Goal: Task Accomplishment & Management: Use online tool/utility

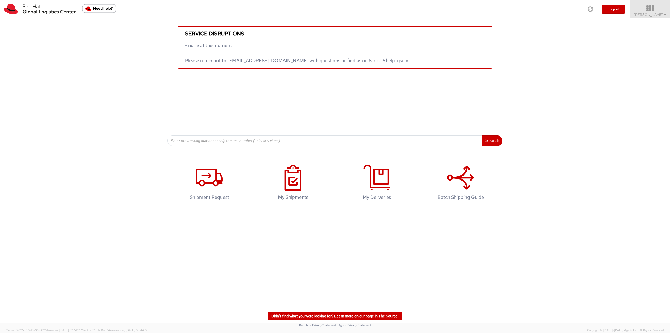
drag, startPoint x: 654, startPoint y: 9, endPoint x: 652, endPoint y: 14, distance: 5.5
click at [654, 9] on icon at bounding box center [651, 8] width 46 height 7
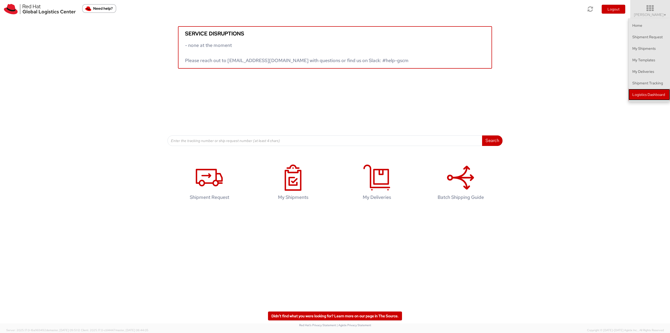
click at [641, 97] on link "Logistics Dashboard" at bounding box center [650, 95] width 42 height 12
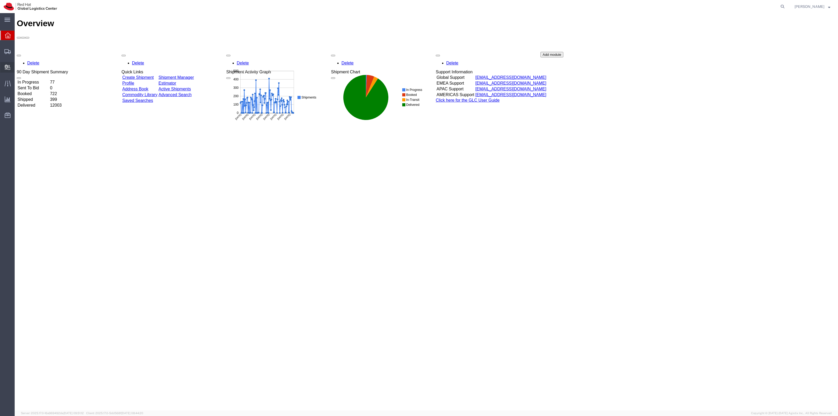
click at [0, 0] on span "Create Delivery" at bounding box center [0, 0] width 0 height 0
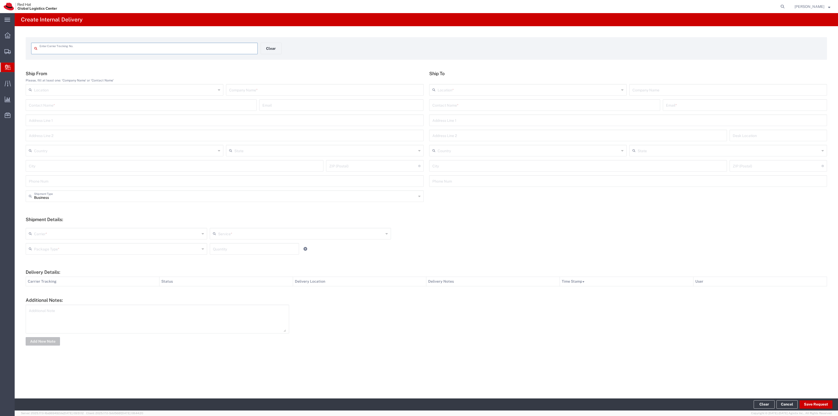
click at [82, 48] on input "text" at bounding box center [147, 47] width 215 height 9
click at [113, 51] on input "text" at bounding box center [147, 47] width 215 height 9
click at [201, 44] on input "text" at bounding box center [147, 47] width 215 height 9
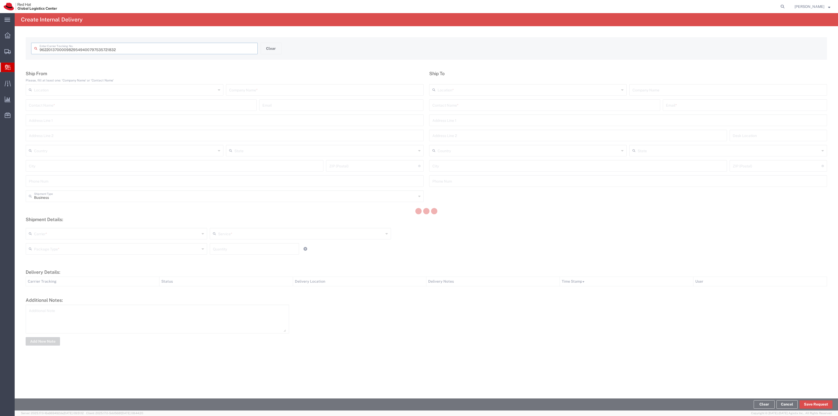
type input "797535721832"
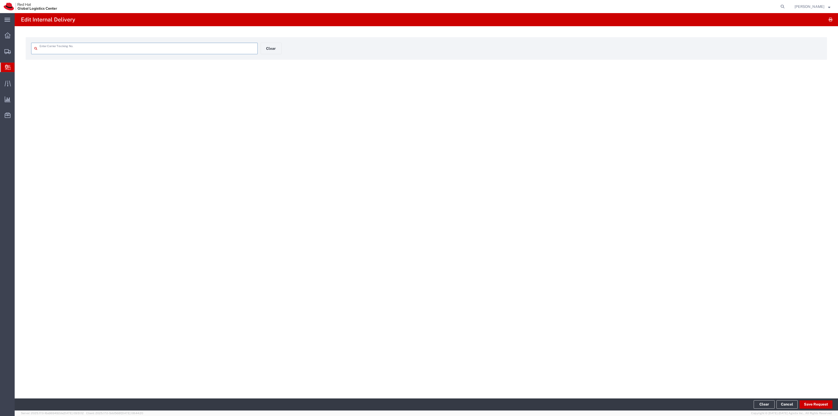
type input "797535721832"
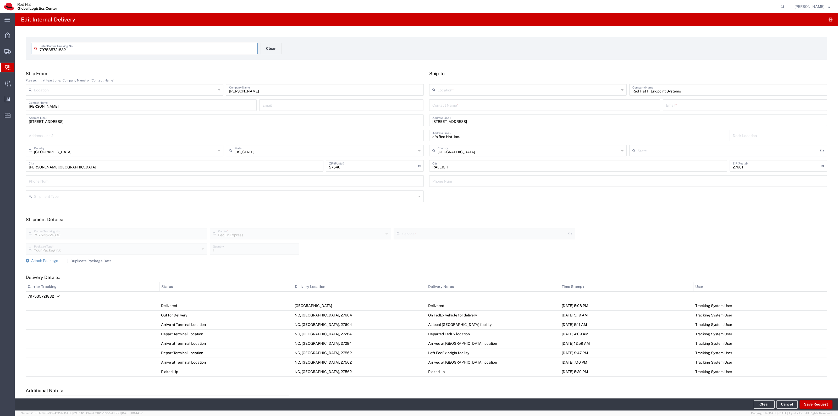
type input "North Carolina"
type input "Ground"
click at [52, 258] on div "Your Packaging Package Type * Your Packaging Case(s) Envelope PAK Skid(s) 1 Qua…" at bounding box center [300, 250] width 552 height 15
click at [52, 261] on span "Attach Package" at bounding box center [44, 260] width 27 height 4
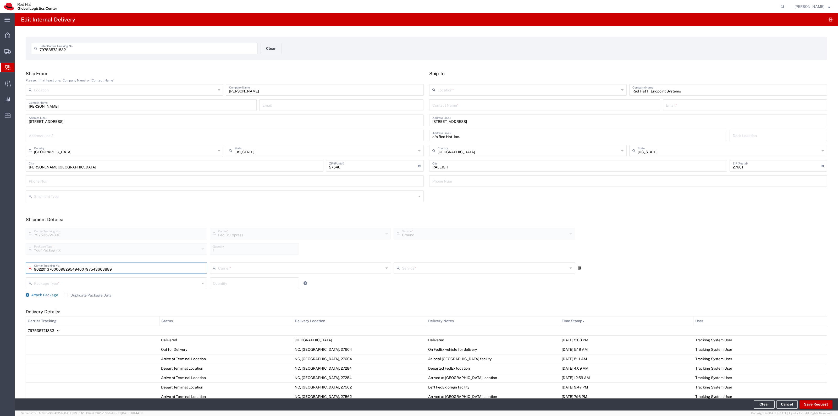
type input "797543663889"
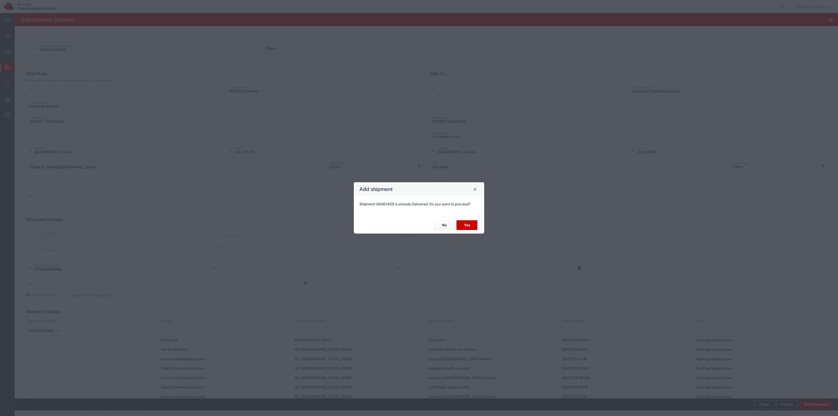
click at [473, 231] on div "No Yes" at bounding box center [419, 225] width 130 height 18
click at [472, 227] on button "Yes" at bounding box center [466, 225] width 21 height 10
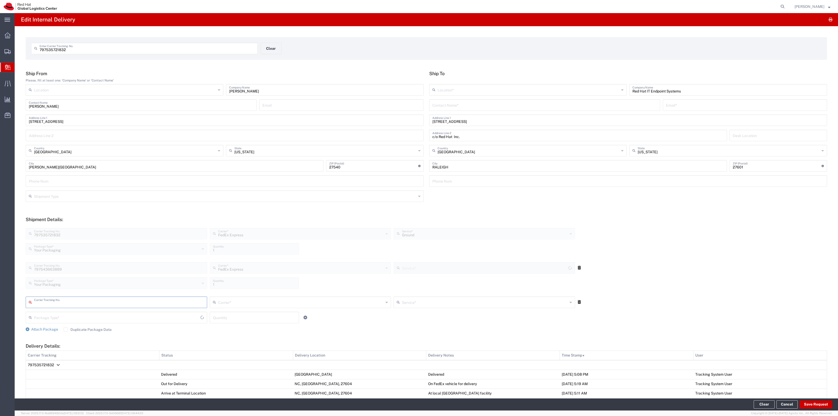
type input "Ground"
type input "797543662779"
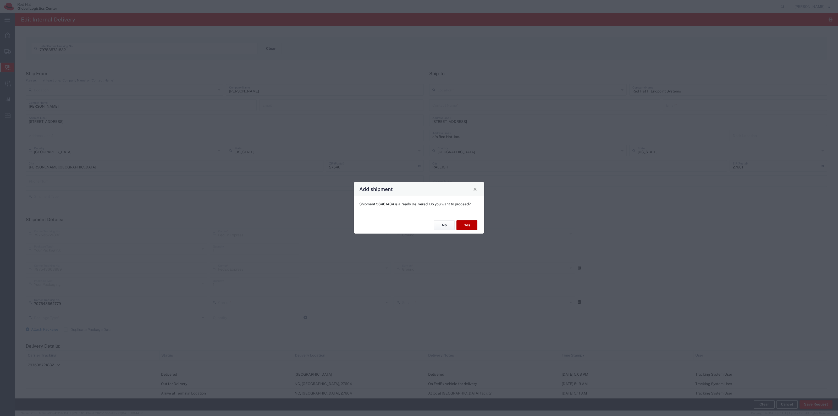
click at [472, 227] on button "Yes" at bounding box center [466, 225] width 21 height 10
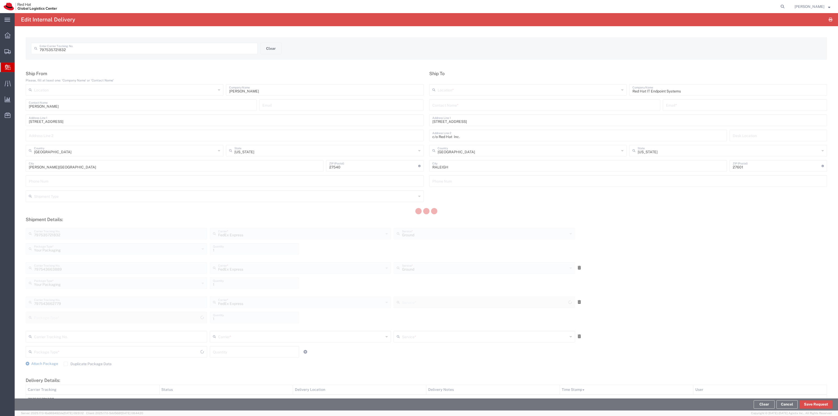
type input "Your Packaging"
type input "Ground"
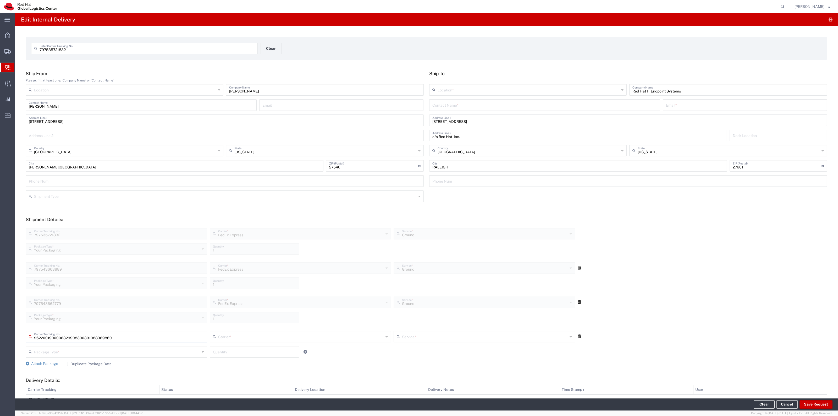
type input "391088369860"
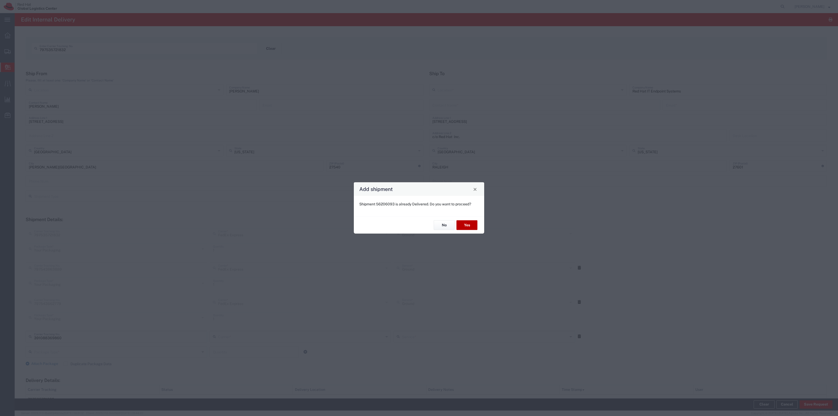
click at [472, 227] on button "Yes" at bounding box center [466, 225] width 21 height 10
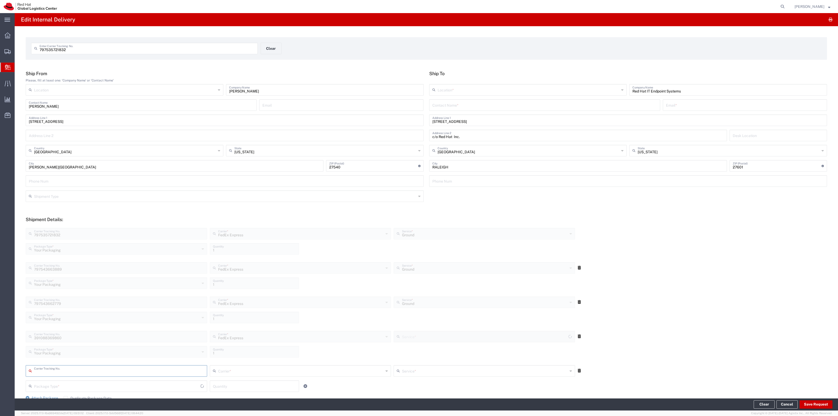
type input "Ground"
click at [490, 111] on div "Contact Name *" at bounding box center [544, 105] width 231 height 12
click at [490, 108] on input "text" at bounding box center [544, 104] width 225 height 9
type input "ITHD"
type input "bunker@redhat.com"
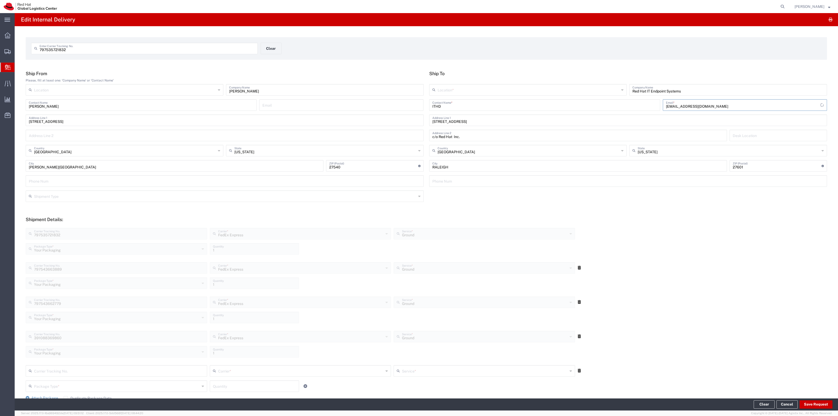
click at [488, 88] on input "text" at bounding box center [529, 89] width 182 height 9
click at [452, 107] on span "RH - [GEOGRAPHIC_DATA]" at bounding box center [524, 110] width 195 height 8
type input "RH - [GEOGRAPHIC_DATA]"
type input "Red Hat, Inc."
type input "[STREET_ADDRESS]"
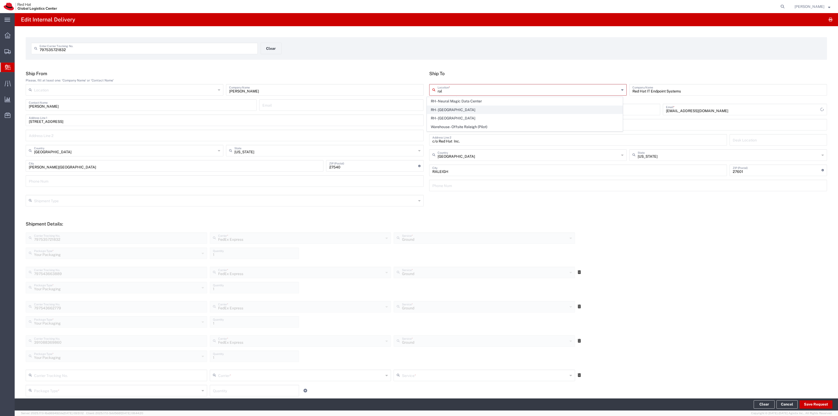
type input "919-754-4950"
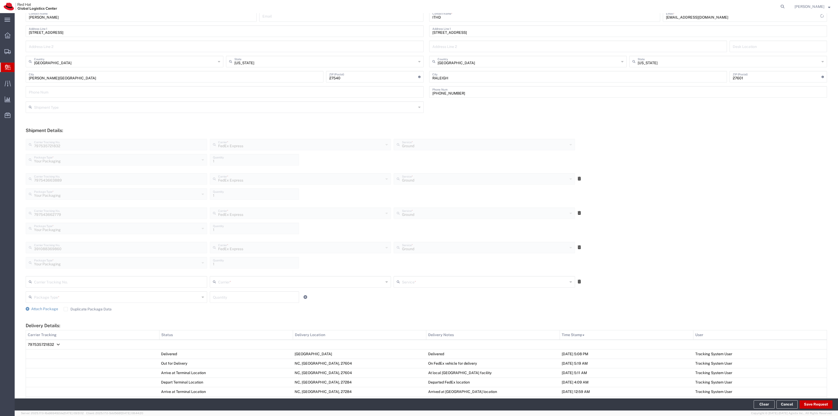
scroll to position [98, 0]
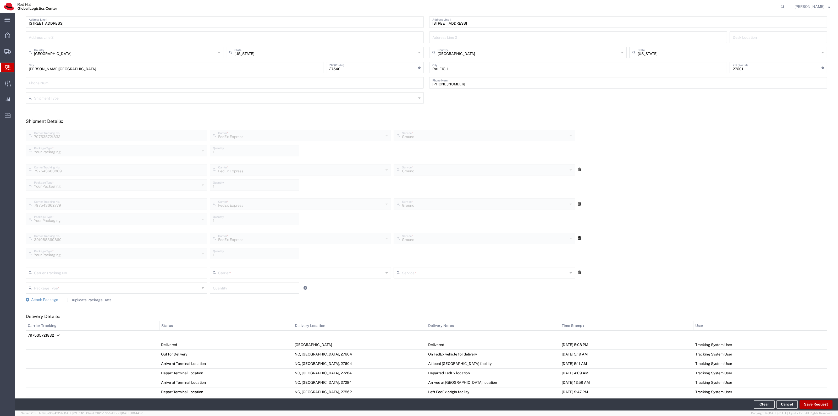
click at [810, 401] on button "Save Request" at bounding box center [816, 404] width 33 height 8
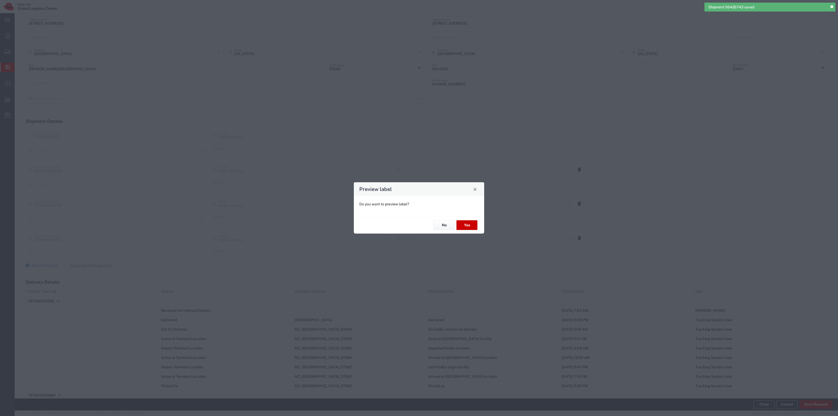
type input "Your Packaging"
type input "Ground"
type input "Your Packaging"
type input "Ground"
type input "Your Packaging"
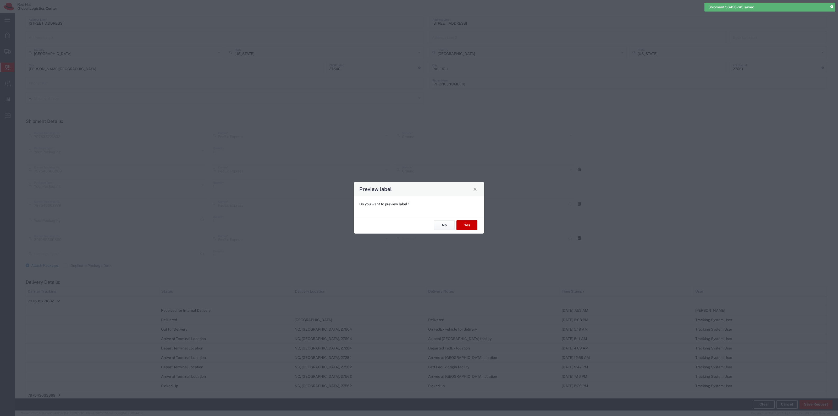
type input "Ground"
type input "Your Packaging"
type input "Ground"
click at [439, 222] on button "No" at bounding box center [444, 225] width 21 height 10
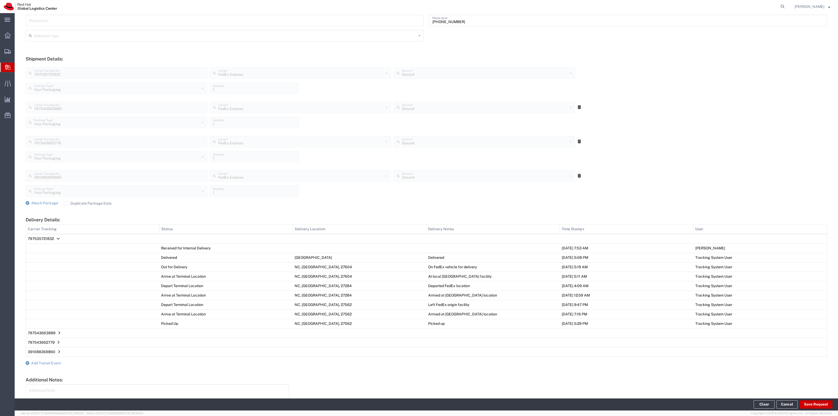
scroll to position [196, 0]
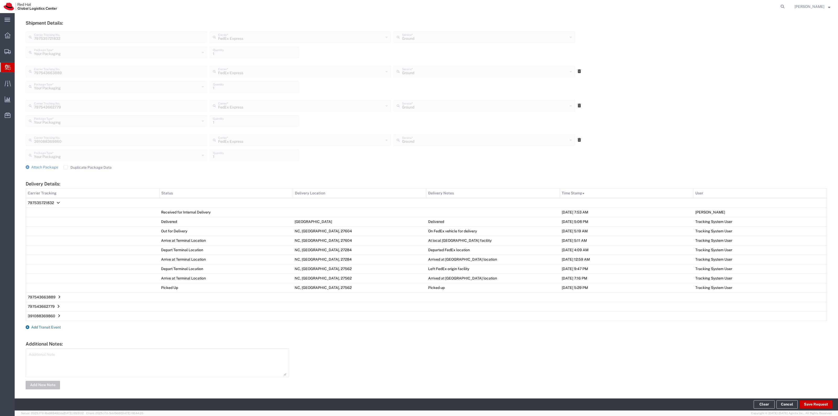
click at [58, 327] on span "Add Transit Event" at bounding box center [46, 327] width 30 height 4
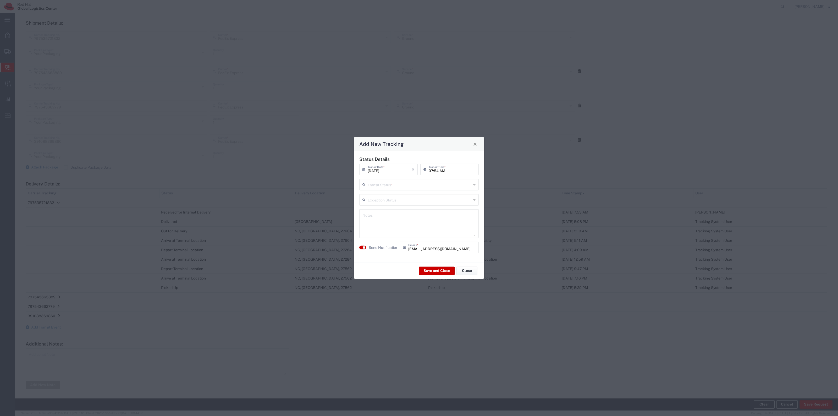
click at [402, 189] on div "Transit Status *" at bounding box center [418, 185] width 119 height 12
click at [396, 194] on span "Delivery Confirmation" at bounding box center [419, 196] width 118 height 8
type input "Delivery Confirmation"
click at [447, 269] on button "Save and Close" at bounding box center [437, 270] width 36 height 8
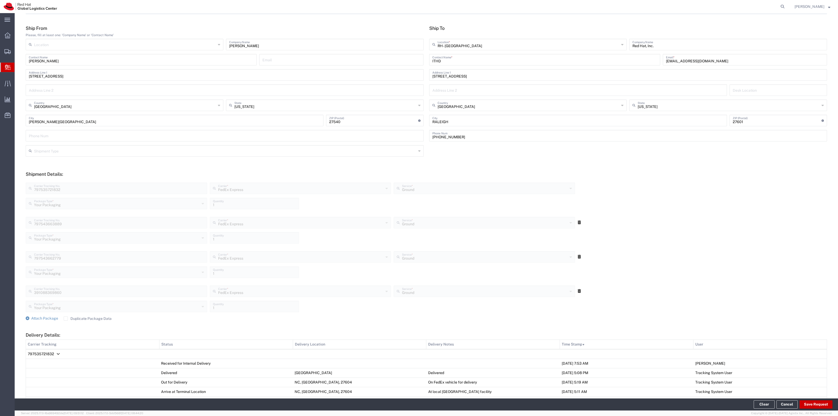
scroll to position [0, 0]
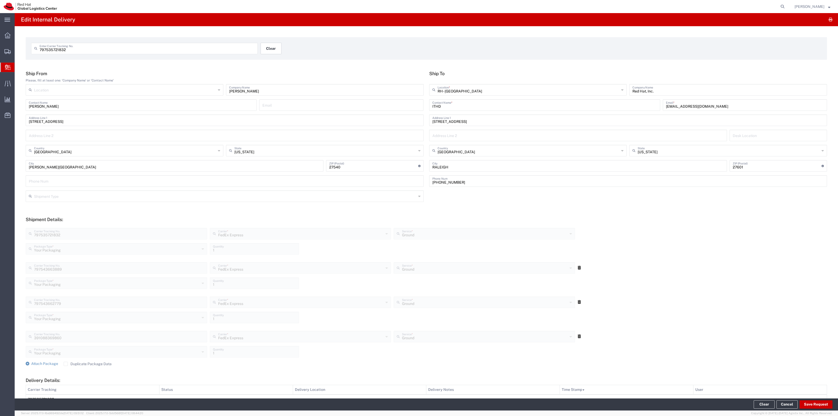
click at [270, 49] on button "Clear" at bounding box center [271, 49] width 21 height 12
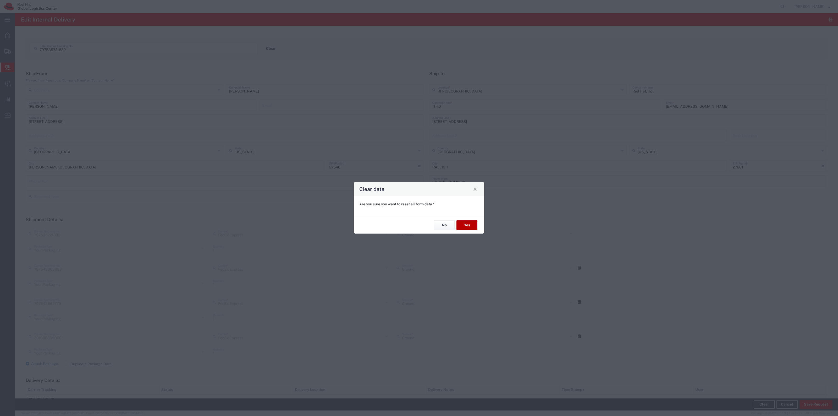
click at [469, 227] on button "Yes" at bounding box center [466, 225] width 21 height 10
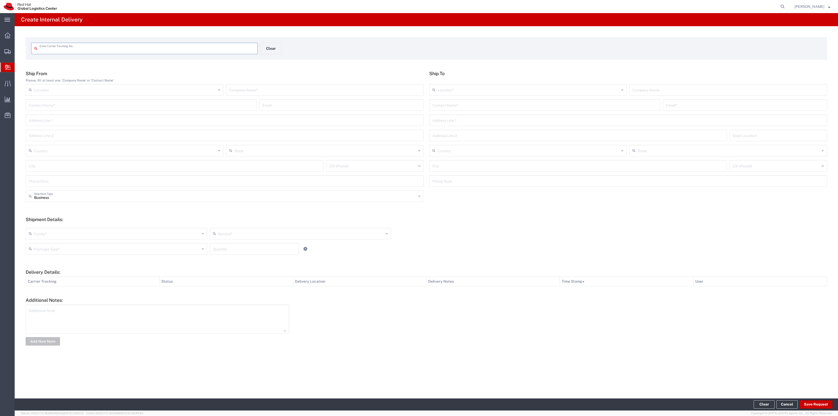
click at [122, 49] on input "text" at bounding box center [147, 47] width 215 height 9
click at [195, 46] on input "text" at bounding box center [147, 47] width 215 height 9
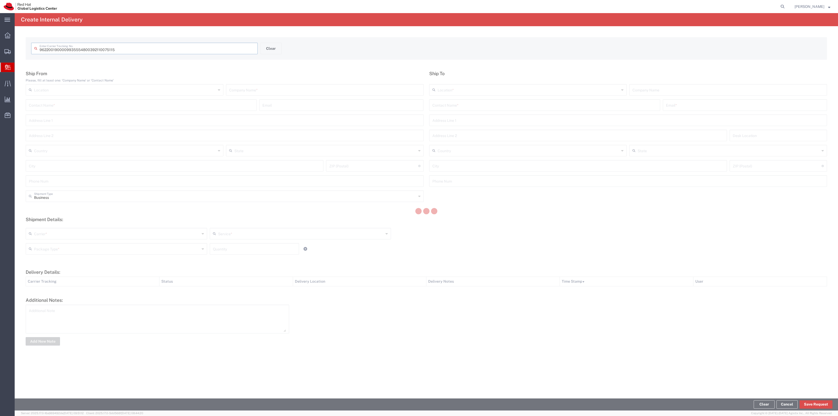
type input "392110075115"
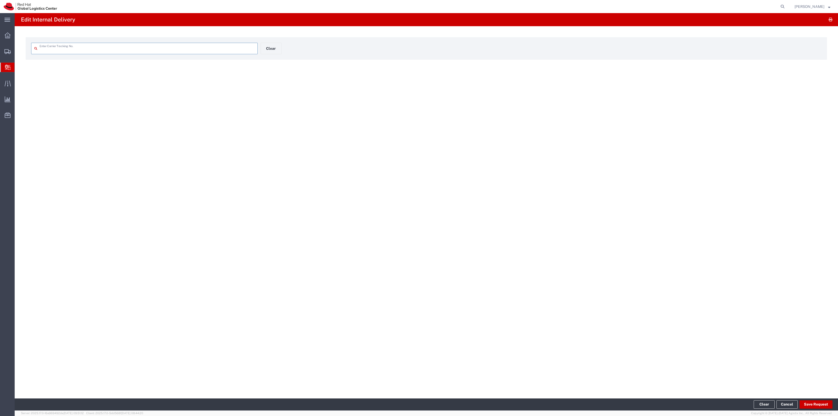
type input "392110075115"
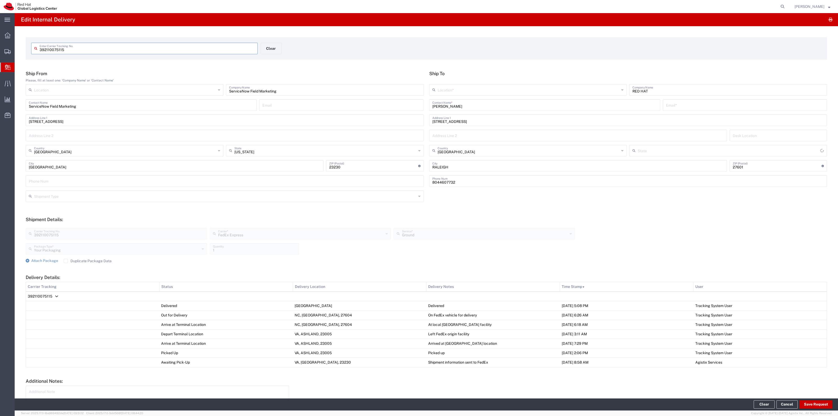
type input "[US_STATE]"
click at [45, 260] on span "Attach Package" at bounding box center [44, 260] width 27 height 4
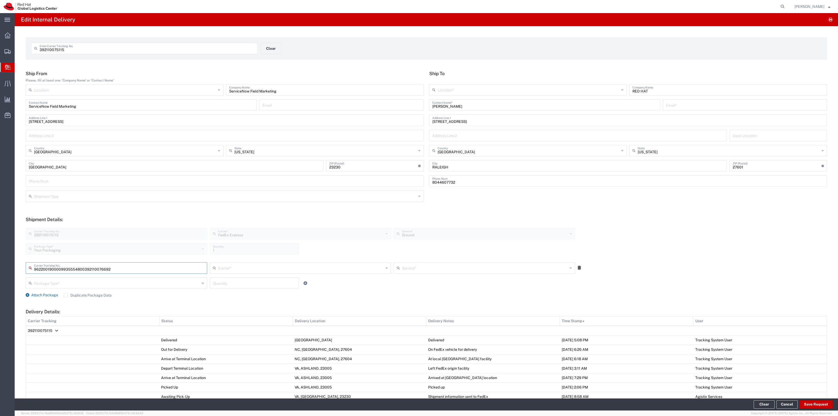
type input "392110076692"
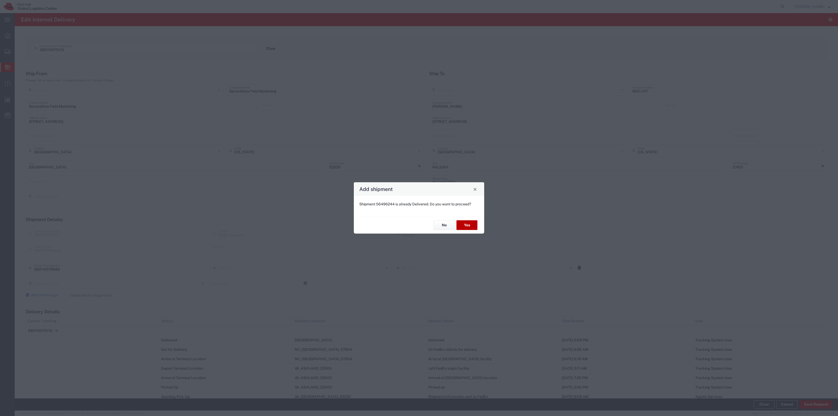
click at [466, 223] on button "Yes" at bounding box center [466, 225] width 21 height 10
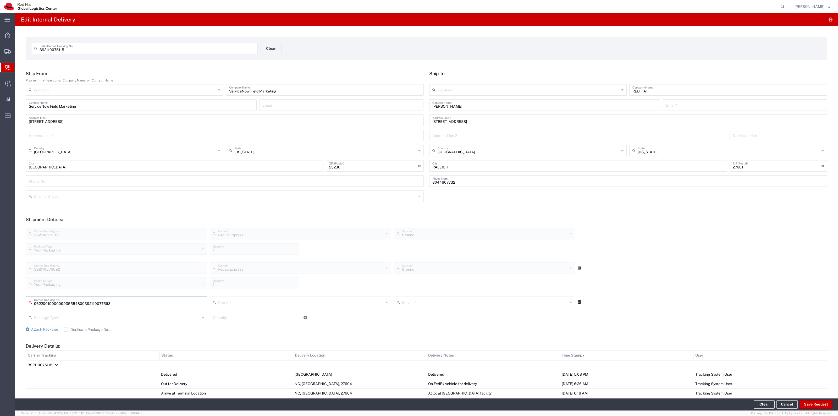
type input "392110077563"
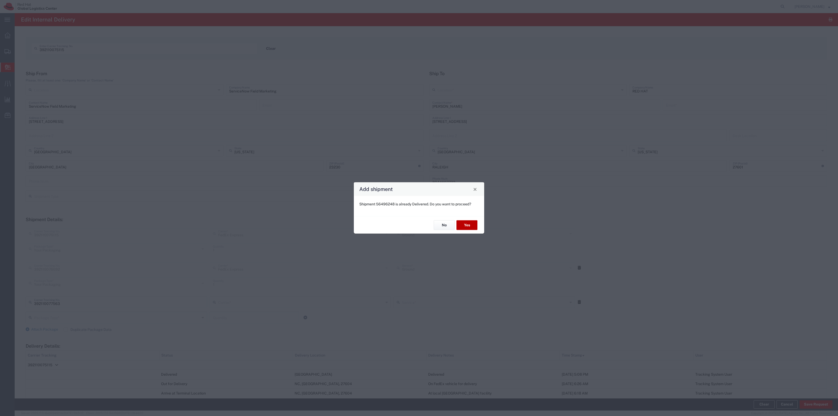
click at [466, 223] on button "Yes" at bounding box center [466, 225] width 21 height 10
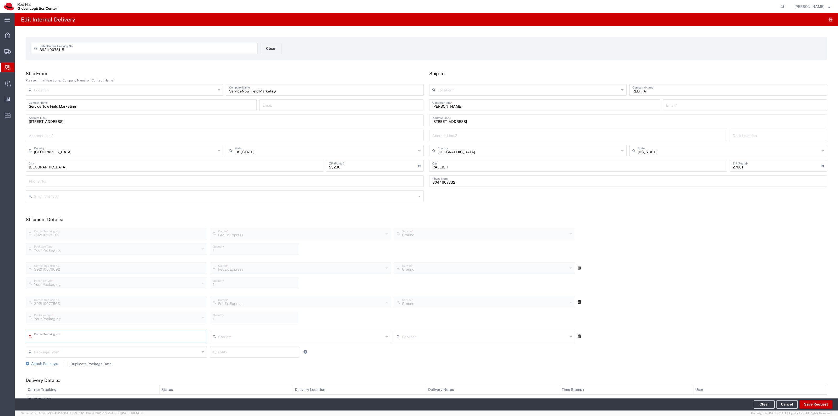
click at [456, 103] on input "MEGAN WILLIS" at bounding box center [544, 104] width 225 height 9
type input "M"
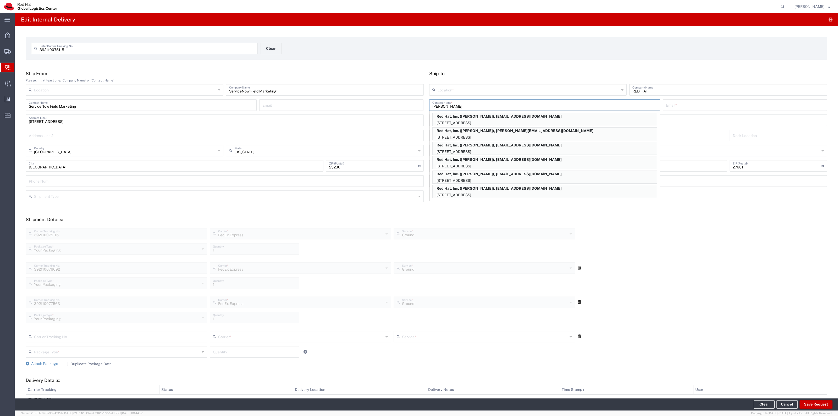
scroll to position [131, 0]
type input "Megan"
click at [508, 191] on p "Red Hat, Inc. (Megan Willis), mwillis@redhat.com" at bounding box center [545, 188] width 224 height 7
type input "RH - [GEOGRAPHIC_DATA]"
type input "Red Hat, Inc."
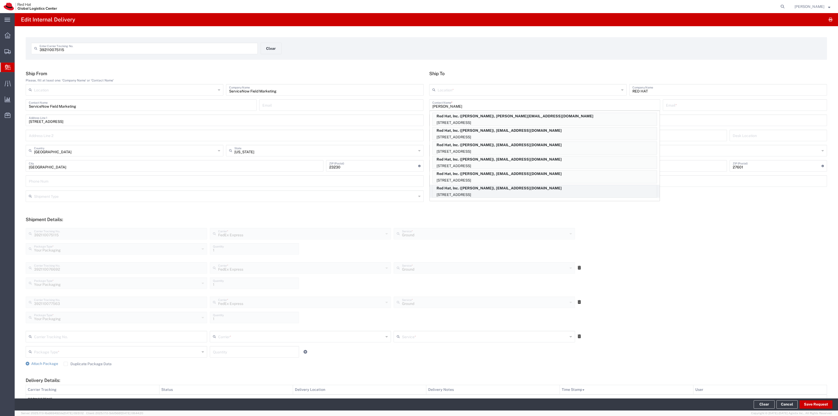
type input "Megan Willis"
type input "mwillis@redhat.com"
type input "[STREET_ADDRESS]"
type input "FLEX"
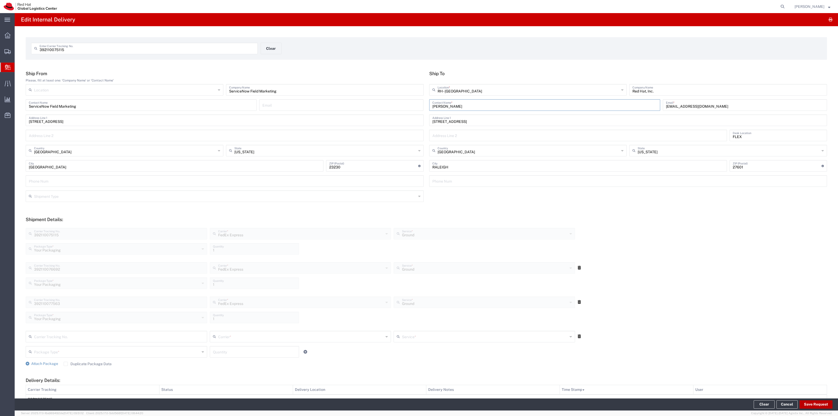
click at [811, 401] on button "Save Request" at bounding box center [816, 404] width 33 height 8
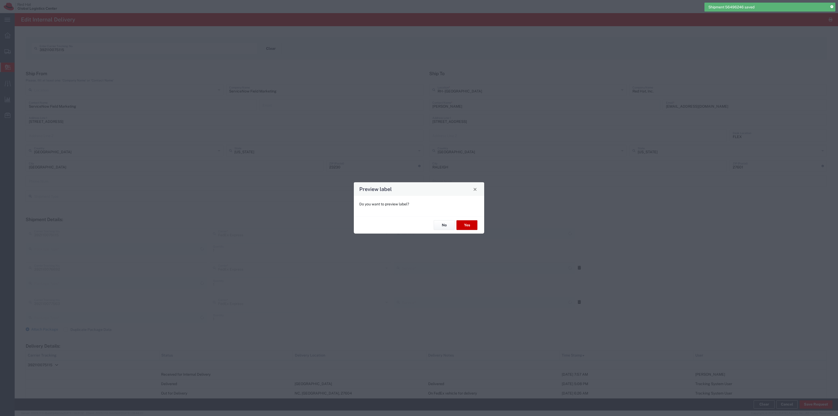
type input "Your Packaging"
type input "Ground"
type input "Your Packaging"
type input "Ground"
type input "Your Packaging"
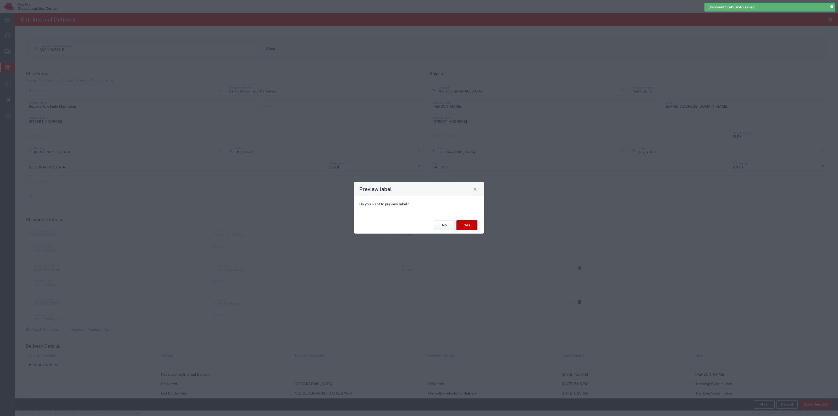
type input "Ground"
click at [469, 225] on button "Yes" at bounding box center [466, 225] width 21 height 10
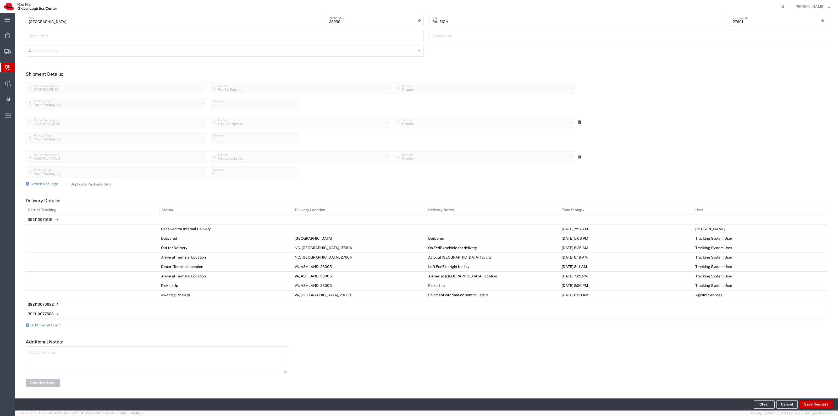
scroll to position [146, 0]
click at [54, 326] on span "Add Transit Event" at bounding box center [46, 324] width 30 height 4
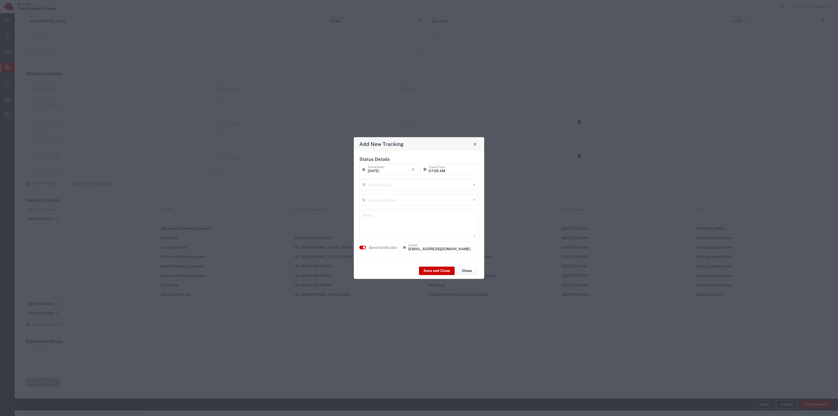
click at [405, 181] on input "text" at bounding box center [420, 184] width 104 height 9
click at [389, 218] on span "Shipment On-Hold" at bounding box center [419, 222] width 118 height 8
type input "Shipment On-Hold"
click at [428, 264] on div "Save and Close Close" at bounding box center [419, 270] width 130 height 16
click at [428, 267] on button "Save and Close" at bounding box center [437, 270] width 36 height 8
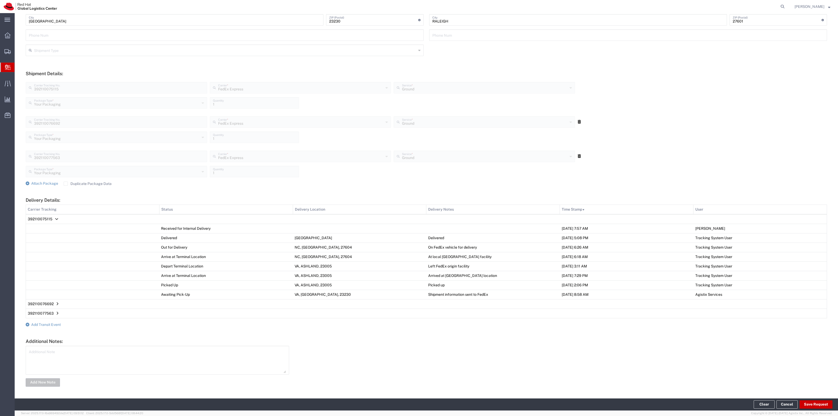
scroll to position [0, 0]
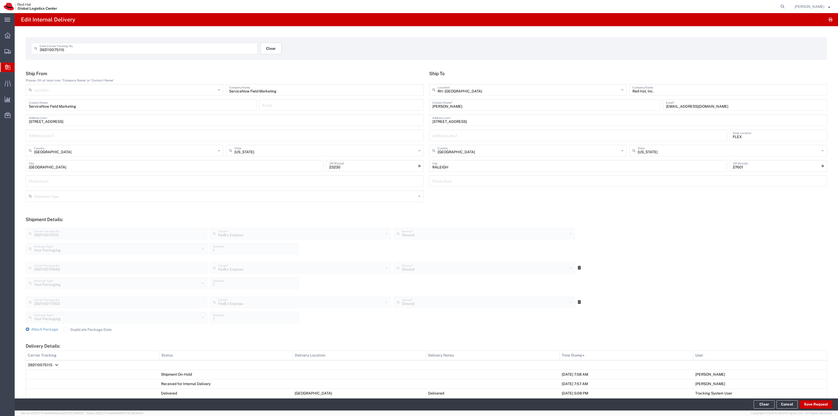
click at [261, 49] on button "Clear" at bounding box center [271, 49] width 21 height 12
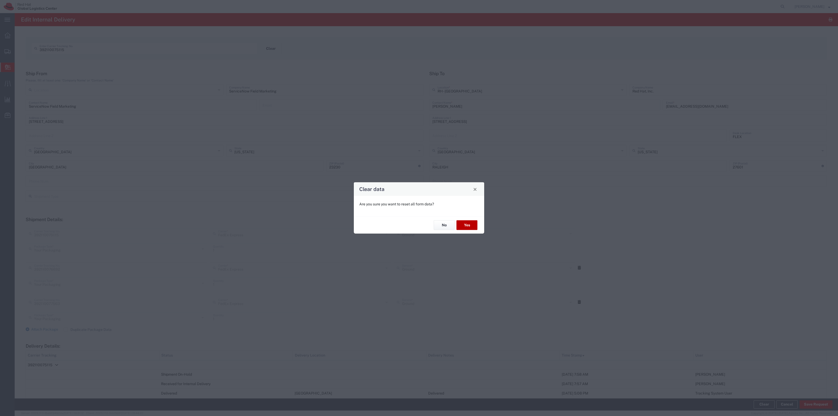
click at [474, 227] on button "Yes" at bounding box center [466, 225] width 21 height 10
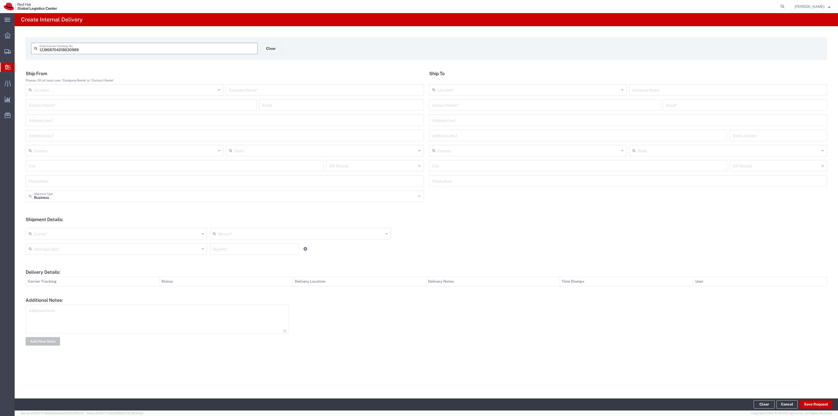
type input "1ZJ968704218630989"
click at [476, 105] on input "text" at bounding box center [544, 108] width 225 height 9
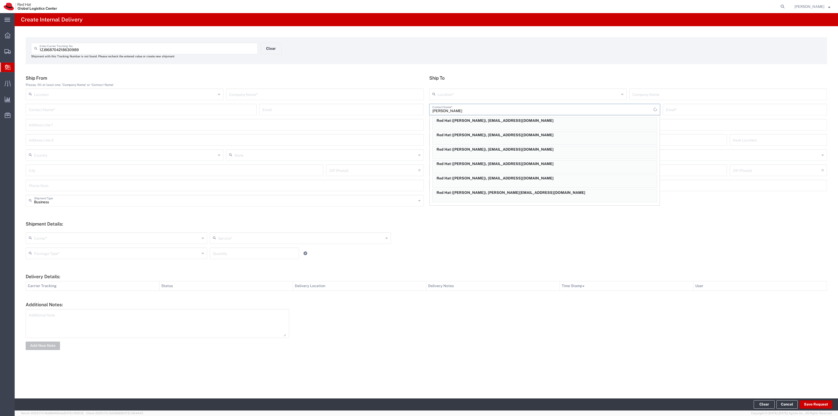
scroll to position [2, 0]
type input "scott S"
click at [508, 193] on p "Red Hat, Inc. (Scott Suehle), ssuehle@redhat.com" at bounding box center [545, 192] width 224 height 7
type input "RH - [GEOGRAPHIC_DATA]"
type input "Red Hat, Inc."
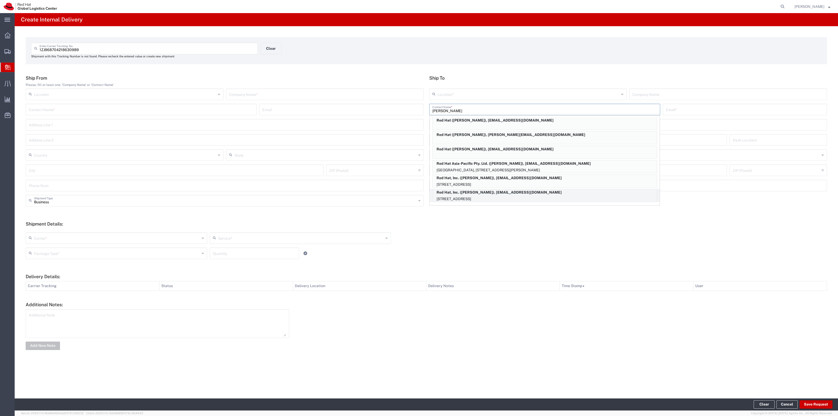
type input "Scott Suehle"
type input "ssuehle@redhat.com"
type input "[STREET_ADDRESS]"
type input "15S249"
type input "[GEOGRAPHIC_DATA]"
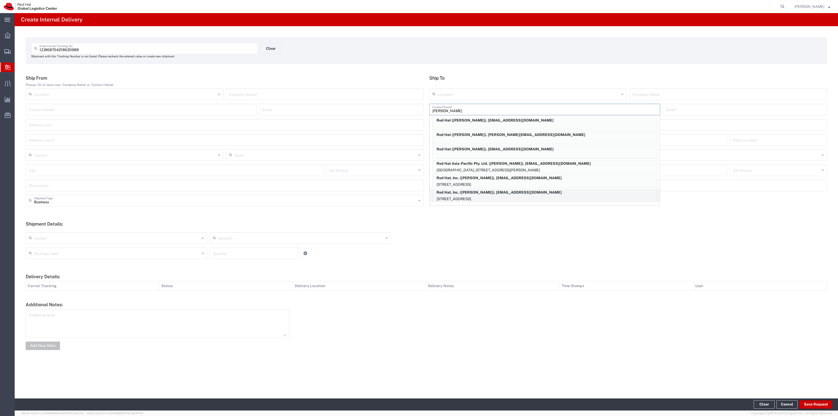
type input "RALEIGH"
type input "27601"
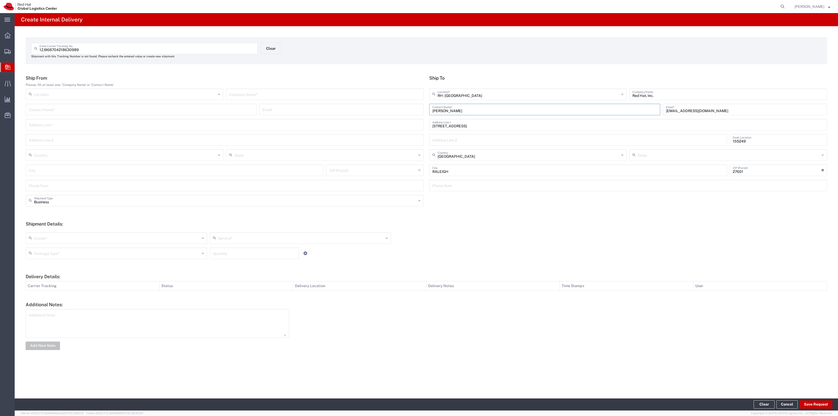
type input "[US_STATE]"
click at [354, 93] on input "text" at bounding box center [324, 93] width 191 height 9
type input "UPS"
click at [69, 156] on input "text" at bounding box center [125, 154] width 182 height 9
click at [68, 188] on li "[GEOGRAPHIC_DATA]" at bounding box center [124, 183] width 197 height 9
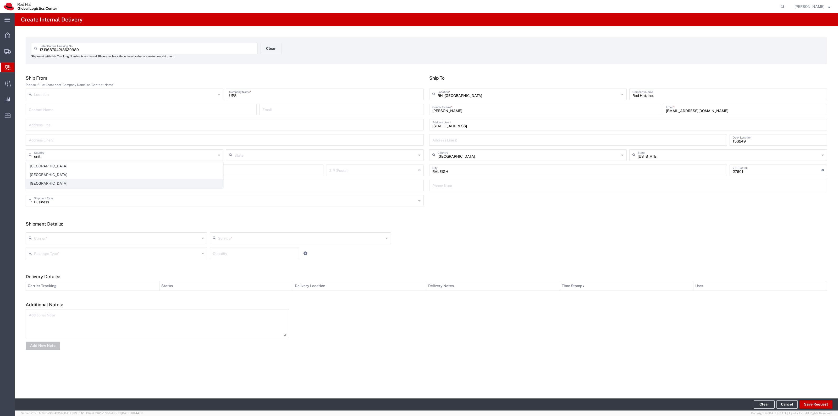
type input "[GEOGRAPHIC_DATA]"
click at [54, 233] on input "text" at bounding box center [117, 237] width 166 height 9
click at [49, 299] on span "UPS" at bounding box center [116, 301] width 180 height 8
type input "UPS"
click at [247, 238] on input "text" at bounding box center [301, 237] width 166 height 9
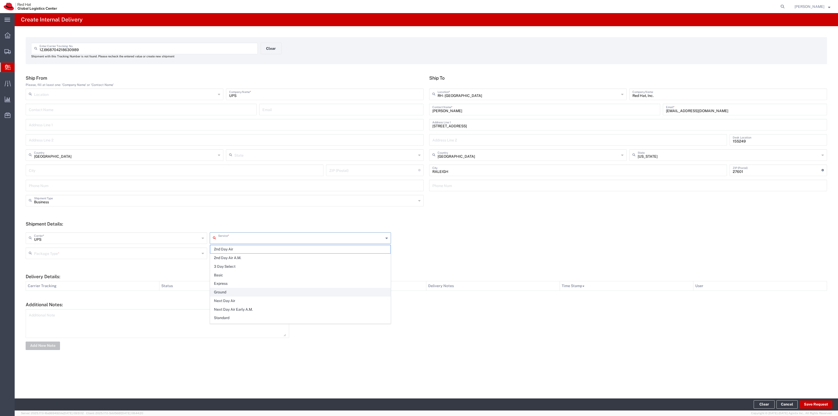
drag, startPoint x: 229, startPoint y: 293, endPoint x: 227, endPoint y: 291, distance: 3.2
click at [228, 292] on span "Ground" at bounding box center [300, 292] width 180 height 8
type input "Ground"
click at [147, 249] on input "text" at bounding box center [117, 252] width 166 height 9
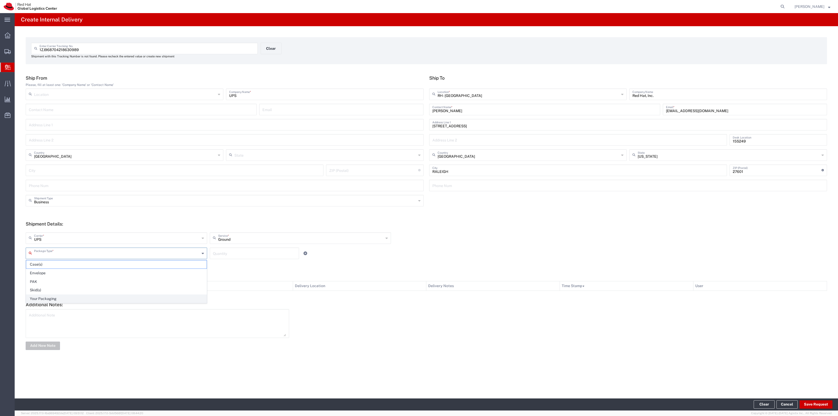
click at [97, 298] on span "Your Packaging" at bounding box center [116, 299] width 180 height 8
type input "Your Packaging"
click at [229, 256] on input "number" at bounding box center [254, 252] width 83 height 9
type input "1"
click at [817, 402] on button "Save Request" at bounding box center [816, 404] width 33 height 8
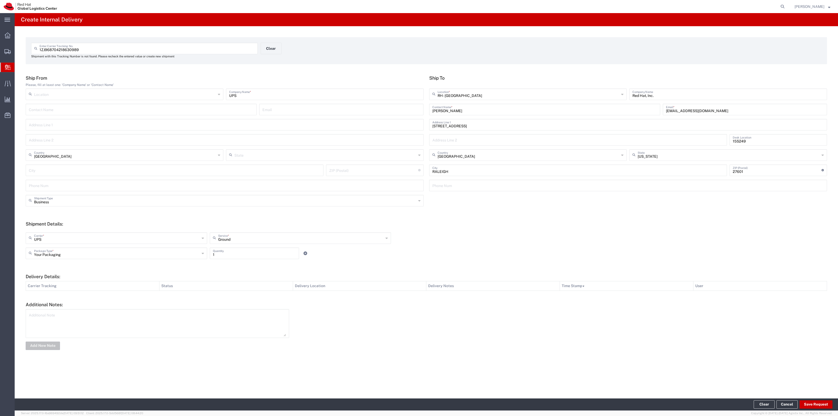
type input "[GEOGRAPHIC_DATA]"
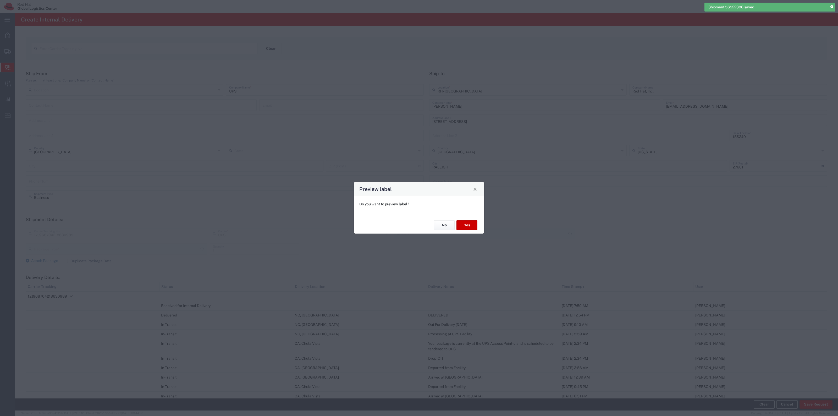
type input "Your Packaging"
type input "Ground"
click at [465, 220] on button "Yes" at bounding box center [466, 225] width 21 height 10
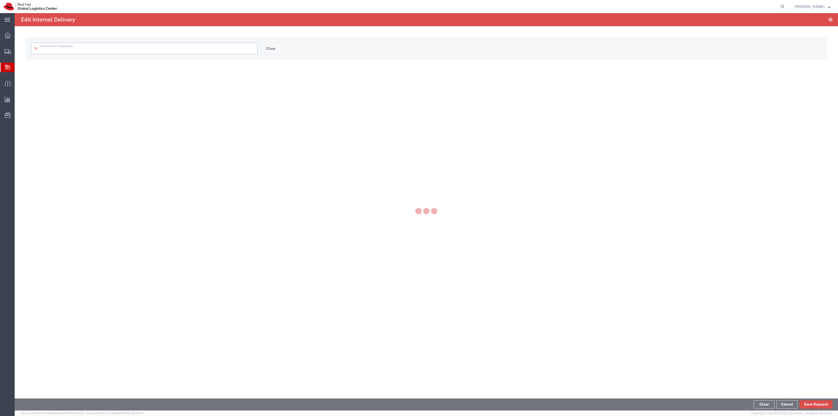
type input "1ZJ968704218630989"
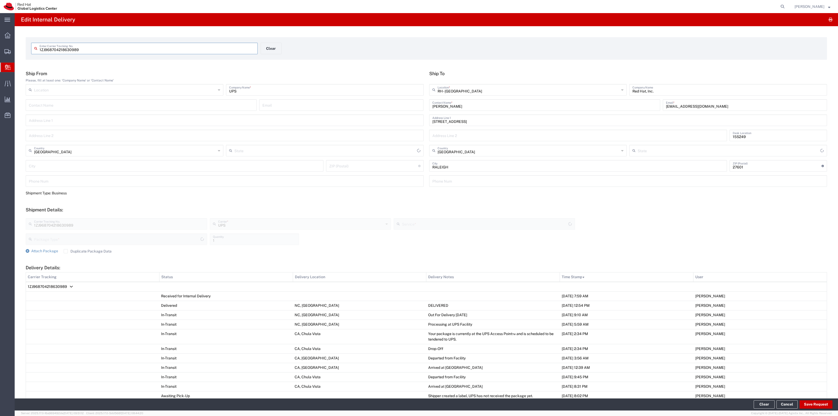
type input "Your Packaging"
type input "Ground"
type input "[US_STATE]"
click at [267, 46] on button "Clear" at bounding box center [271, 49] width 21 height 12
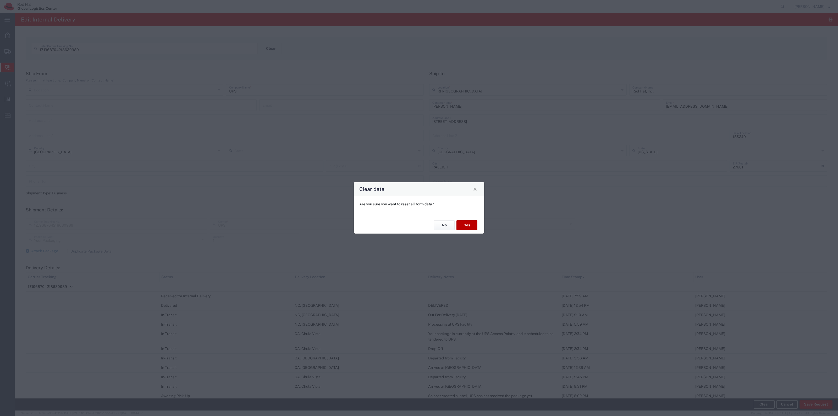
click at [476, 224] on button "Yes" at bounding box center [466, 225] width 21 height 10
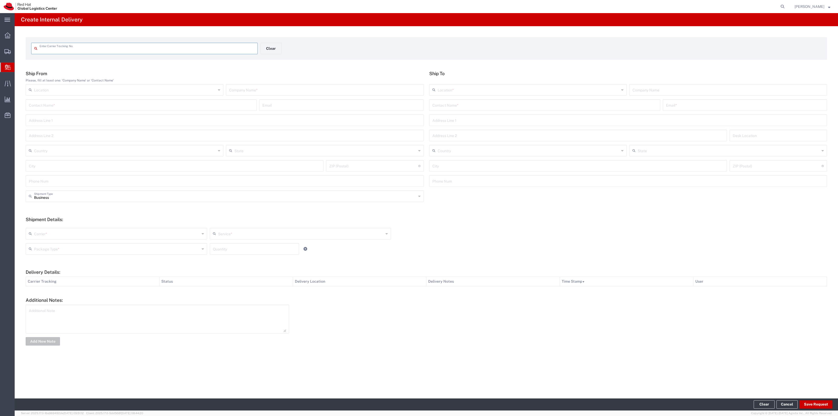
click at [256, 49] on div "Enter Carrier Tracking No." at bounding box center [144, 49] width 227 height 12
click at [252, 48] on input "text" at bounding box center [147, 47] width 215 height 9
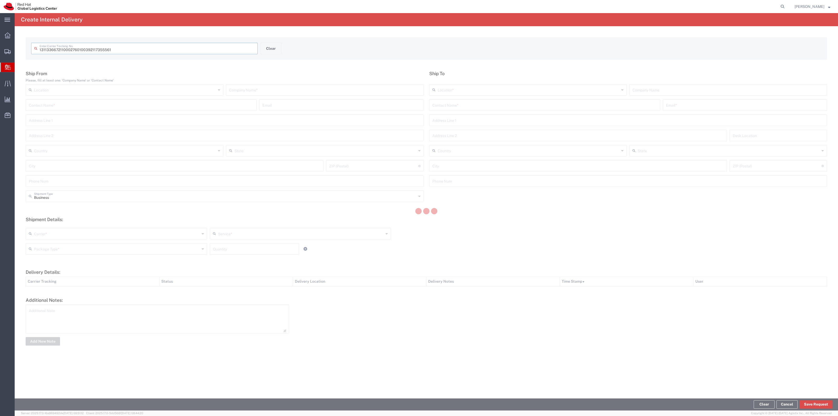
type input "392117355561"
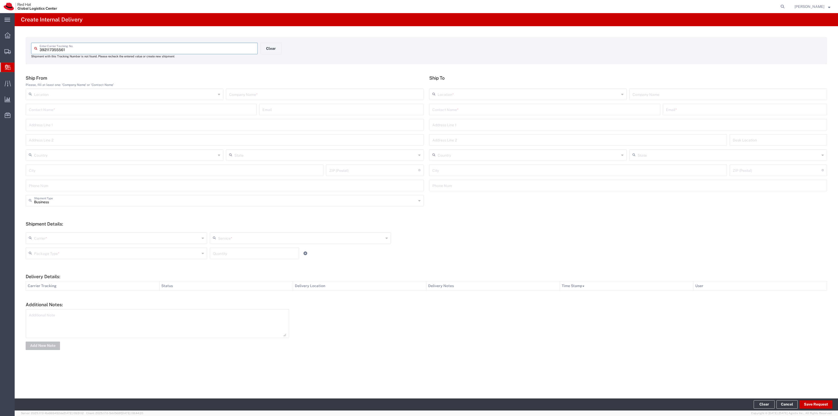
click at [460, 106] on input "text" at bounding box center [544, 108] width 225 height 9
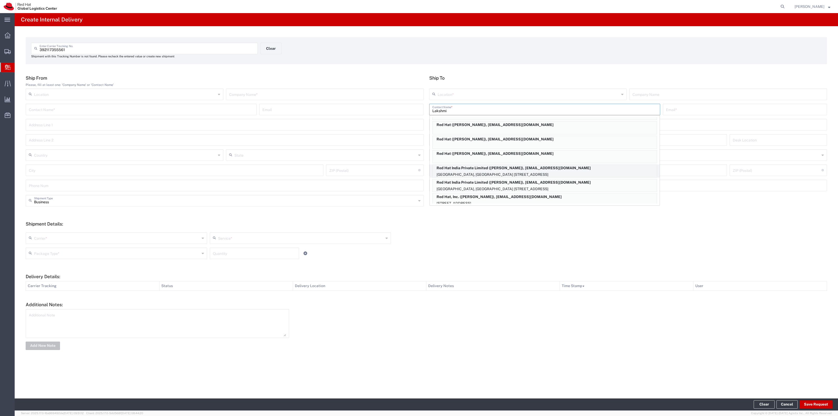
scroll to position [102, 0]
type input "Lakshmi"
click at [551, 196] on p "100 East Davie Street, FLEX, RALEIGH, NC, 27601, US" at bounding box center [545, 199] width 224 height 7
type input "RH - Raleigh"
type input "Red Hat, Inc."
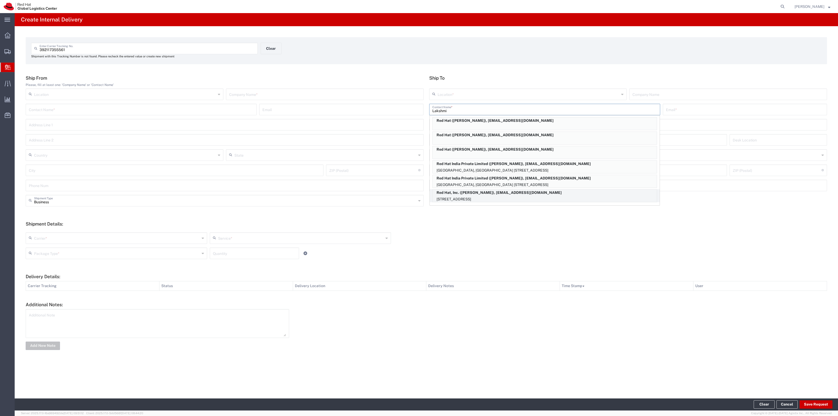
type input "Lakshmi Sravya Nimmala"
type input "lnimmala@redhat.com"
type input "[STREET_ADDRESS]"
type input "FLEX"
type input "[GEOGRAPHIC_DATA]"
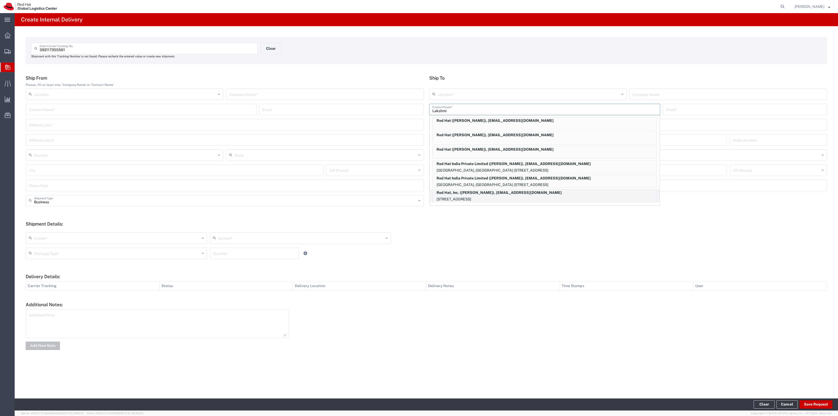
type input "RALEIGH"
type input "27601"
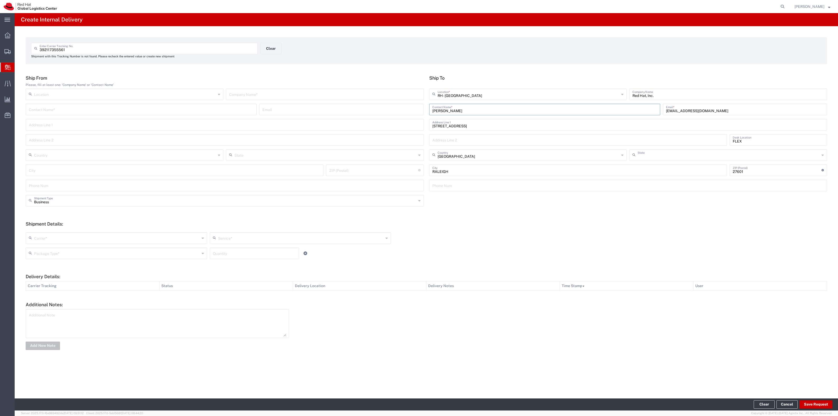
type input "[US_STATE]"
click at [376, 93] on input "text" at bounding box center [324, 93] width 191 height 9
type input "FedEx"
click at [75, 238] on input "text" at bounding box center [117, 237] width 166 height 9
click at [71, 268] on span "FedEx Express" at bounding box center [116, 266] width 180 height 8
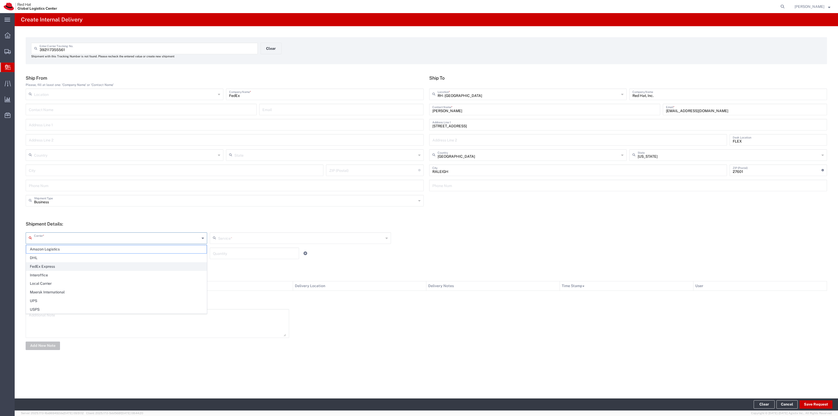
type input "FedEx Express"
click at [249, 236] on input "text" at bounding box center [301, 237] width 166 height 9
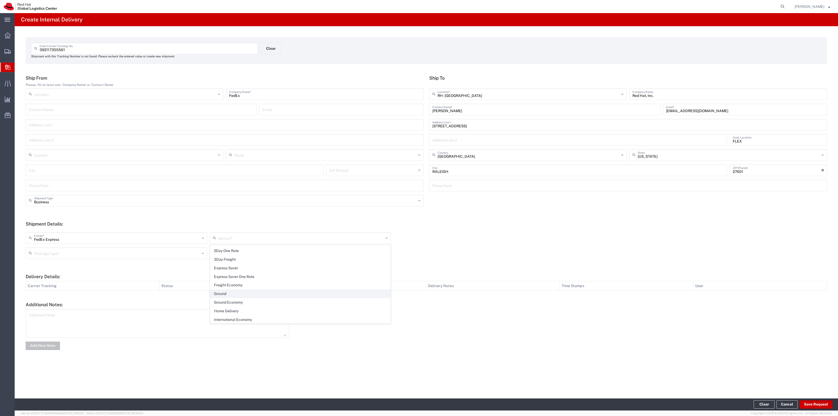
click at [233, 295] on span "Ground" at bounding box center [300, 294] width 180 height 8
click at [180, 246] on div "FedEx Express Carrier * Amazon Logistics DHL FedEx Express Interoffice Local Ca…" at bounding box center [300, 239] width 552 height 15
click at [236, 235] on input "Ground" at bounding box center [301, 237] width 166 height 9
click at [256, 313] on span "Standard Overnight" at bounding box center [300, 311] width 180 height 8
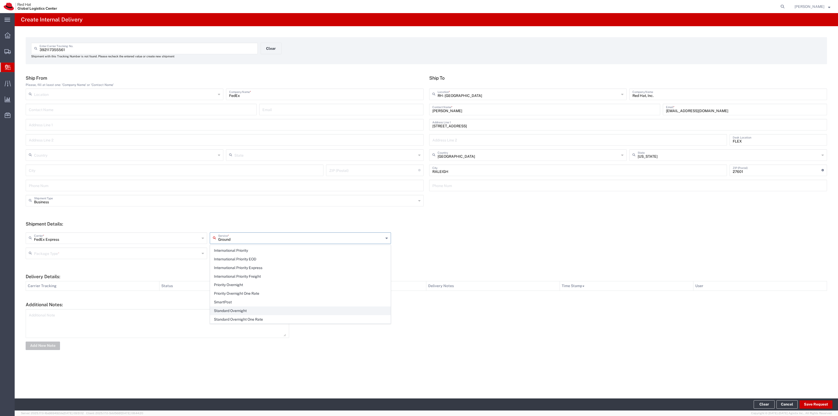
type input "Standard Overnight"
click at [192, 255] on input "text" at bounding box center [117, 252] width 166 height 9
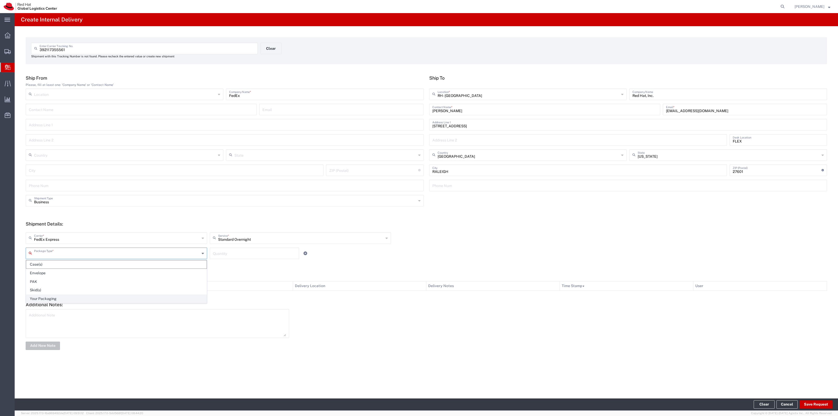
click at [125, 295] on li "Your Packaging" at bounding box center [116, 298] width 181 height 9
type input "Your Packaging"
click at [221, 253] on input "number" at bounding box center [254, 252] width 83 height 9
type input "1"
click at [804, 401] on button "Save Request" at bounding box center [816, 404] width 33 height 8
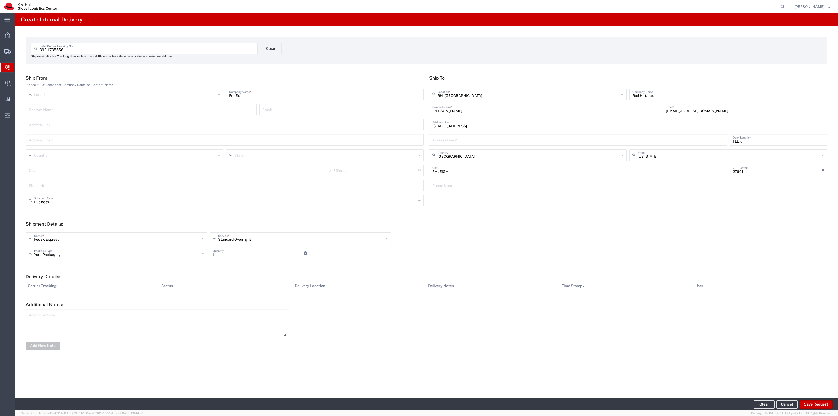
type input "[GEOGRAPHIC_DATA]"
type input "Morrisville"
type input "27560"
type input "[US_STATE]"
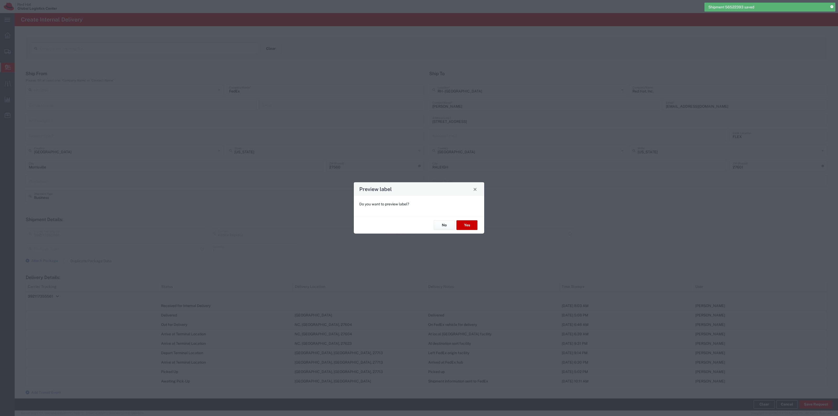
type input "Your Packaging"
type input "Standard Overnight"
click at [476, 221] on button "Yes" at bounding box center [466, 225] width 21 height 10
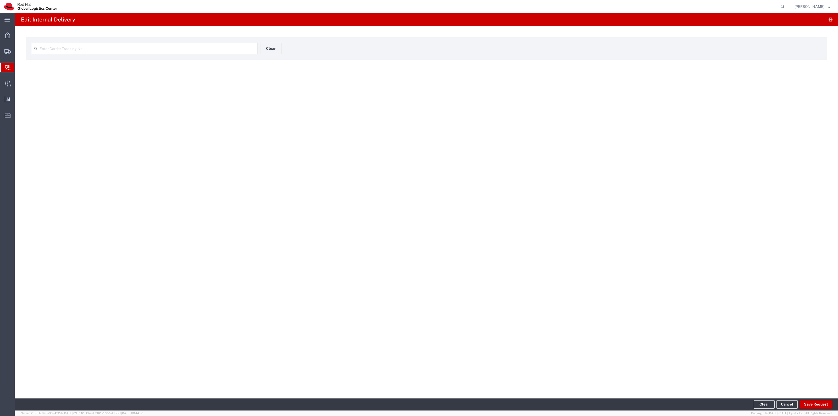
type input "392117355561"
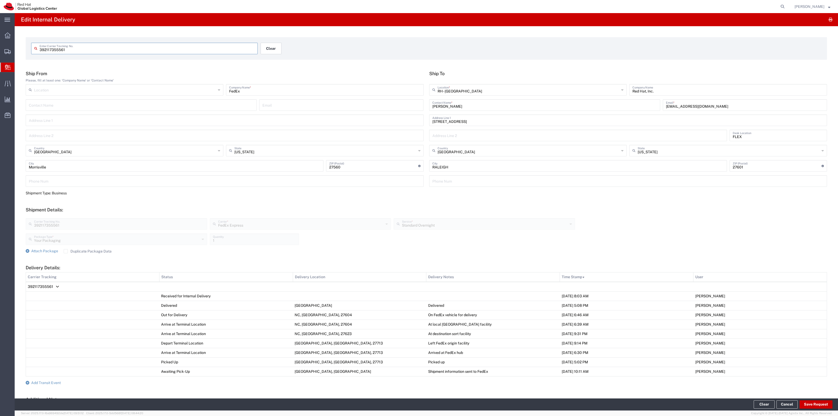
click at [261, 47] on button "Clear" at bounding box center [271, 49] width 21 height 12
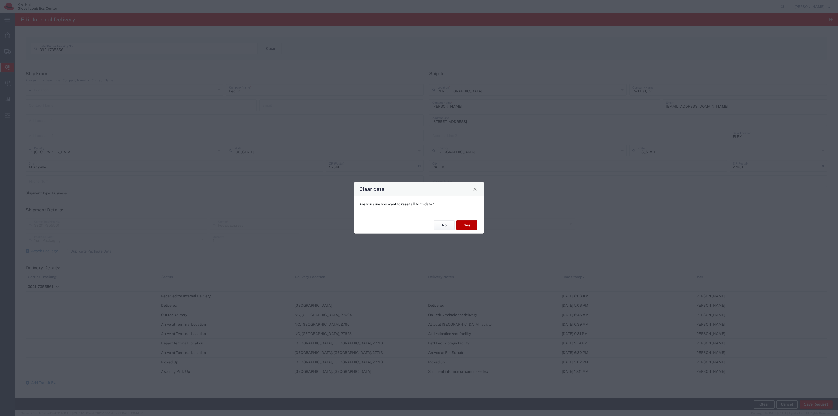
click at [463, 223] on button "Yes" at bounding box center [466, 225] width 21 height 10
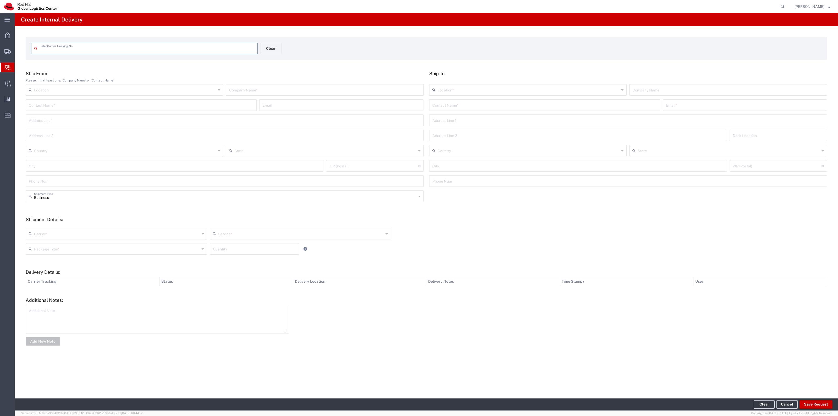
click at [238, 50] on input "text" at bounding box center [147, 47] width 215 height 9
type input "1ZJ716140324284078"
click at [496, 104] on div "Contact Name *" at bounding box center [544, 110] width 231 height 12
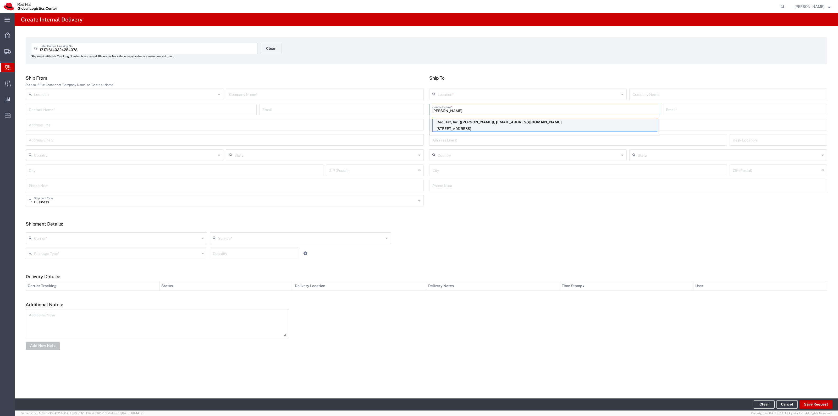
type input "Lizzi"
click at [503, 131] on p "100 East Davie Street, FLEX, RALEIGH, NC, 27601, US" at bounding box center [545, 128] width 224 height 7
type input "RH - [GEOGRAPHIC_DATA]"
type input "Red Hat, Inc."
type input "Lizzie Sodoma"
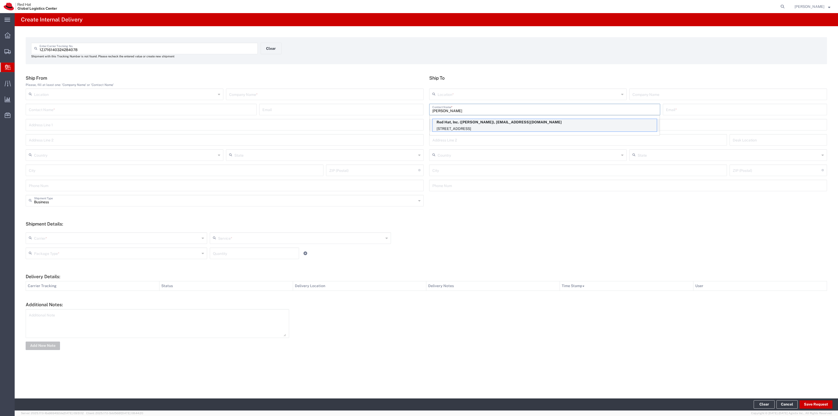
type input "lsodoma@redhat.com"
type input "[STREET_ADDRESS]"
type input "FLEX"
type input "[GEOGRAPHIC_DATA]"
type input "RALEIGH"
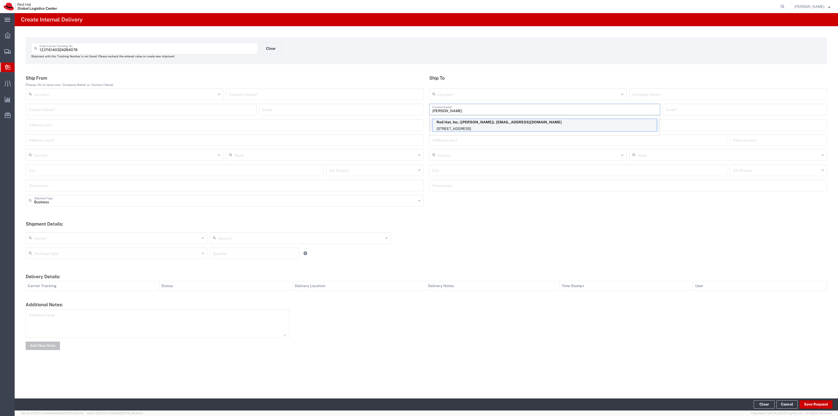
type input "27601"
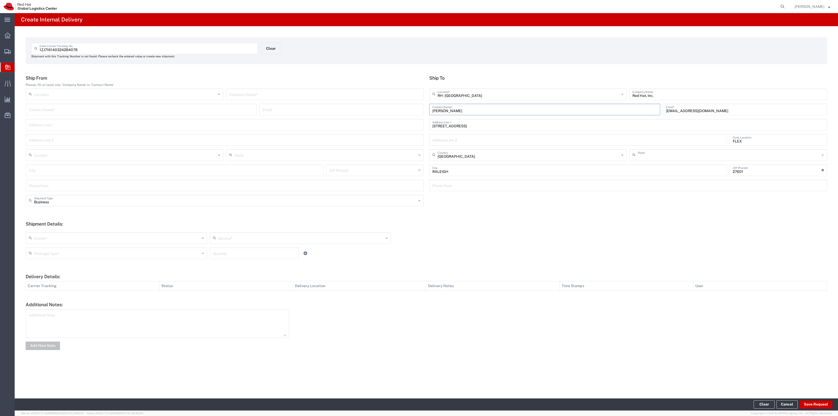
type input "[US_STATE]"
click at [366, 98] on input "text" at bounding box center [324, 93] width 191 height 9
type input "UPS"
click at [296, 231] on div "Carrier * Amazon Logistics DHL FedEx Express Interoffice Local Carrier Maersk I…" at bounding box center [426, 245] width 807 height 34
click at [181, 233] on input "text" at bounding box center [117, 237] width 166 height 9
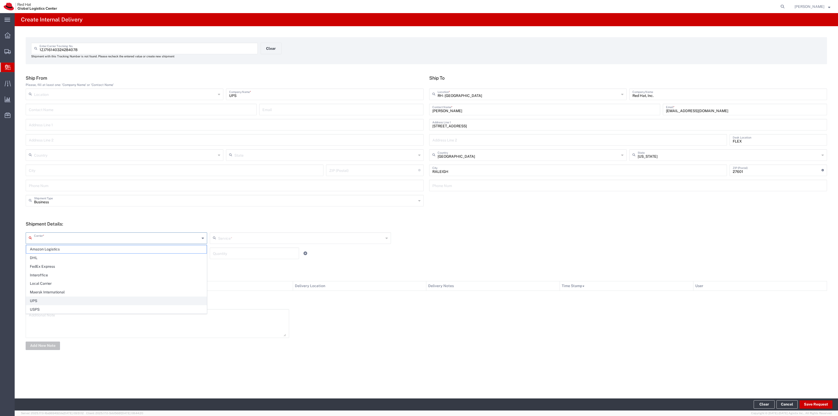
click at [94, 305] on span "UPS" at bounding box center [116, 301] width 180 height 8
type input "UPS"
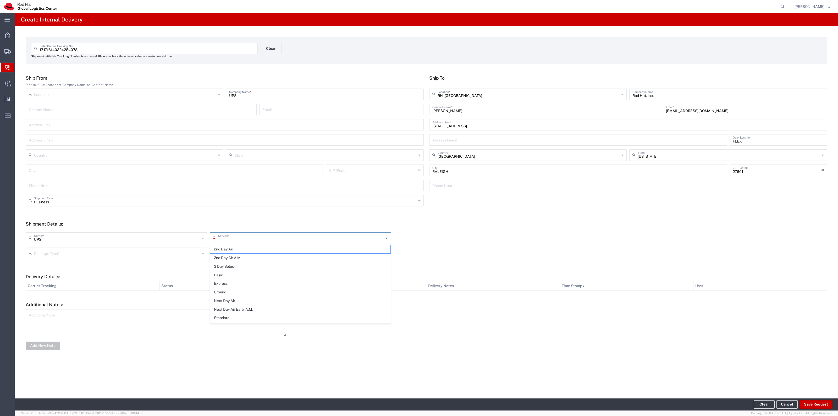
click at [236, 233] on input "text" at bounding box center [301, 237] width 166 height 9
drag, startPoint x: 231, startPoint y: 291, endPoint x: 195, endPoint y: 270, distance: 41.7
click at [231, 291] on span "Ground" at bounding box center [300, 292] width 180 height 8
type input "Ground"
click at [185, 254] on input "text" at bounding box center [117, 252] width 166 height 9
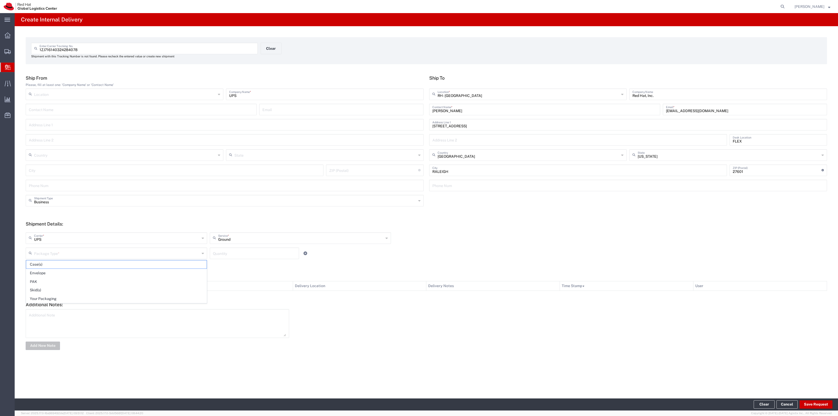
drag, startPoint x: 134, startPoint y: 299, endPoint x: 221, endPoint y: 278, distance: 89.4
click at [135, 299] on span "Your Packaging" at bounding box center [116, 299] width 180 height 8
type input "Your Packaging"
click at [238, 257] on div "Quantity" at bounding box center [254, 253] width 89 height 12
click at [240, 255] on input "number" at bounding box center [254, 252] width 83 height 9
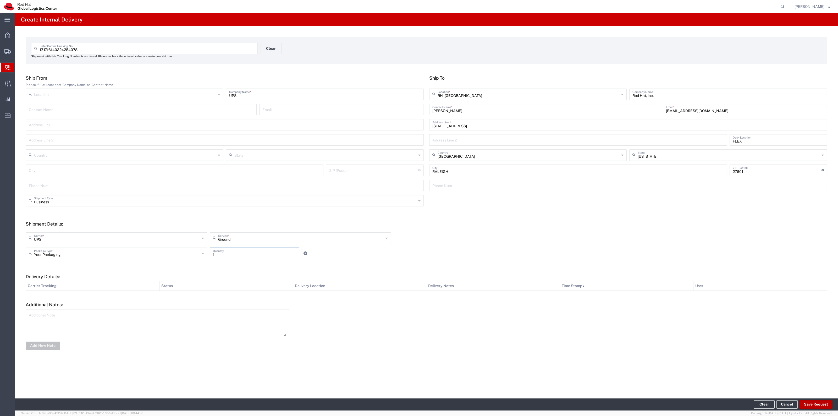
type input "1"
click at [817, 403] on button "Save Request" at bounding box center [816, 404] width 33 height 8
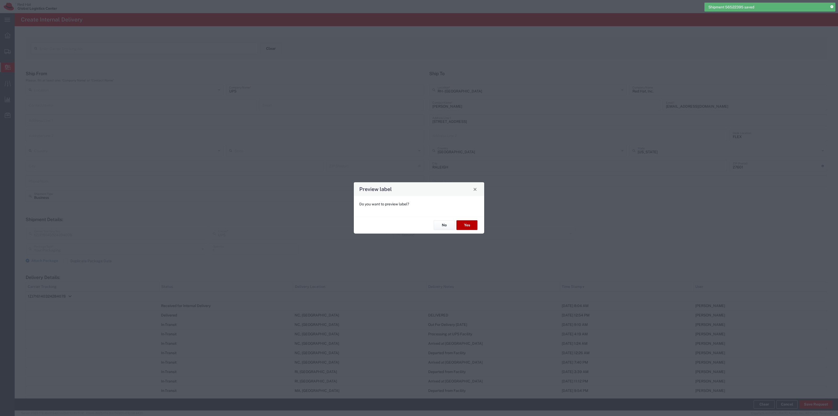
click at [462, 223] on button "Yes" at bounding box center [466, 225] width 21 height 10
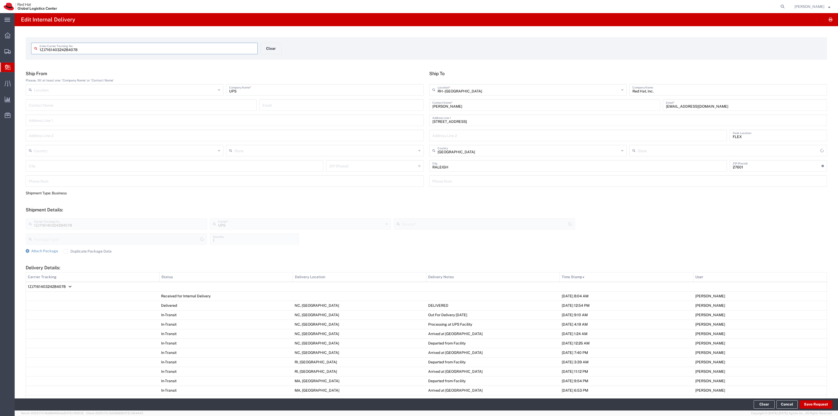
type input "[US_STATE]"
type input "Your Packaging"
type input "Ground"
click at [277, 50] on button "Clear" at bounding box center [271, 49] width 21 height 12
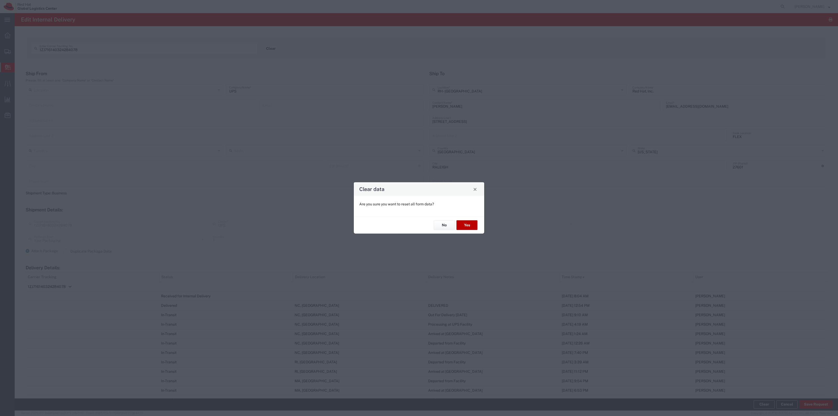
click at [465, 227] on button "Yes" at bounding box center [466, 225] width 21 height 10
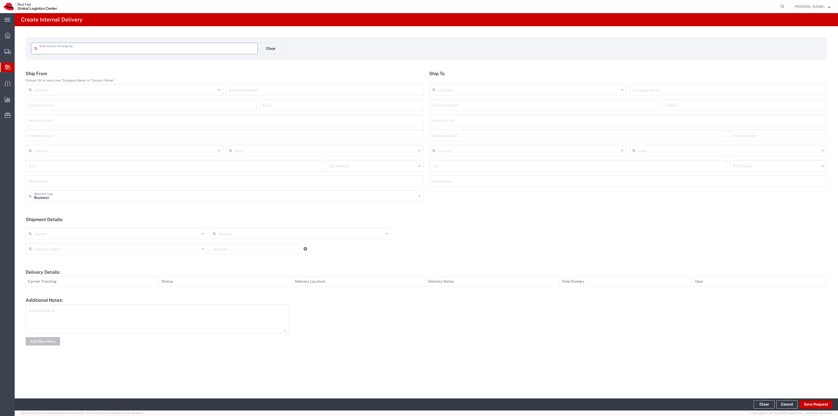
click at [199, 45] on input "text" at bounding box center [147, 47] width 215 height 9
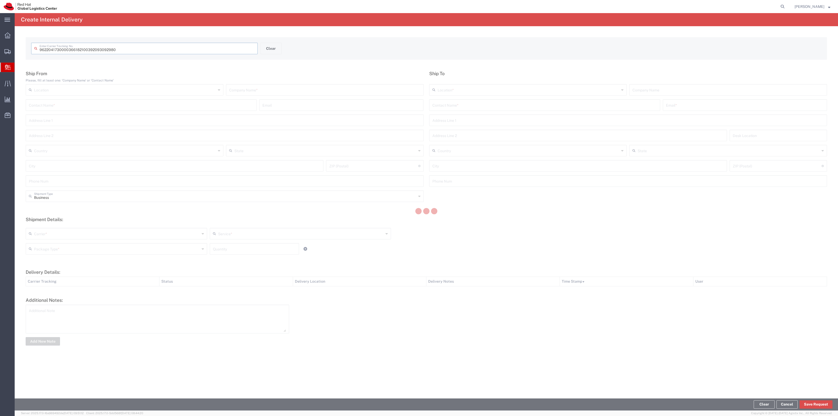
type input "392093092980"
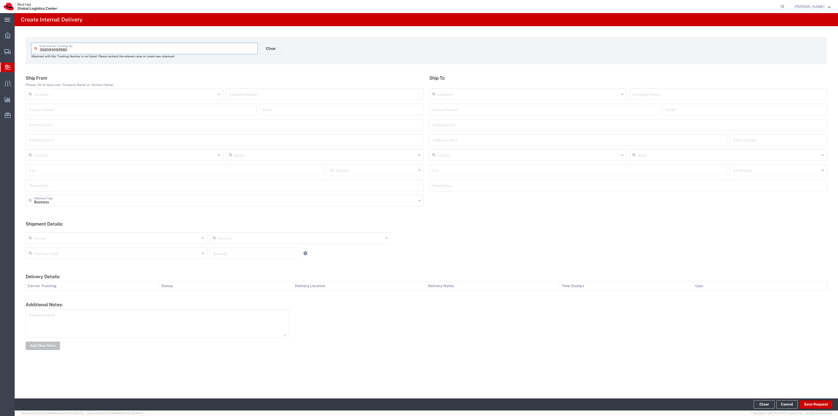
click at [447, 109] on input "text" at bounding box center [544, 108] width 225 height 9
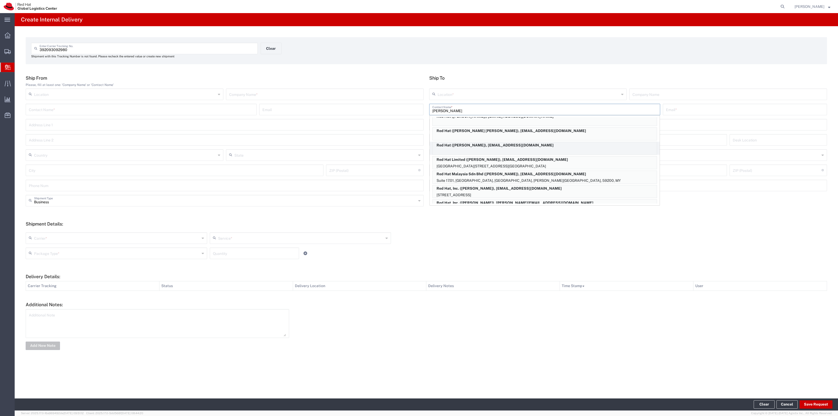
scroll to position [30, 0]
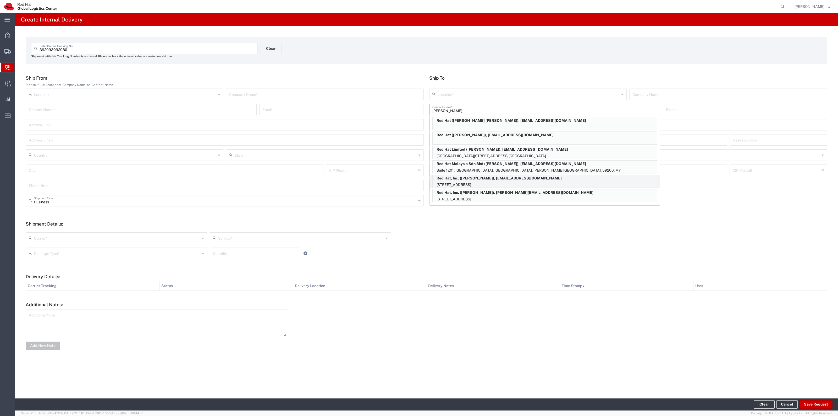
type input "albert"
click at [500, 181] on p "100 East Davie Street, FLEX, RALEIGH, NC, 27601, US" at bounding box center [545, 184] width 224 height 7
type input "RH - [GEOGRAPHIC_DATA]"
type input "Red Hat, Inc."
type input "Albert Mirich"
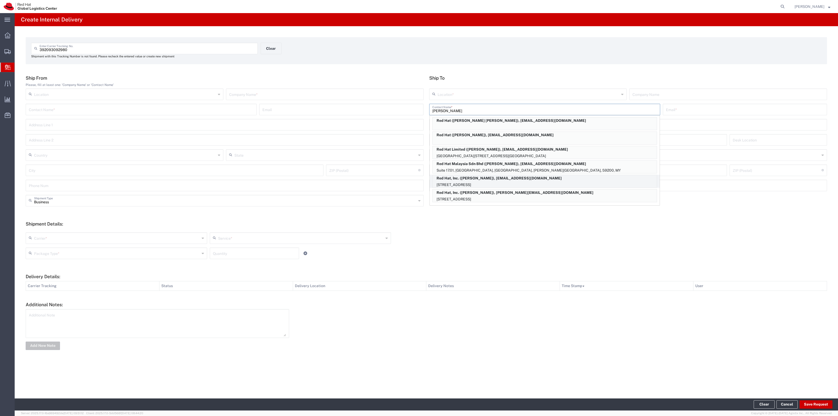
type input "amirich@redhat.com"
type input "[STREET_ADDRESS]"
type input "FLEX"
type input "[GEOGRAPHIC_DATA]"
type input "RALEIGH"
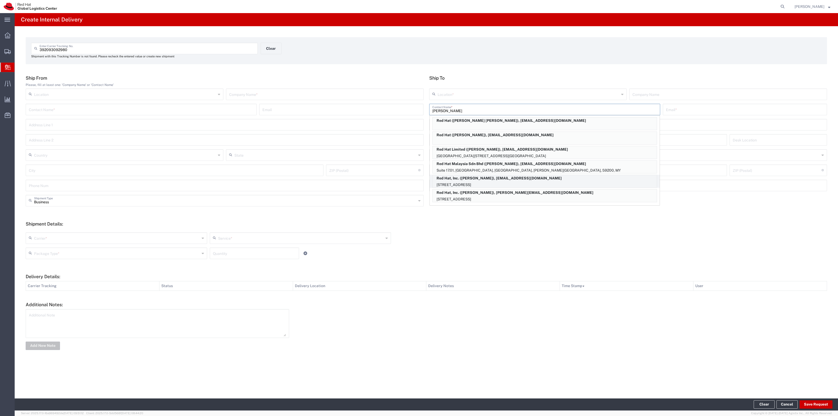
type input "27601"
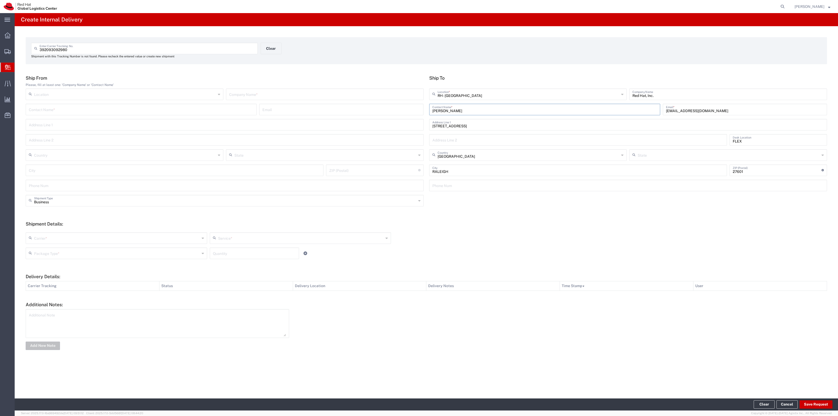
type input "[US_STATE]"
click at [397, 95] on input "text" at bounding box center [324, 93] width 191 height 9
type input "FedEx"
click at [113, 239] on input "text" at bounding box center [117, 237] width 166 height 9
click at [80, 267] on span "FedEx Express" at bounding box center [116, 266] width 180 height 8
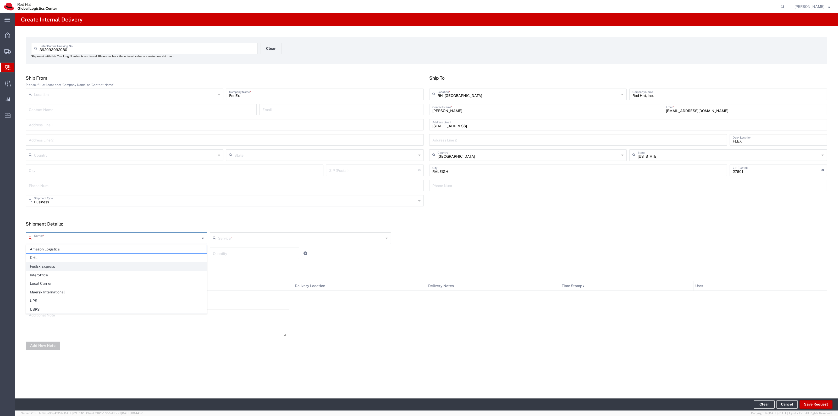
type input "FedEx Express"
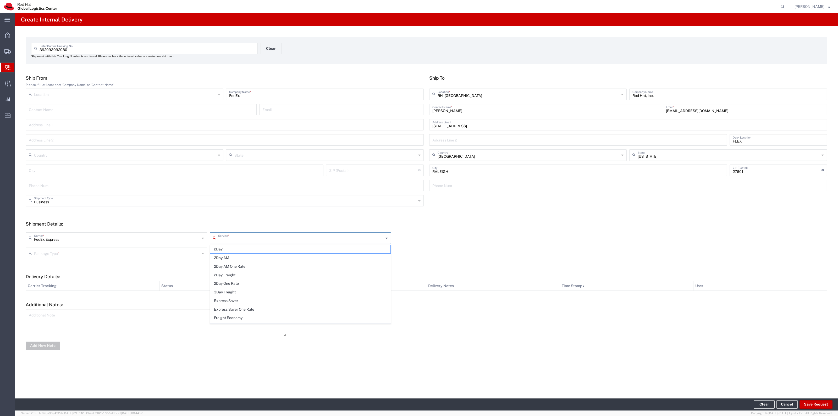
click at [253, 241] on input "text" at bounding box center [301, 237] width 166 height 9
click at [236, 293] on span "Ground" at bounding box center [300, 294] width 180 height 8
type input "Ground"
click at [198, 258] on div "Package Type *" at bounding box center [116, 253] width 181 height 12
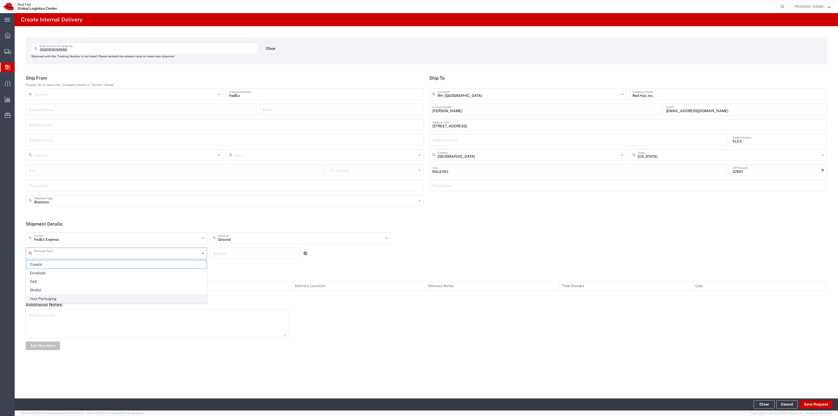
click at [131, 296] on span "Your Packaging" at bounding box center [116, 299] width 180 height 8
type input "Your Packaging"
click at [225, 250] on input "number" at bounding box center [254, 252] width 83 height 9
type input "1"
click at [812, 401] on button "Save Request" at bounding box center [816, 404] width 33 height 8
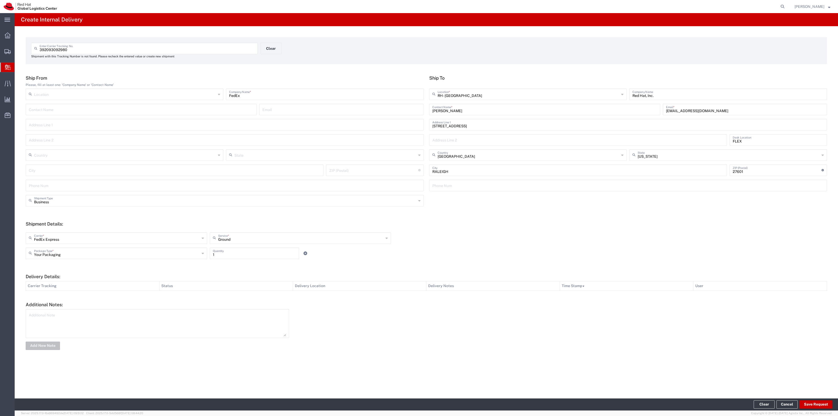
type input "[GEOGRAPHIC_DATA]"
type input "THEODORE"
type input "36582"
type input "[US_STATE]"
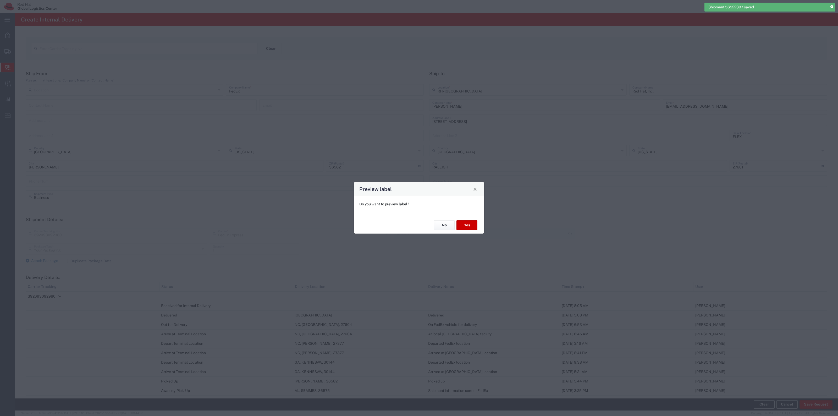
type input "Ground"
click at [450, 226] on button "No" at bounding box center [444, 225] width 21 height 10
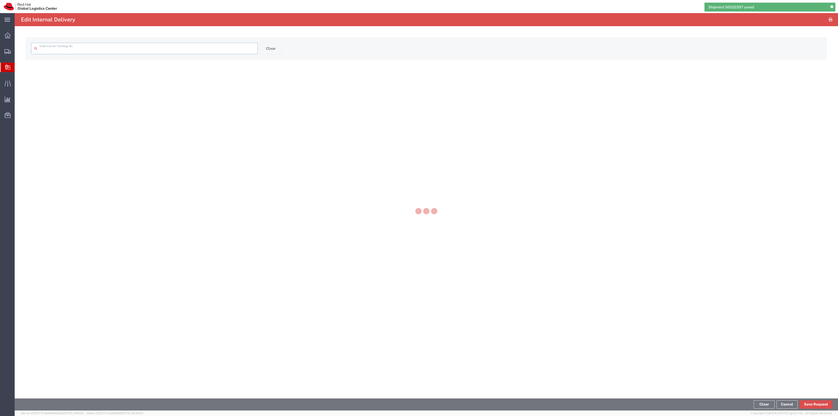
type input "392093092980"
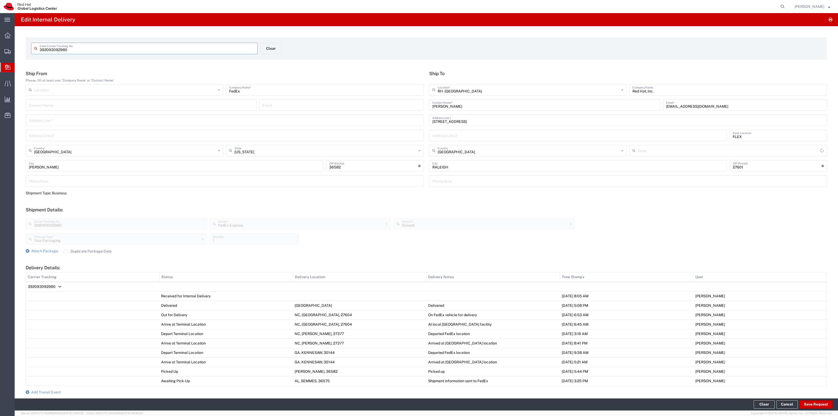
type input "[US_STATE]"
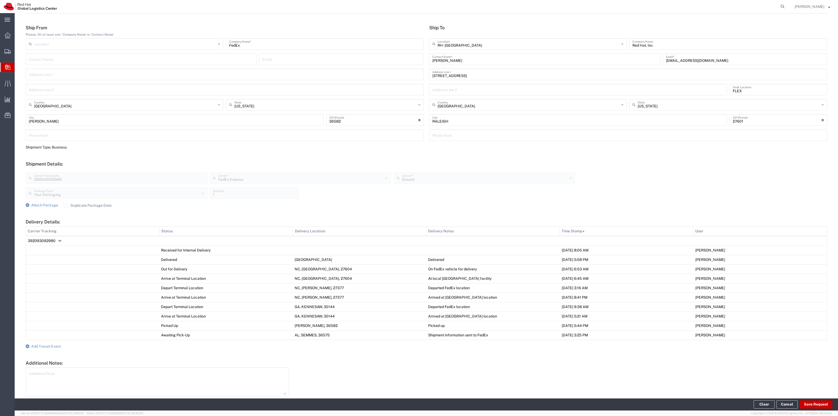
scroll to position [68, 0]
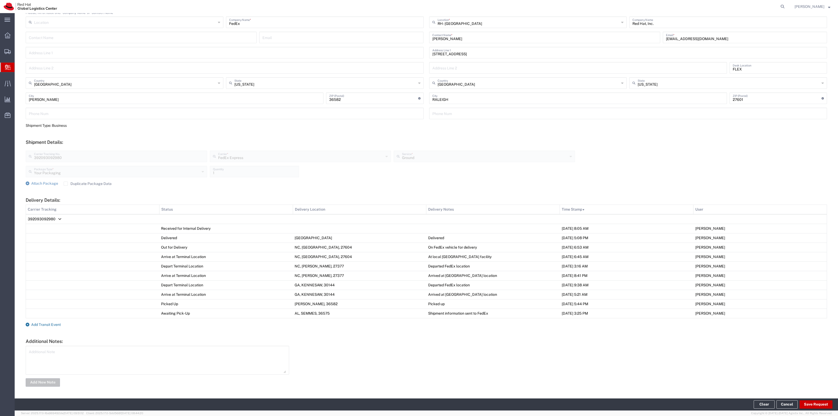
click at [50, 322] on span "Add Transit Event" at bounding box center [46, 324] width 30 height 4
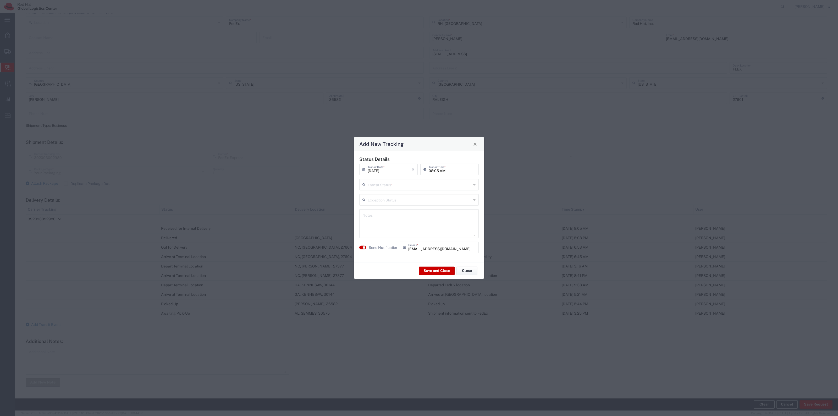
click at [461, 180] on input "text" at bounding box center [420, 184] width 104 height 9
click at [415, 197] on span "Delivery Confirmation" at bounding box center [419, 196] width 118 height 8
type input "Delivery Confirmation"
drag, startPoint x: 376, startPoint y: 249, endPoint x: 381, endPoint y: 246, distance: 5.8
click at [377, 248] on label "Send Notification" at bounding box center [383, 247] width 29 height 5
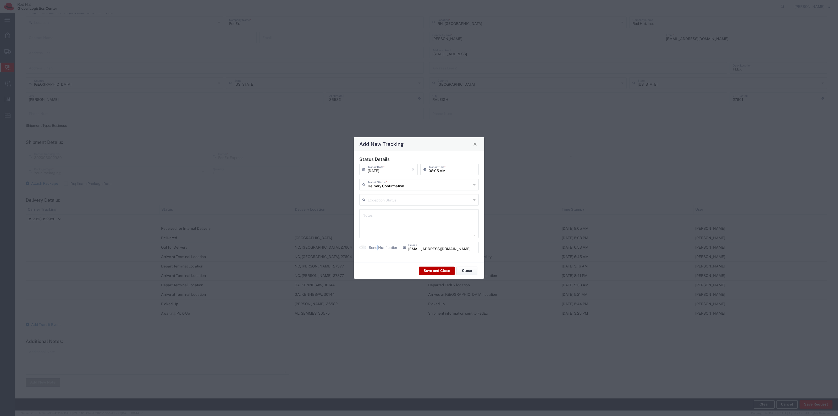
click at [443, 270] on button "Save and Close" at bounding box center [437, 270] width 36 height 8
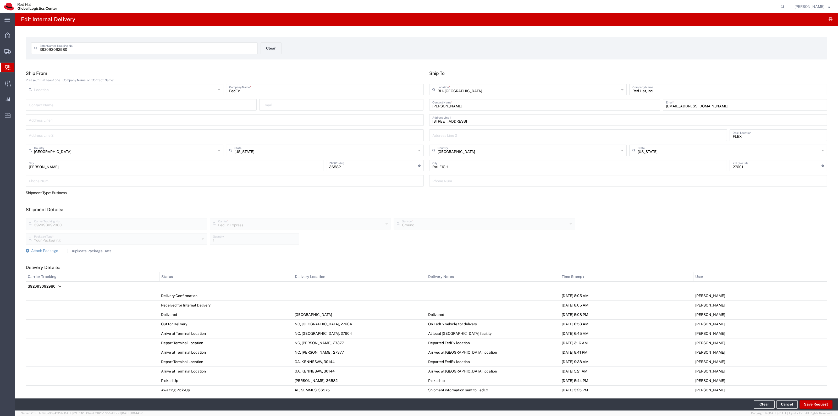
scroll to position [0, 0]
click at [268, 45] on button "Clear" at bounding box center [271, 49] width 21 height 12
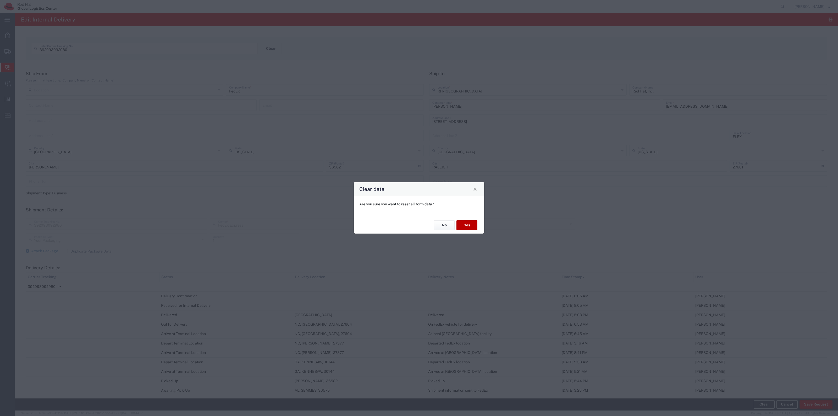
click at [473, 225] on button "Yes" at bounding box center [466, 225] width 21 height 10
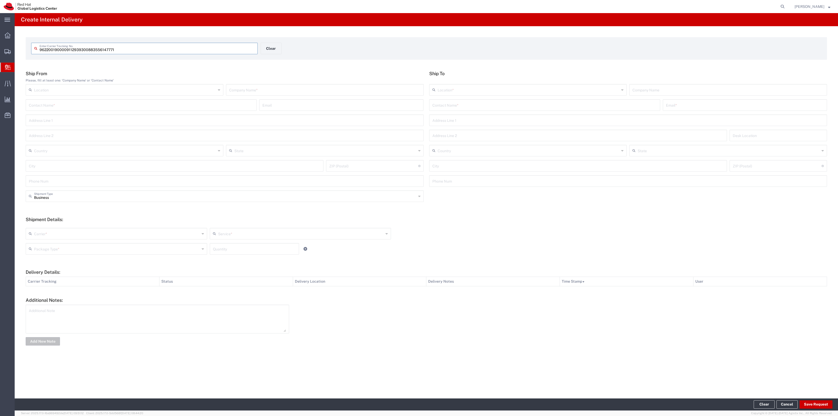
type input "883556147771"
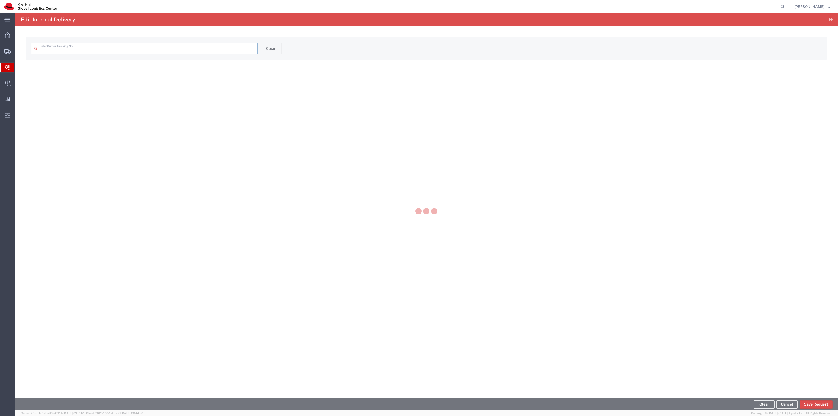
type input "883556147771"
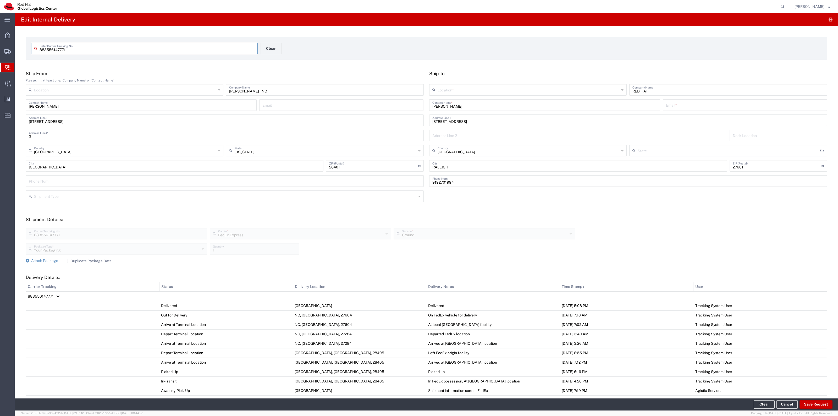
type input "[US_STATE]"
click at [477, 100] on input "RAQUEL LEDBETTER" at bounding box center [544, 104] width 225 height 9
type input "RAQUEL"
click at [473, 117] on p "Red Hat, Inc. (Raquel Ledbetter), rreyes@redhat.com" at bounding box center [545, 117] width 224 height 7
type input "RH - [GEOGRAPHIC_DATA]"
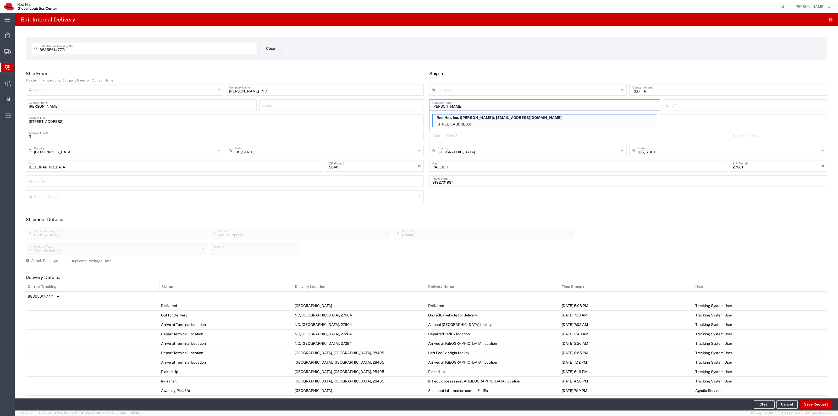
type input "Red Hat, Inc."
type input "Raquel Ledbetter"
type input "rreyes@redhat.com"
type input "[STREET_ADDRESS]"
type input "19S361"
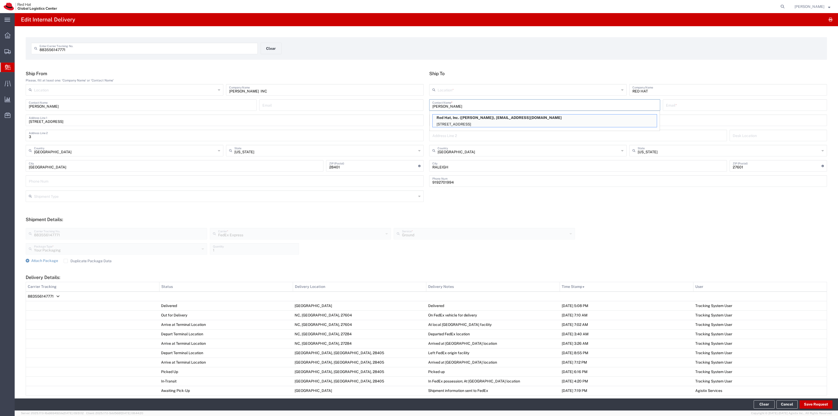
type input "19196478534"
click at [822, 401] on button "Save Request" at bounding box center [816, 404] width 33 height 8
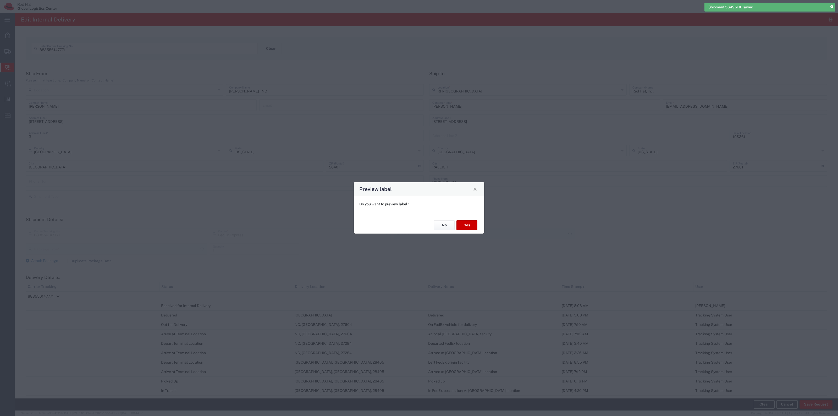
type input "Your Packaging"
type input "Ground"
click at [447, 226] on button "No" at bounding box center [444, 225] width 21 height 10
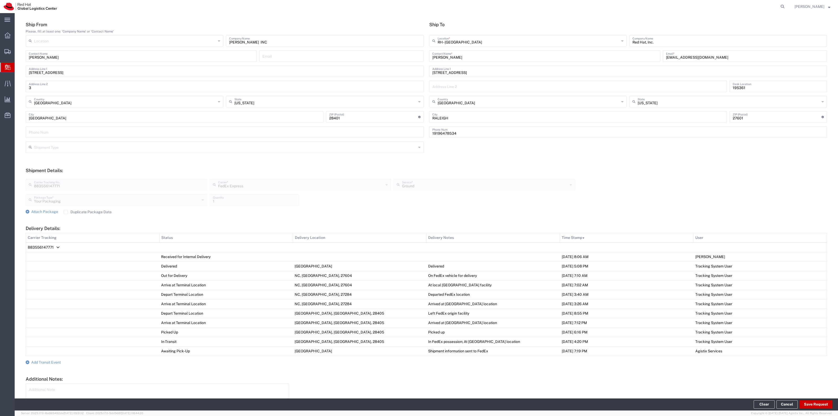
scroll to position [87, 0]
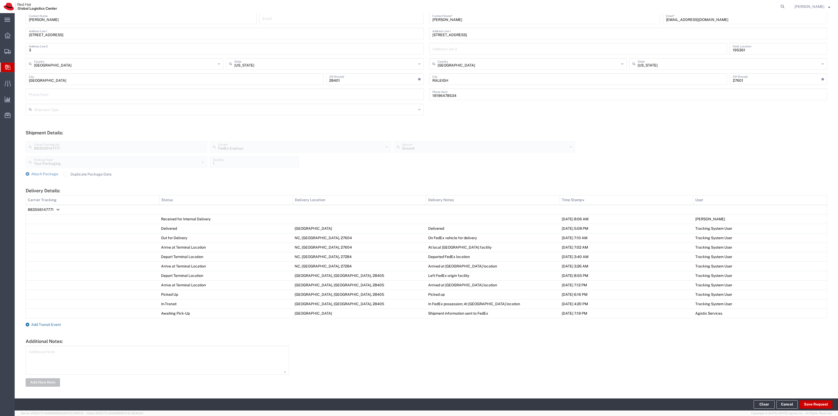
click at [57, 324] on span "Add Transit Event" at bounding box center [46, 324] width 30 height 4
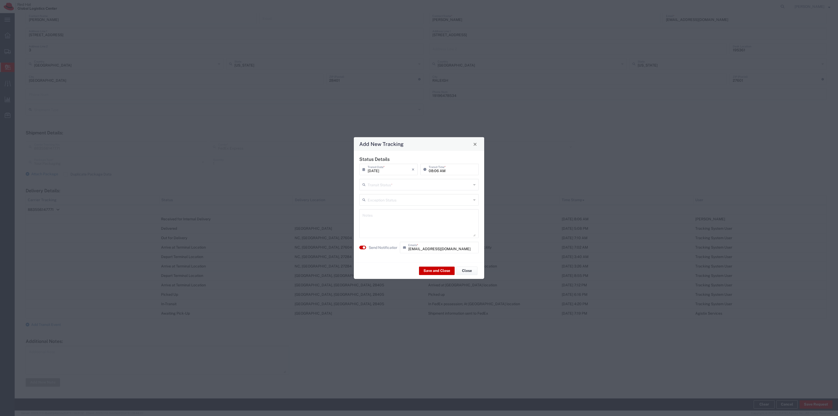
click at [390, 188] on input "text" at bounding box center [420, 184] width 104 height 9
click at [388, 196] on span "Delivery Confirmation" at bounding box center [419, 196] width 118 height 8
type input "Delivery Confirmation"
click at [370, 246] on label "Send Notification" at bounding box center [383, 247] width 29 height 5
click at [419, 267] on div "Save and Close Close" at bounding box center [419, 270] width 130 height 16
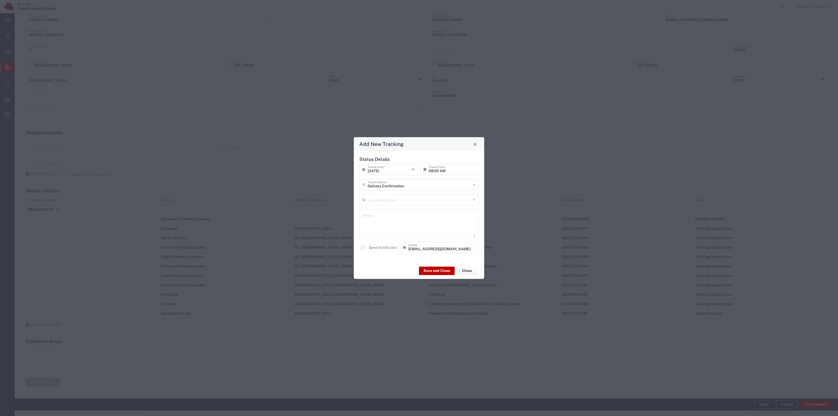
click at [426, 269] on button "Save and Close" at bounding box center [437, 270] width 36 height 8
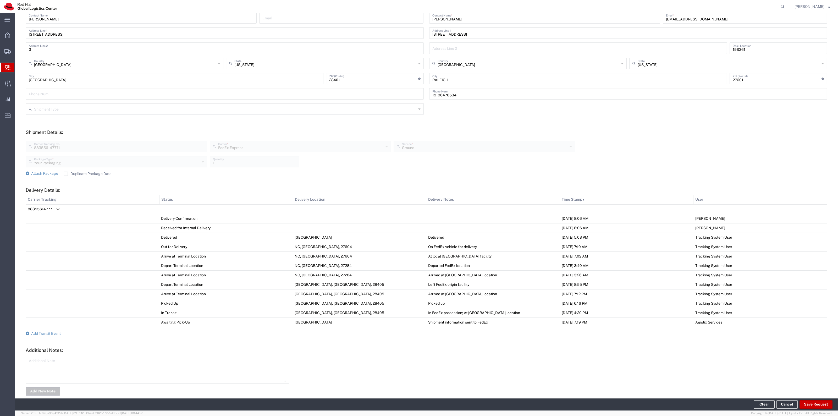
scroll to position [0, 0]
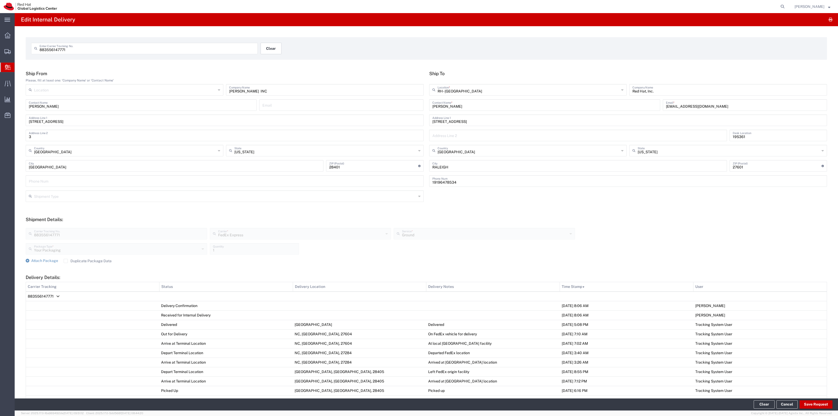
drag, startPoint x: 279, startPoint y: 46, endPoint x: 278, endPoint y: 48, distance: 2.7
click at [278, 46] on div "883556147771 Enter Carrier Tracking No. Clear" at bounding box center [261, 50] width 464 height 15
click at [275, 51] on button "Clear" at bounding box center [271, 49] width 21 height 12
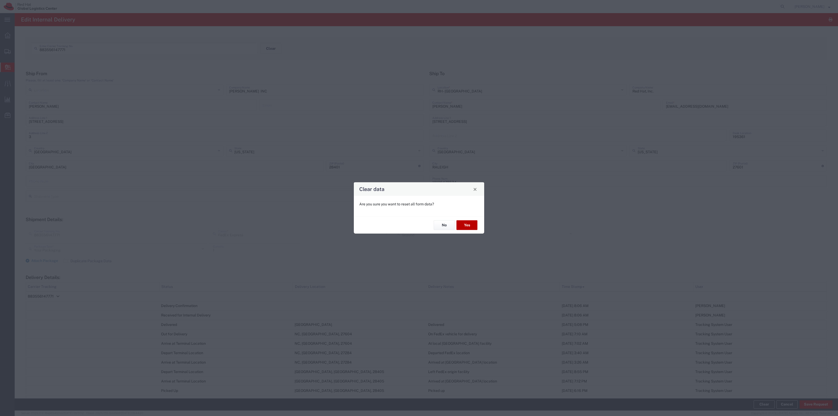
click at [460, 224] on button "Yes" at bounding box center [466, 225] width 21 height 10
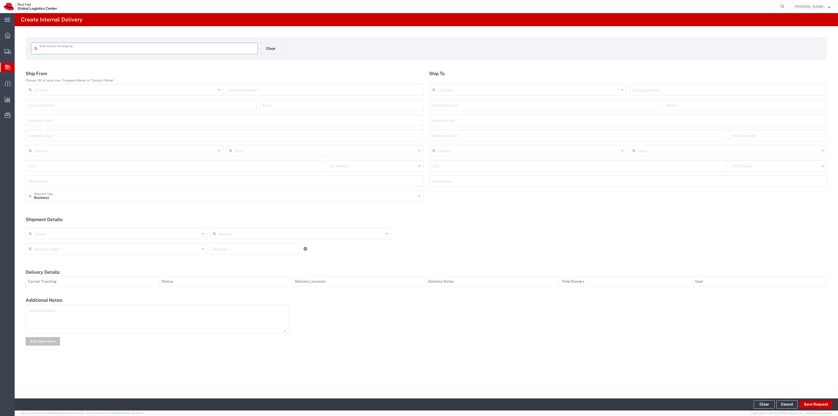
click at [234, 47] on input "text" at bounding box center [147, 47] width 215 height 9
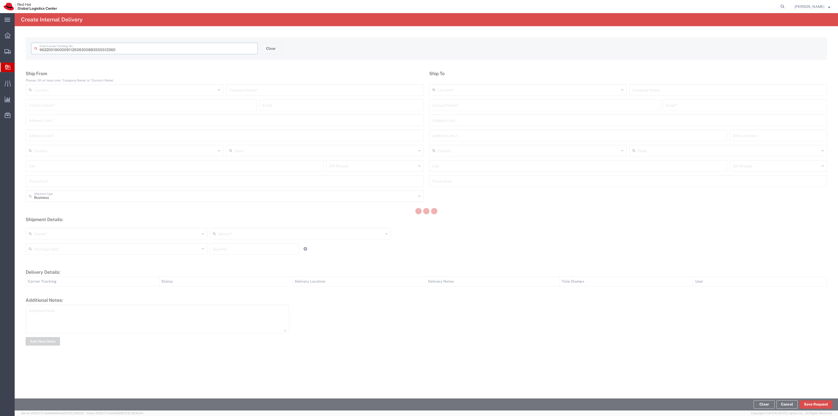
type input "883555512360"
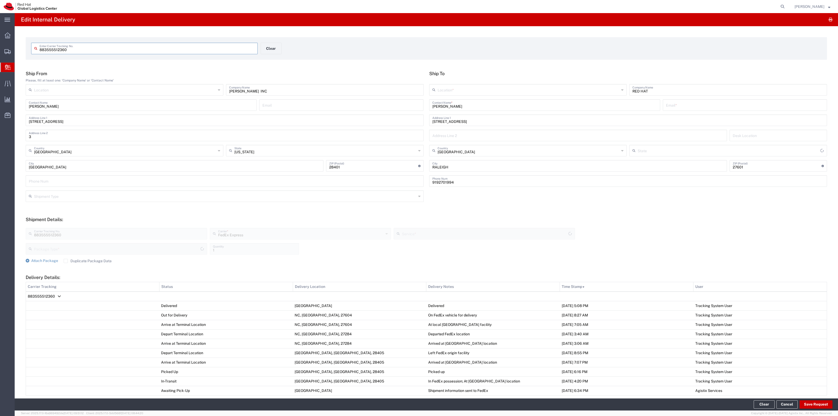
type input "Ground"
type input "Your Packaging"
type input "[US_STATE]"
click at [469, 102] on input "MATTHEW STEPPS" at bounding box center [544, 104] width 225 height 9
type input "MATTHEW St"
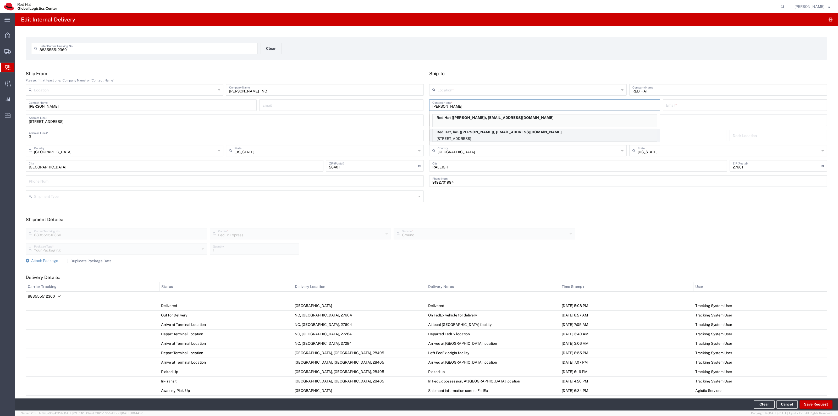
click at [507, 133] on p "Red Hat, Inc. (Matthew Stepps), mstepp@redhat.com" at bounding box center [545, 132] width 224 height 7
type input "RH - [GEOGRAPHIC_DATA]"
type input "Red Hat, Inc."
type input "Matthew Stepps"
type input "mstepp@redhat.com"
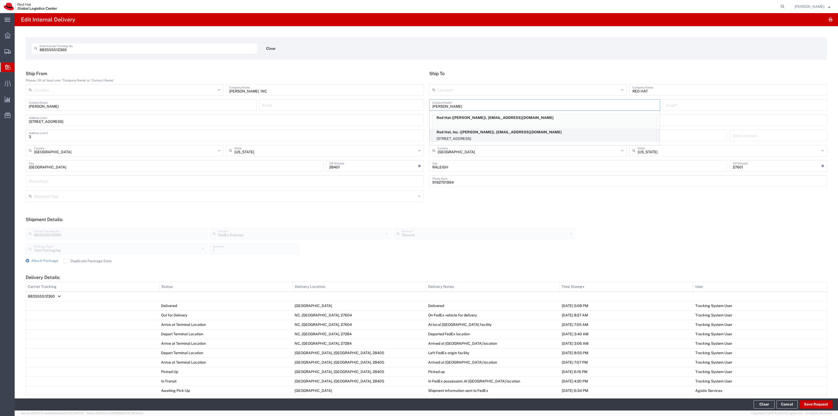
type input "[STREET_ADDRESS]"
type input "FLEX"
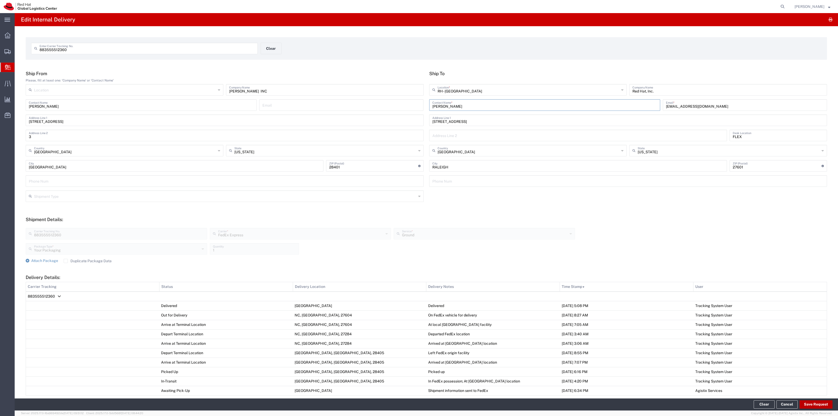
click at [812, 402] on button "Save Request" at bounding box center [816, 404] width 33 height 8
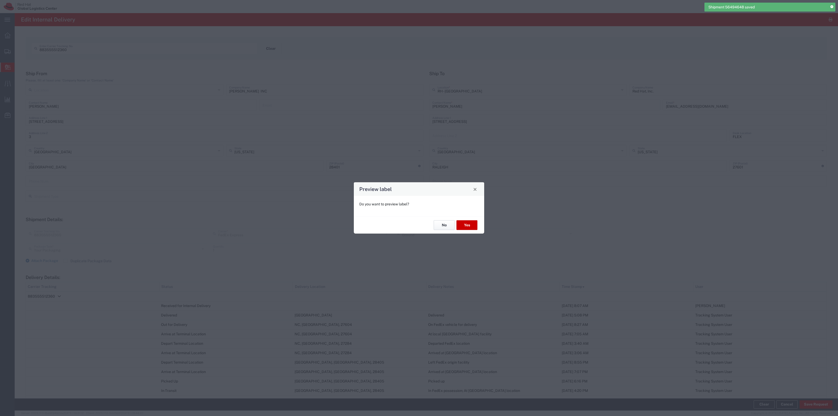
click at [444, 227] on button "No" at bounding box center [444, 225] width 21 height 10
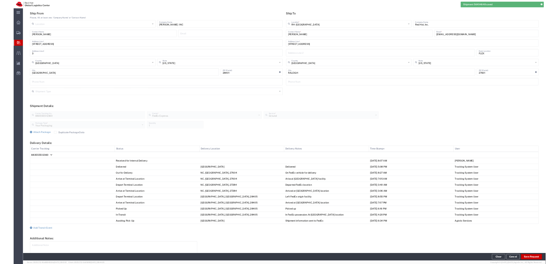
scroll to position [87, 0]
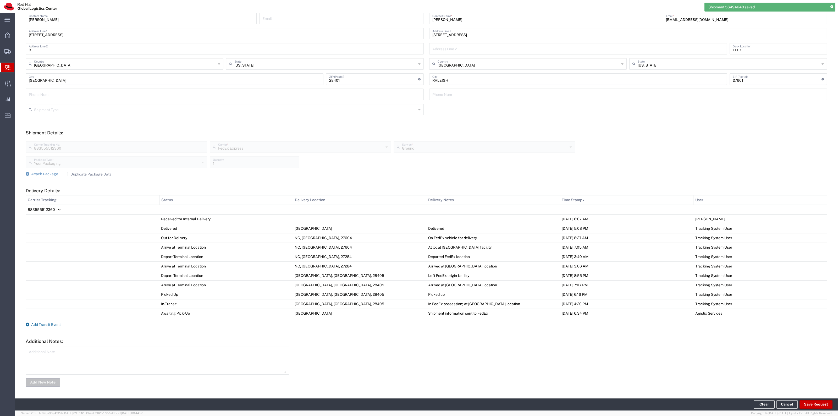
click at [56, 324] on span "Add Transit Event" at bounding box center [46, 324] width 30 height 4
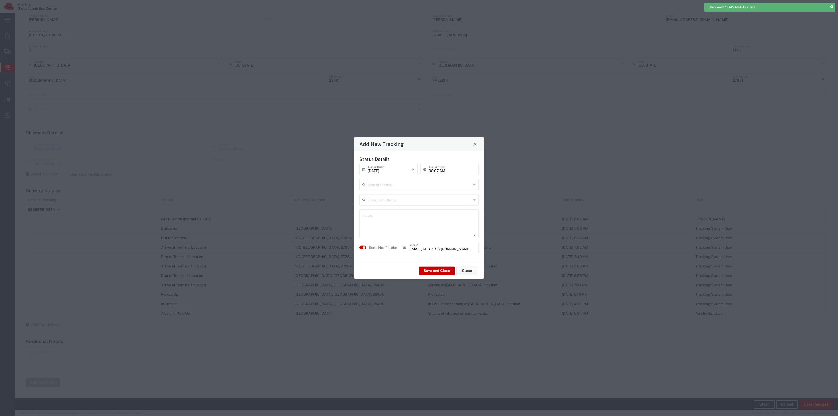
click at [436, 185] on input "text" at bounding box center [420, 184] width 104 height 9
click at [426, 194] on span "Delivery Confirmation" at bounding box center [419, 196] width 118 height 8
type input "Delivery Confirmation"
click at [378, 245] on label "Send Notification" at bounding box center [383, 247] width 29 height 5
click at [445, 269] on button "Save and Close" at bounding box center [437, 270] width 36 height 8
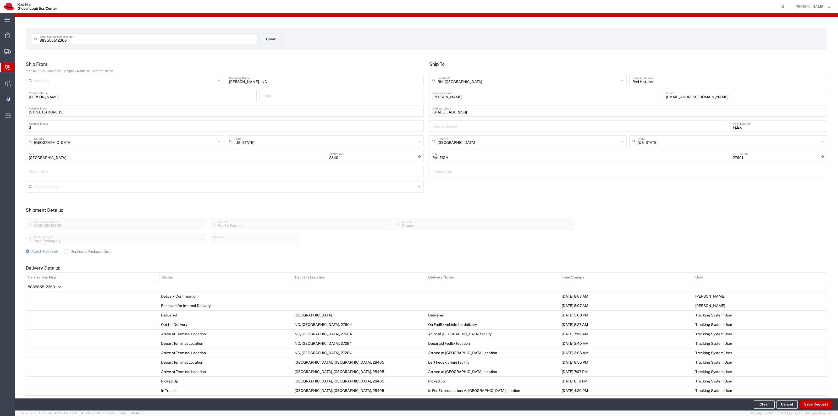
scroll to position [0, 0]
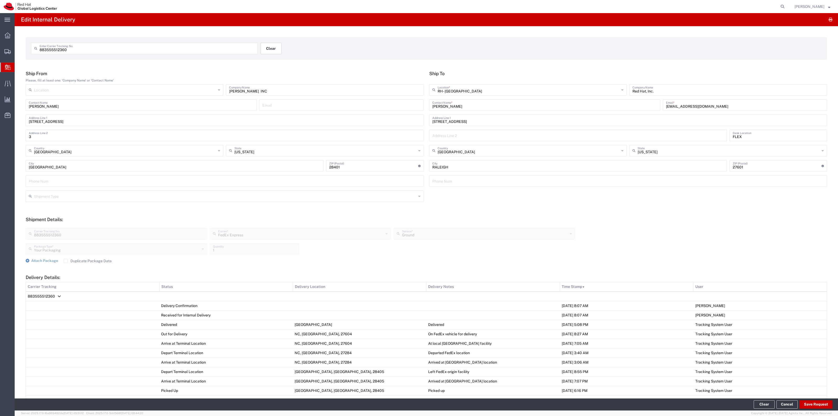
click at [269, 47] on button "Clear" at bounding box center [271, 49] width 21 height 12
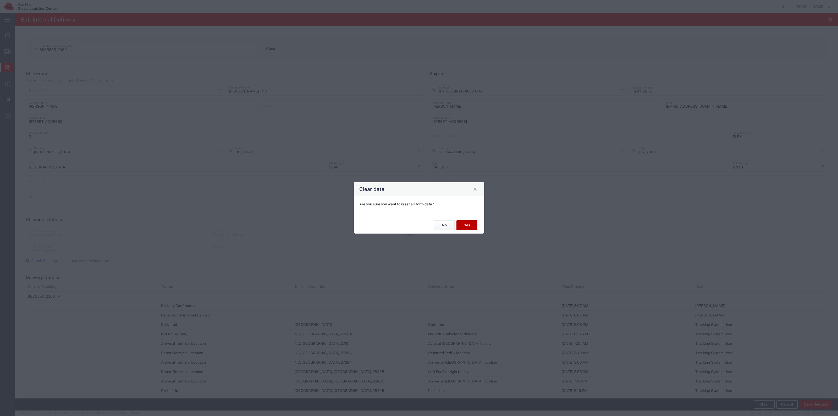
click at [475, 221] on button "Yes" at bounding box center [466, 225] width 21 height 10
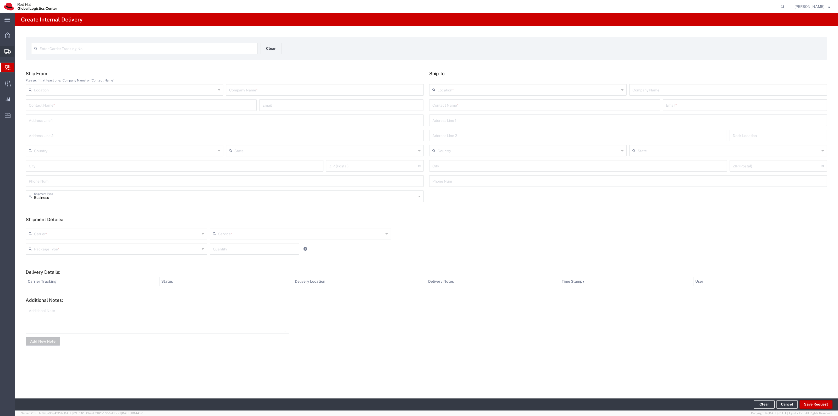
click at [0, 0] on span "Shipment Manager" at bounding box center [0, 0] width 0 height 0
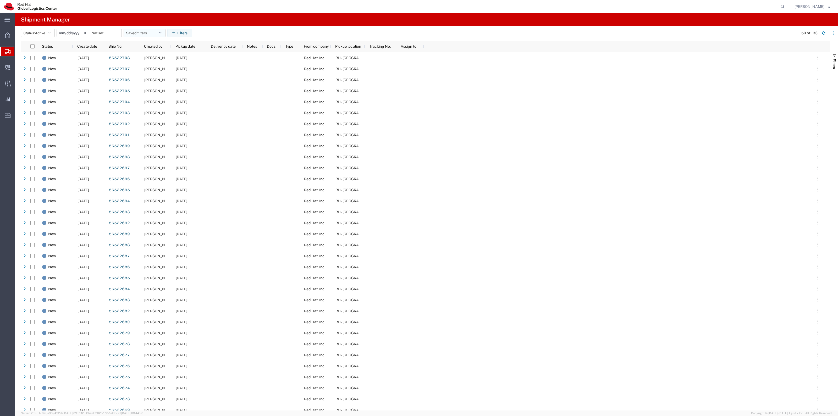
click at [152, 31] on button "Saved filters" at bounding box center [145, 33] width 42 height 8
click at [153, 54] on span "New filter save" at bounding box center [158, 56] width 69 height 10
type input "2022-06-27"
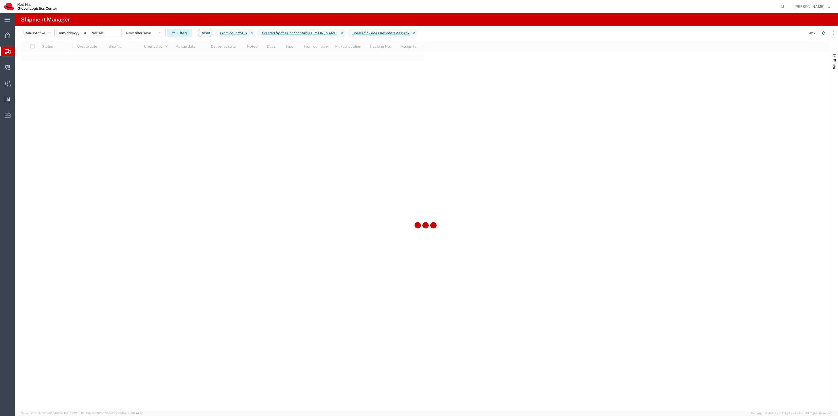
click at [183, 33] on button "Filters" at bounding box center [179, 33] width 25 height 8
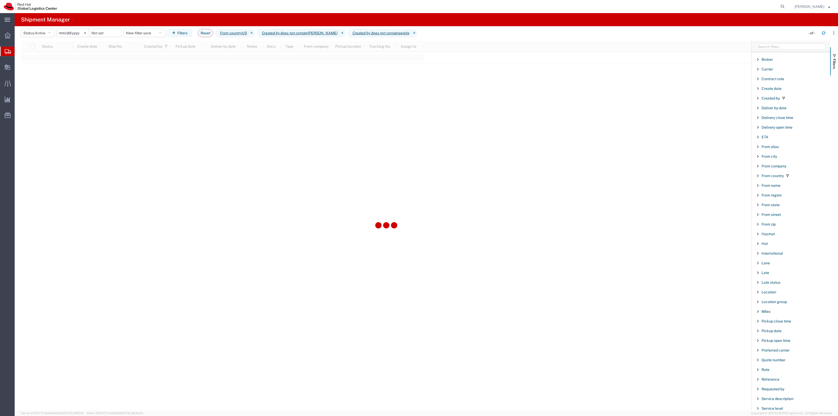
scroll to position [131, 0]
click at [772, 316] on span "Reference" at bounding box center [771, 314] width 18 height 4
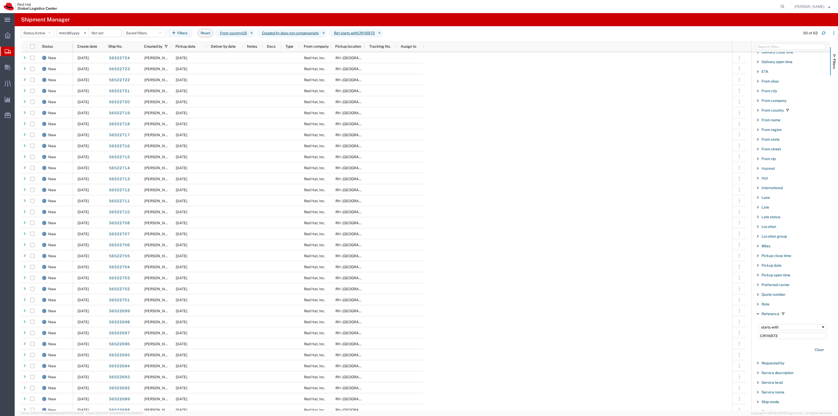
type input "CR116973"
click at [32, 47] on input "checkbox" at bounding box center [32, 46] width 4 height 4
checkbox input "true"
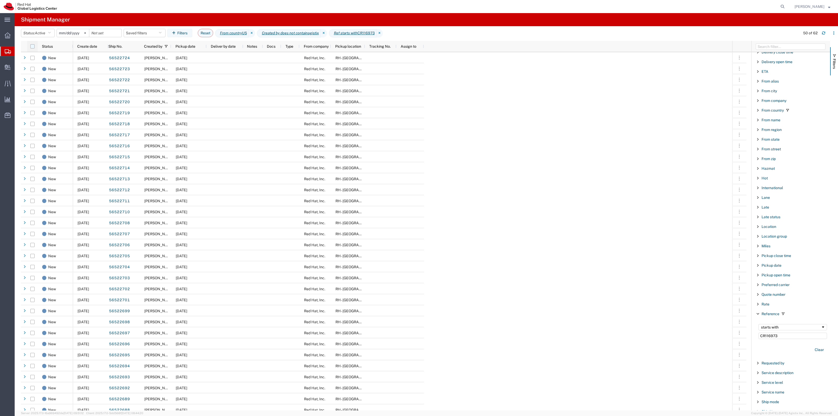
checkbox input "true"
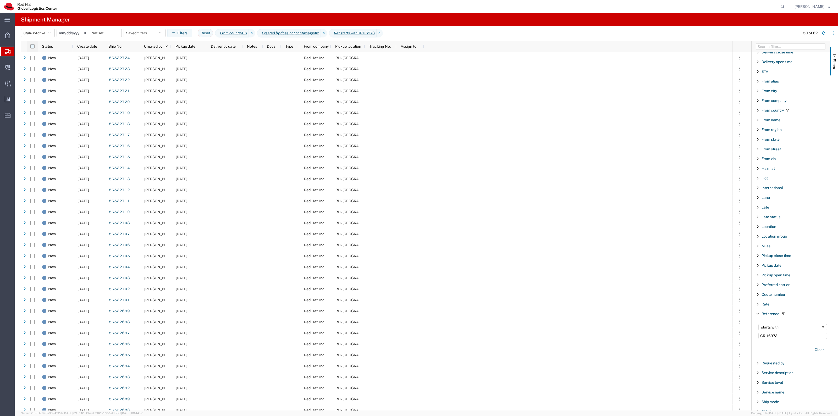
checkbox input "true"
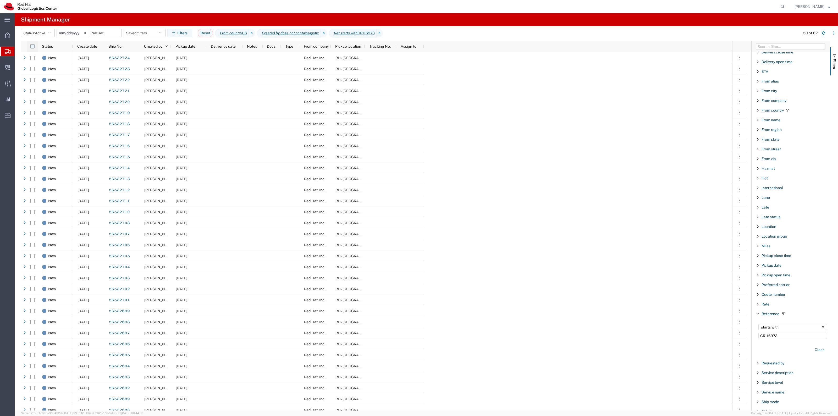
checkbox input "true"
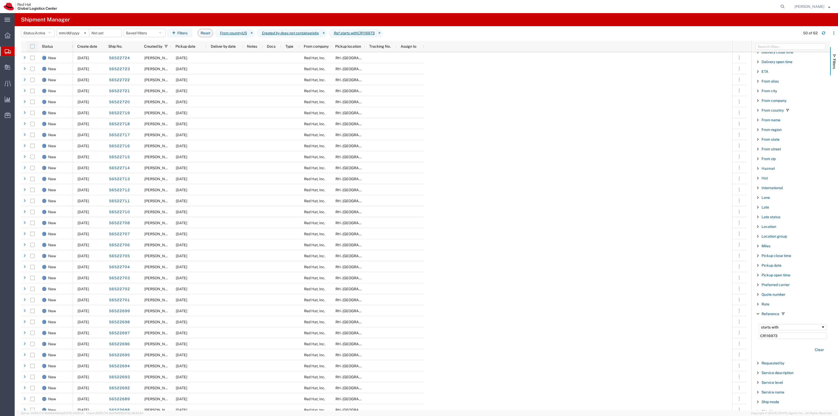
checkbox input "true"
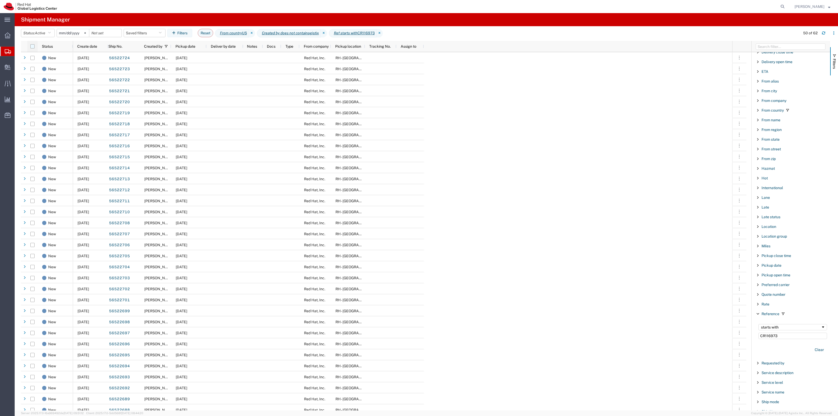
checkbox input "true"
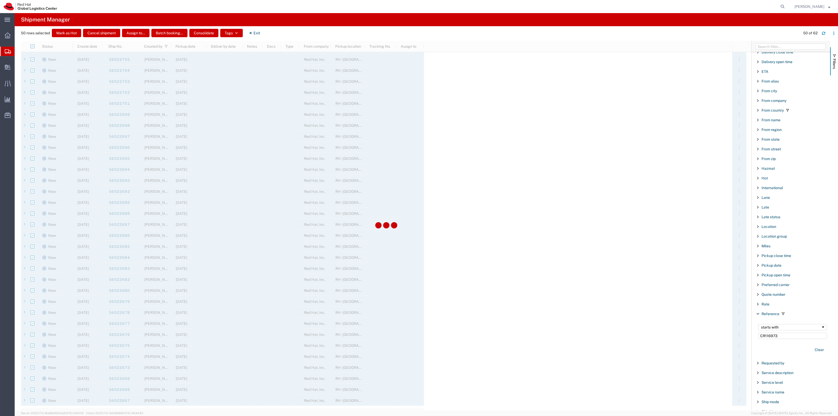
scroll to position [323, 0]
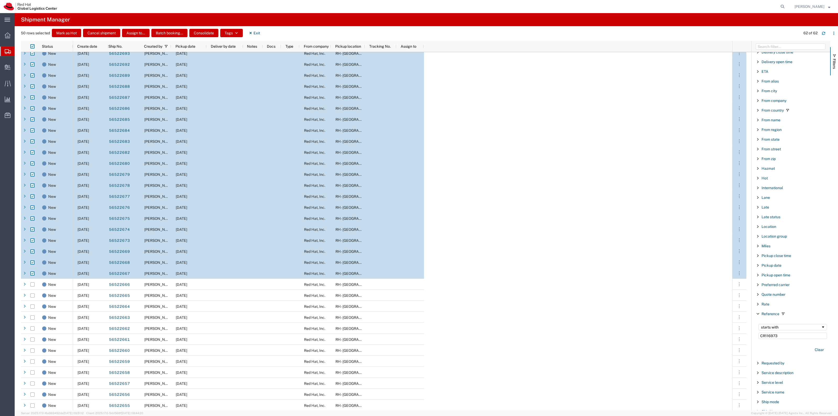
scroll to position [324, 0]
click at [32, 46] on input "checkbox" at bounding box center [32, 46] width 4 height 4
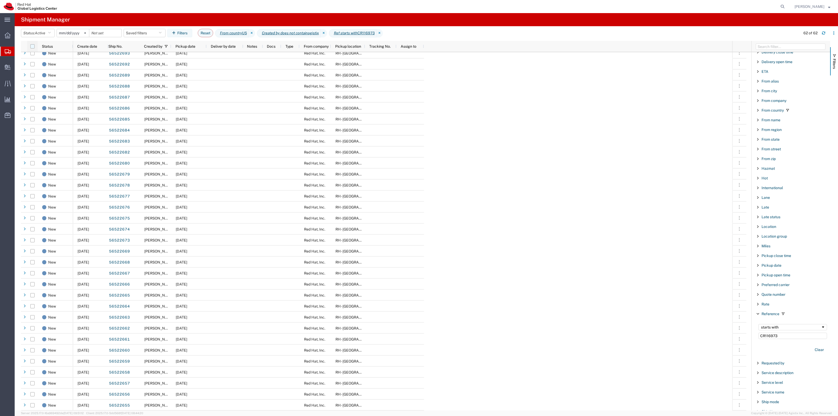
click at [32, 46] on input "checkbox" at bounding box center [32, 46] width 4 height 4
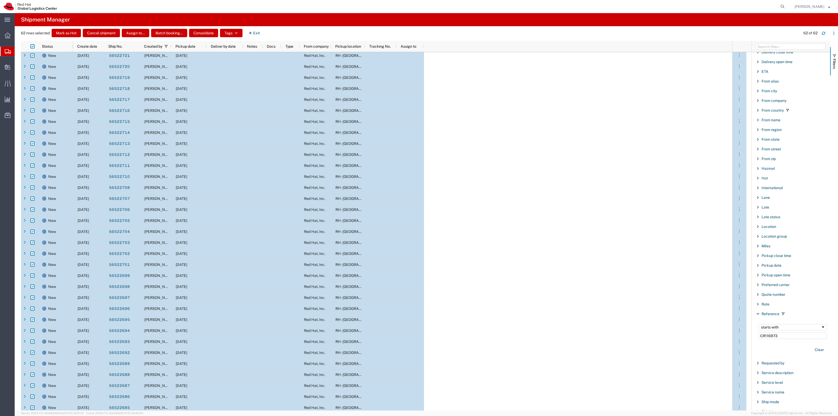
scroll to position [0, 0]
click at [163, 33] on button "Batch booking..." at bounding box center [169, 33] width 36 height 8
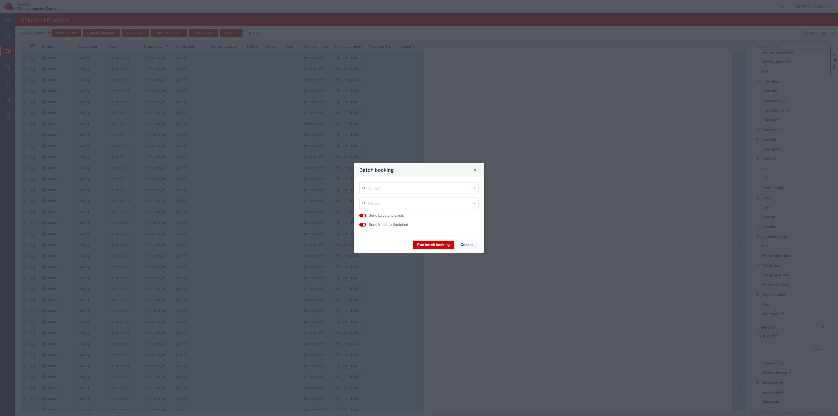
click at [388, 190] on input "text" at bounding box center [420, 187] width 104 height 9
click at [399, 215] on span "FedEx Express" at bounding box center [419, 216] width 118 height 8
click at [394, 203] on input "text" at bounding box center [420, 202] width 104 height 9
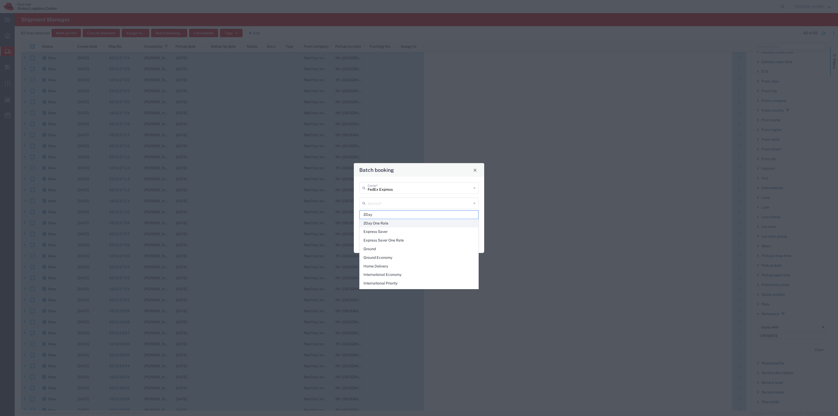
click at [395, 219] on span "2Day One Rate" at bounding box center [419, 223] width 118 height 8
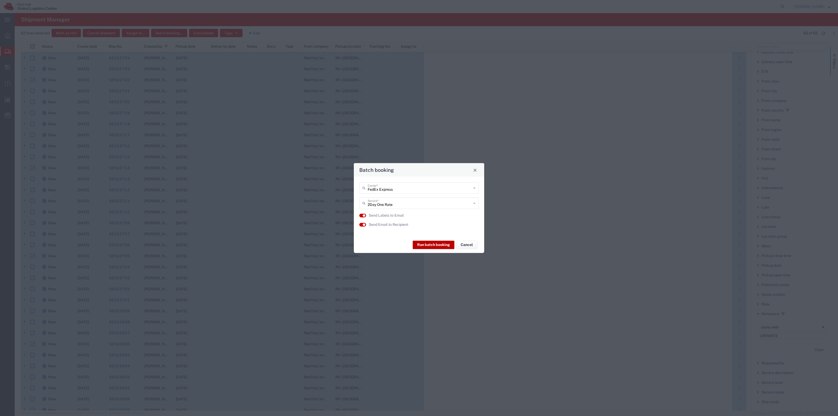
click at [436, 243] on button "Run batch booking" at bounding box center [434, 244] width 42 height 8
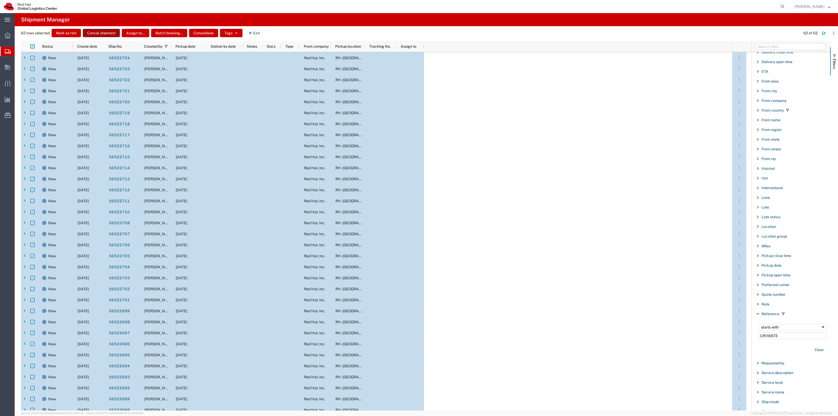
click at [93, 31] on button "Cancel shipment" at bounding box center [101, 33] width 37 height 8
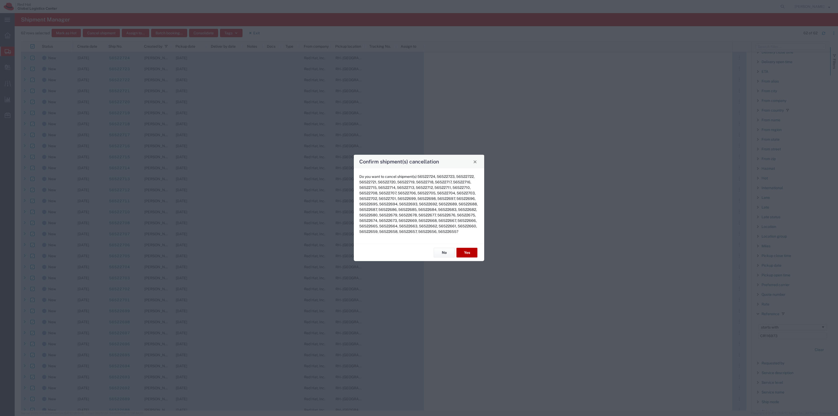
click at [467, 252] on button "Yes" at bounding box center [466, 253] width 21 height 10
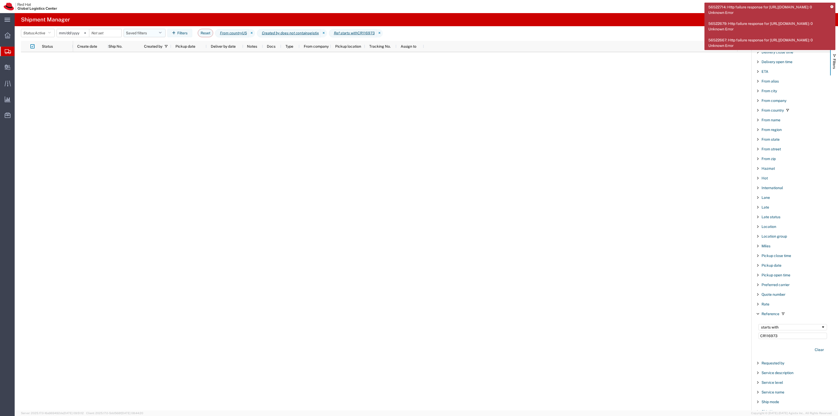
click at [150, 31] on button "Saved filters" at bounding box center [145, 33] width 42 height 8
click at [153, 55] on span "New filter save" at bounding box center [158, 56] width 69 height 10
click at [832, 7] on icon at bounding box center [831, 6] width 3 height 3
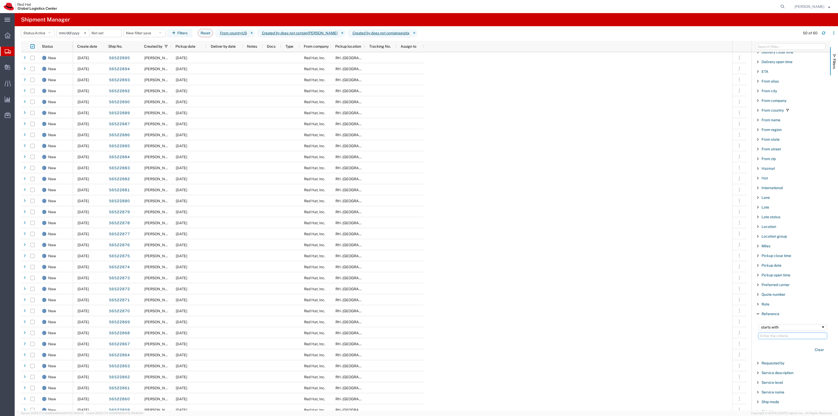
click at [777, 337] on input "Filter Value" at bounding box center [792, 336] width 69 height 6
paste input "CR116975"
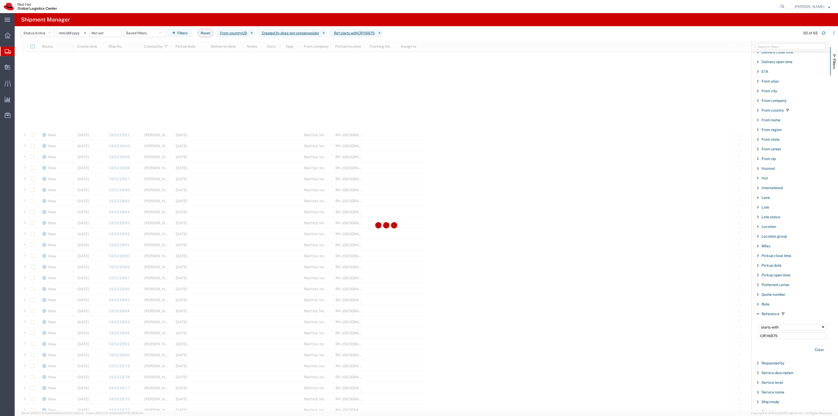
scroll to position [196, 0]
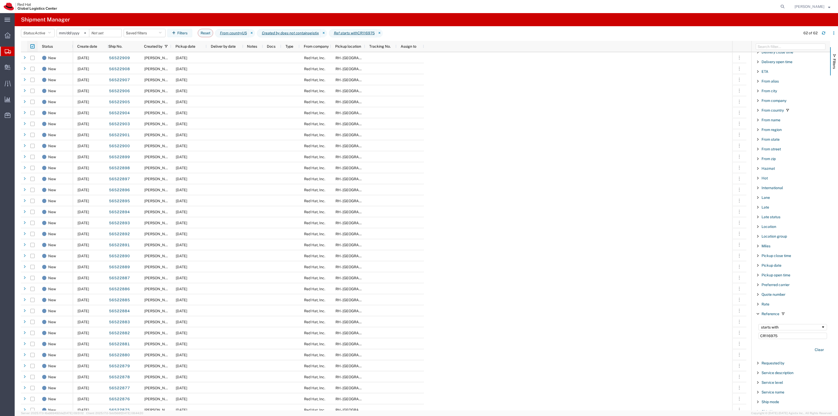
click at [32, 46] on input "checkbox" at bounding box center [32, 46] width 4 height 4
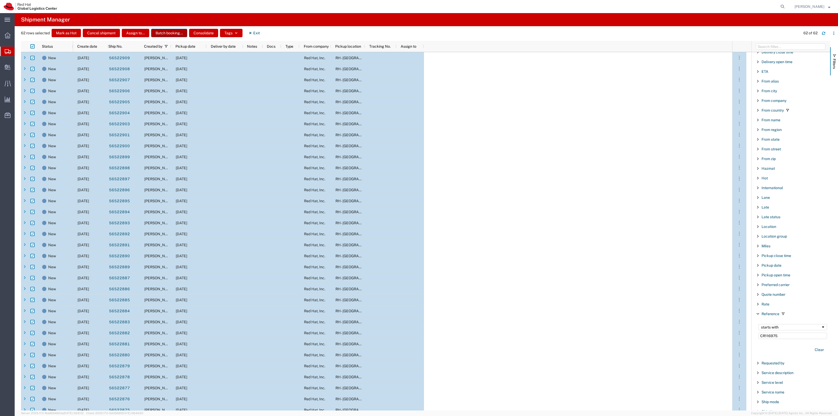
click at [172, 32] on button "Batch booking..." at bounding box center [169, 33] width 36 height 8
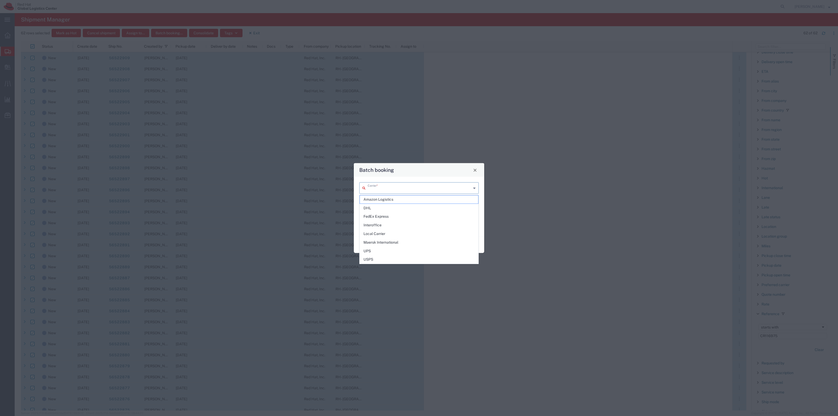
click at [379, 187] on input "text" at bounding box center [420, 187] width 104 height 9
click at [388, 218] on span "FedEx Express" at bounding box center [419, 216] width 118 height 8
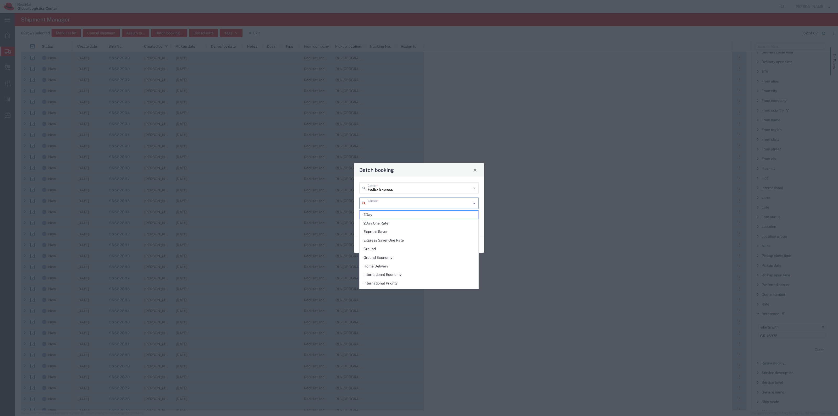
click at [389, 202] on input "text" at bounding box center [420, 202] width 104 height 9
click at [384, 222] on span "2Day One Rate" at bounding box center [419, 223] width 118 height 8
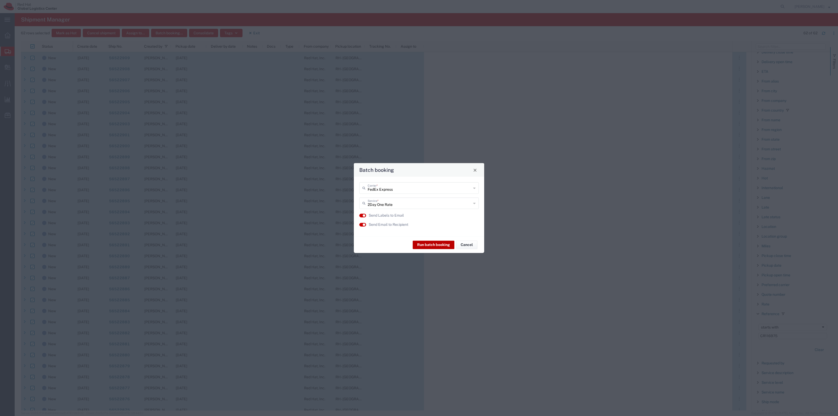
click at [447, 244] on button "Run batch booking" at bounding box center [434, 244] width 42 height 8
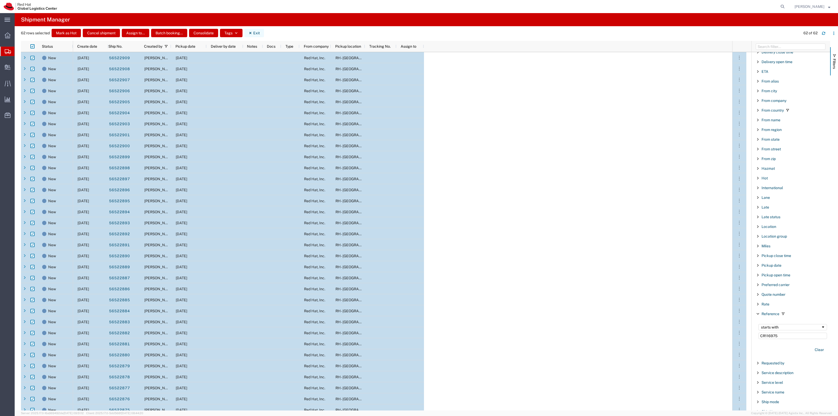
click at [256, 31] on button "Exit" at bounding box center [254, 33] width 20 height 8
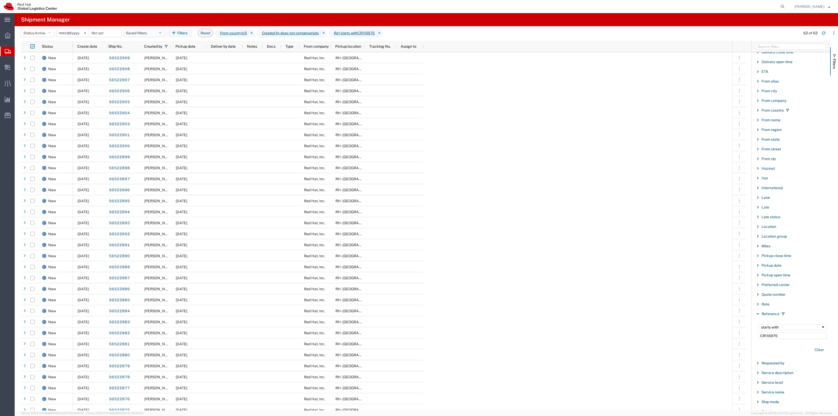
click at [155, 32] on button "Saved filters" at bounding box center [145, 33] width 42 height 8
click at [146, 53] on span "New filter save" at bounding box center [158, 56] width 69 height 10
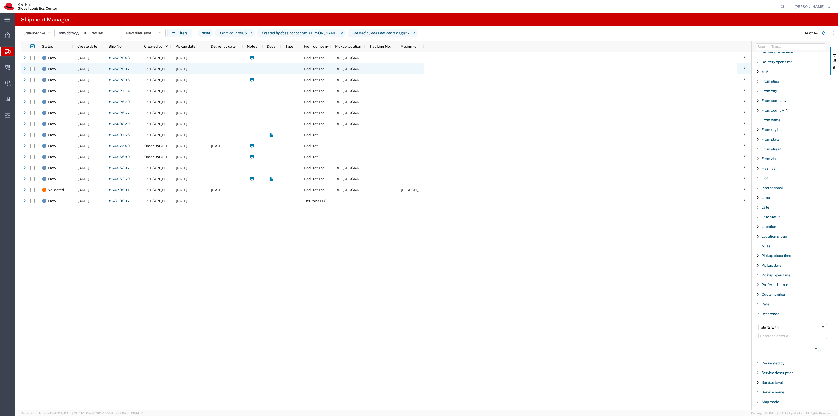
click at [170, 67] on div "[PERSON_NAME]" at bounding box center [155, 68] width 31 height 11
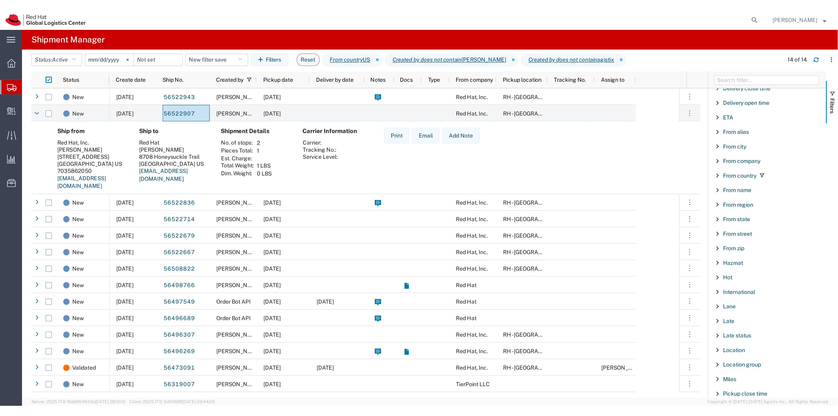
scroll to position [131, 0]
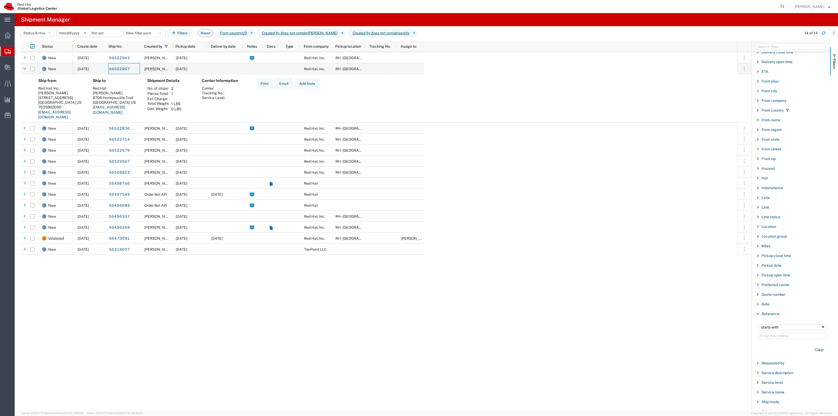
click at [24, 76] on div "Ship from Red Hat, Inc. Jamie Lien 100 East Davie Street RALEIGH, NC 27601 US 7…" at bounding box center [386, 101] width 730 height 54
click at [0, 0] on span "Create Delivery" at bounding box center [0, 0] width 0 height 0
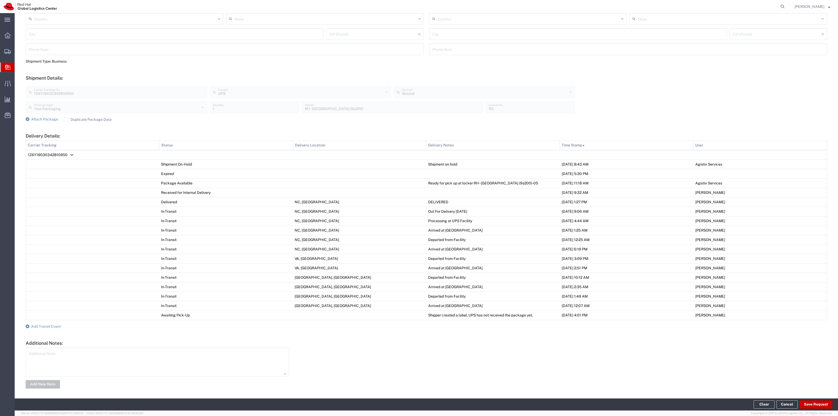
scroll to position [134, 0]
click at [58, 327] on form "Ship From Please, fill at least one: 'Company Name' or 'Contact Name' Location …" at bounding box center [426, 162] width 801 height 450
click at [57, 326] on span "Add Transit Event" at bounding box center [46, 324] width 30 height 4
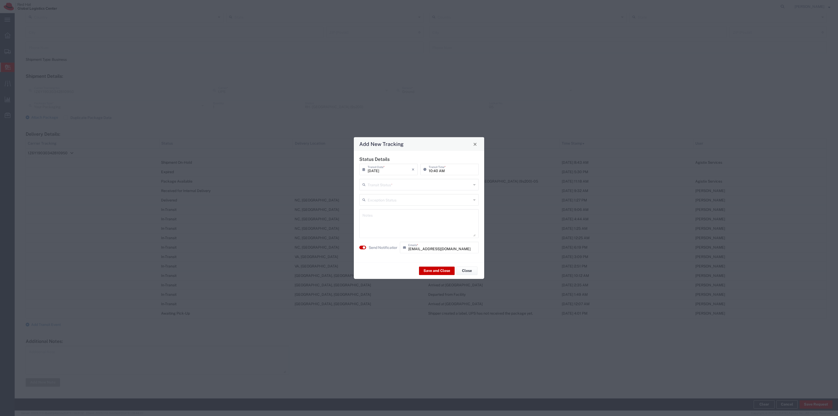
click at [439, 185] on input "text" at bounding box center [420, 184] width 104 height 9
click at [410, 192] on span "Delivery Confirmation" at bounding box center [419, 196] width 118 height 8
click at [382, 248] on label "Send Notification" at bounding box center [383, 247] width 29 height 5
click at [421, 265] on div "Save and Close Close" at bounding box center [419, 270] width 130 height 16
click at [422, 268] on button "Save and Close" at bounding box center [437, 270] width 36 height 8
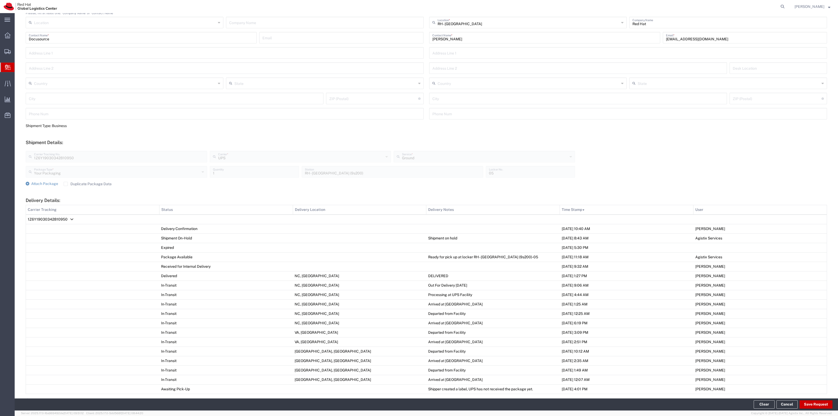
scroll to position [0, 0]
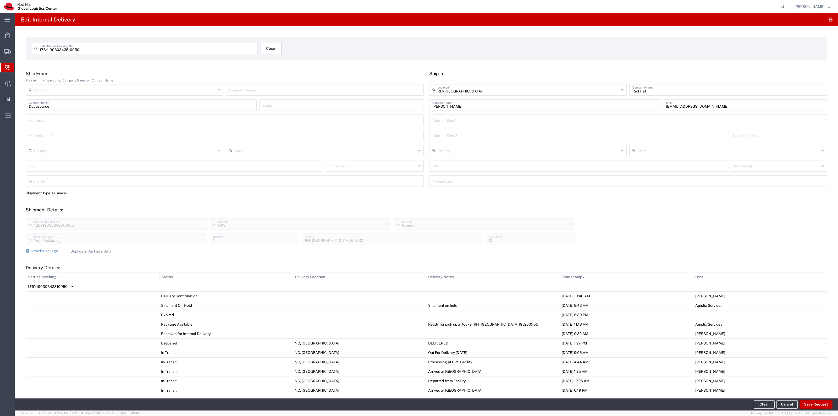
click at [270, 51] on button "Clear" at bounding box center [271, 49] width 21 height 12
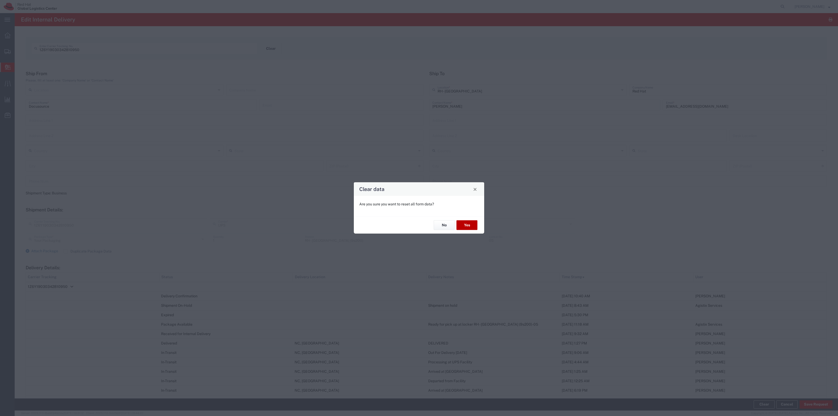
click at [465, 226] on button "Yes" at bounding box center [466, 225] width 21 height 10
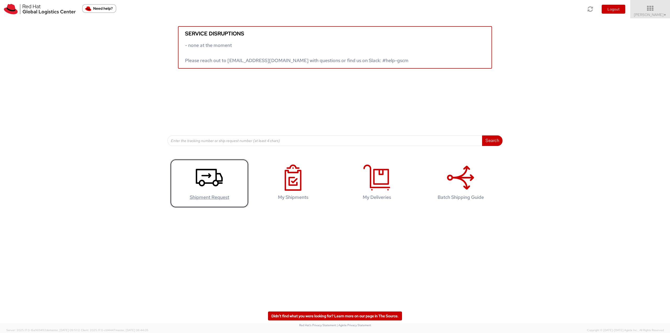
click at [214, 183] on use at bounding box center [209, 178] width 27 height 18
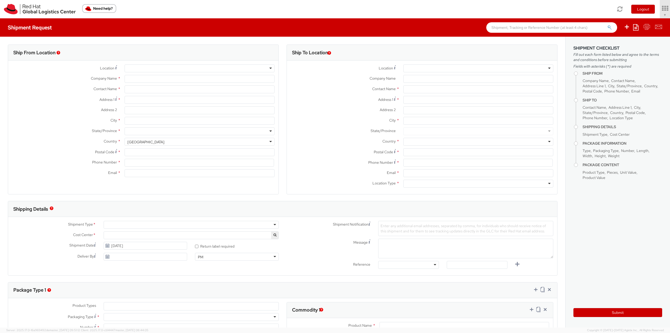
select select "901"
select select
click at [134, 81] on input "Company Name *" at bounding box center [200, 79] width 150 height 8
type input "Red Hat, Inc."
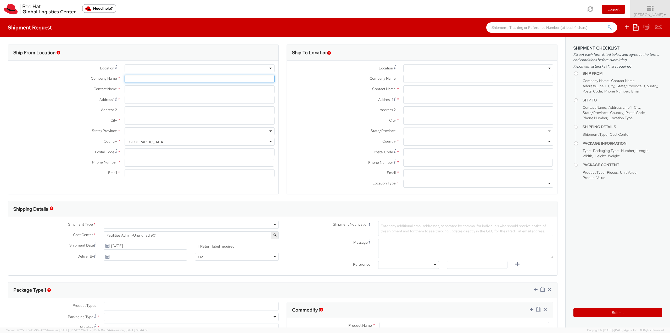
type input "[PERSON_NAME]"
type input "[STREET_ADDRESS]"
type input "RALEIGH"
type input "27601"
type input "19198356701"
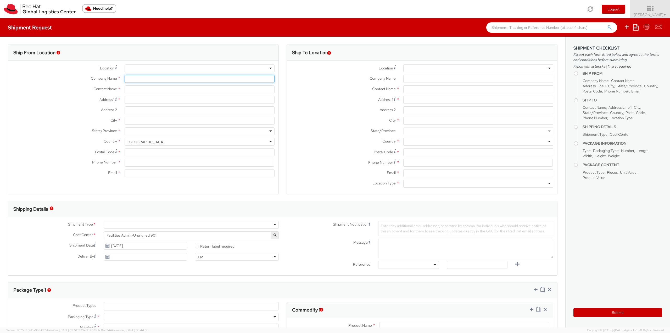
type input "[EMAIL_ADDRESS][DOMAIN_NAME]"
drag, startPoint x: 139, startPoint y: 91, endPoint x: 112, endPoint y: 88, distance: 27.2
click at [112, 88] on div "Contact Name * Robert Lomax" at bounding box center [143, 89] width 271 height 8
click at [155, 88] on input "Jamie Lein" at bounding box center [200, 89] width 150 height 8
type input "Jamie Lien"
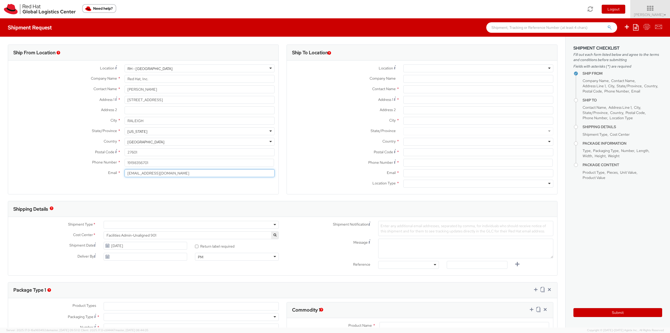
drag, startPoint x: 164, startPoint y: 173, endPoint x: 80, endPoint y: 159, distance: 84.4
click at [85, 160] on div "Location * RH - Raleigh RH - Raleigh RH - Amsterdam - MSO RH - Amsterdam Data C…" at bounding box center [143, 121] width 271 height 115
paste input "jlien"
type input "jlien@redhat.com"
drag, startPoint x: 167, startPoint y: 166, endPoint x: 124, endPoint y: 159, distance: 43.7
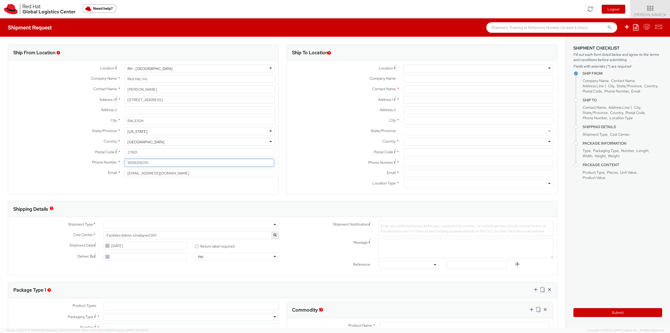
click at [125, 159] on input "19198356701" at bounding box center [200, 163] width 150 height 8
paste input "7035862050"
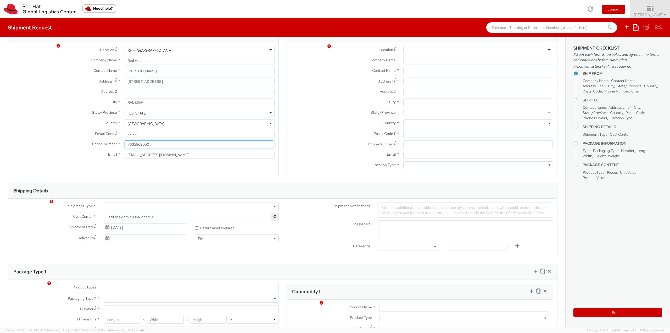
scroll to position [26, 0]
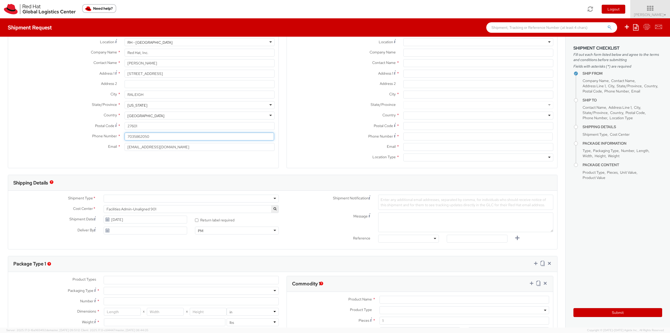
type input "7035862050"
click at [192, 199] on div at bounding box center [191, 199] width 175 height 8
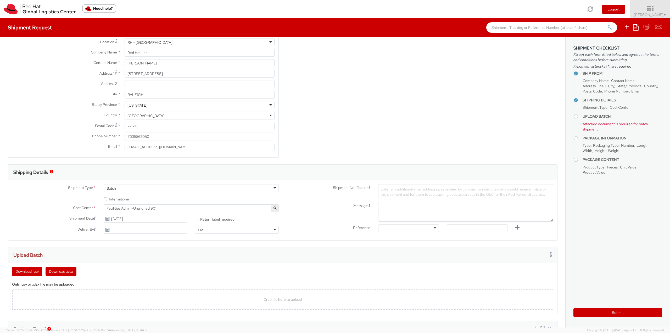
click at [186, 211] on span "Facilities Admin-Unaligned 901" at bounding box center [191, 208] width 175 height 8
click at [182, 217] on input "search" at bounding box center [190, 217] width 171 height 8
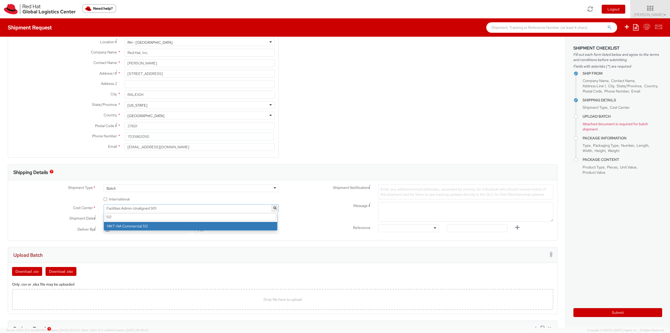
scroll to position [0, 0]
type input "512"
select select "512"
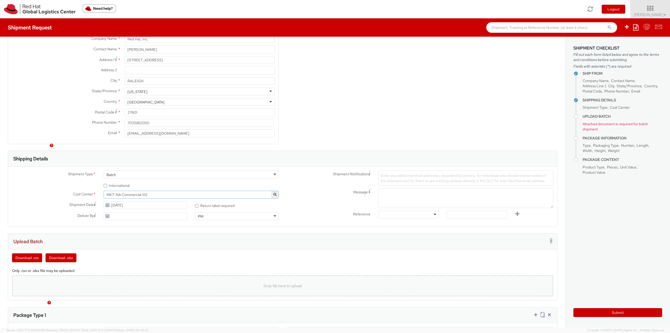
scroll to position [52, 0]
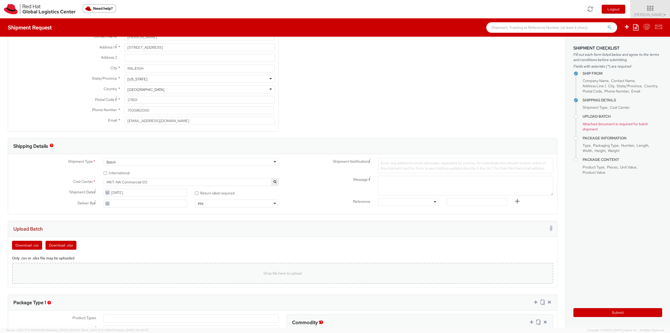
click at [66, 279] on div "Drop file here to upload" at bounding box center [282, 273] width 533 height 13
type input "C:\fakepath\Jamie US.csv"
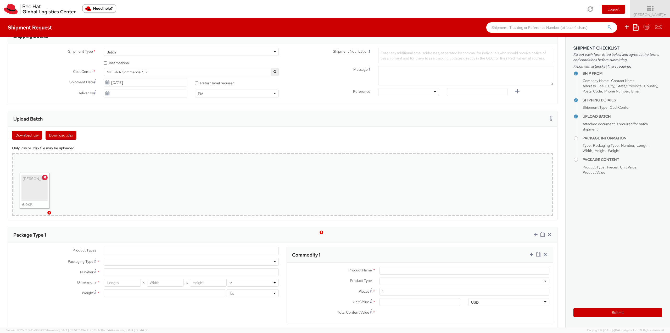
scroll to position [210, 0]
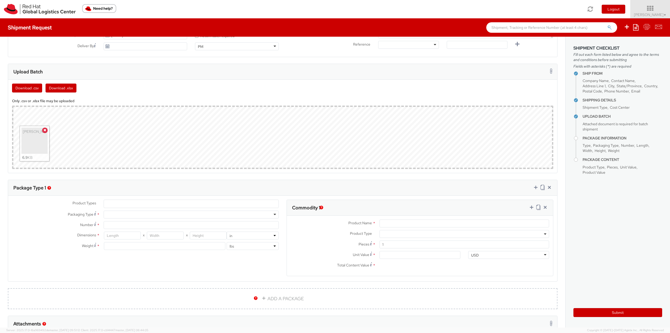
click at [134, 215] on div at bounding box center [191, 215] width 175 height 8
type input "1"
type input "9.5"
type input "12.5"
type input "0.25"
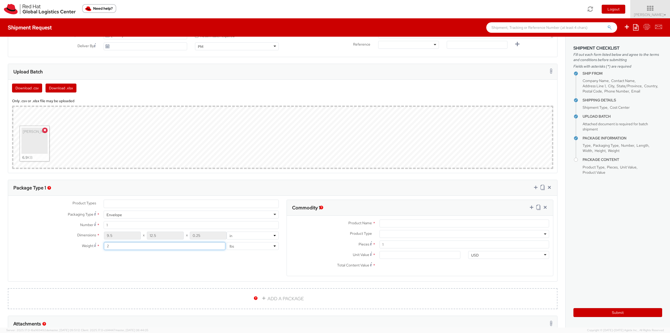
drag, startPoint x: 120, startPoint y: 245, endPoint x: 70, endPoint y: 239, distance: 50.4
click at [72, 240] on div "Dimensions * 9.5 X 12.5 X 0.25 in cm Weight * 2 lbs kgs" at bounding box center [145, 242] width 275 height 21
type input "2"
click at [380, 220] on input "Product Name *" at bounding box center [465, 223] width 170 height 8
type input "T-Shirt"
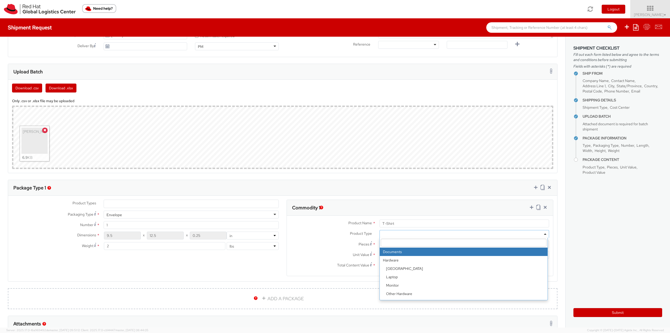
click at [339, 242] on label "Pieces *" at bounding box center [331, 243] width 89 height 7
click at [380, 242] on input "1" at bounding box center [465, 244] width 170 height 8
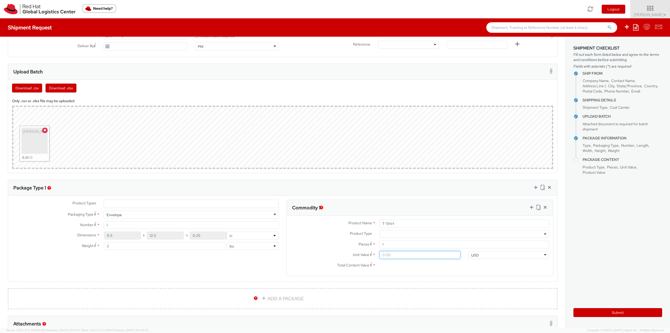
click at [390, 253] on input "Unit Value *" at bounding box center [420, 255] width 81 height 8
type input "10.00"
type input "10.70"
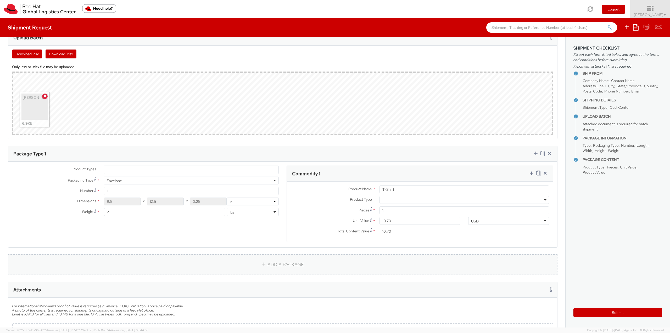
scroll to position [292, 0]
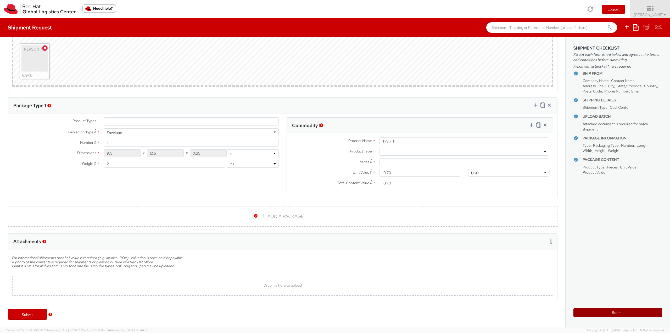
click at [617, 312] on button "Submit" at bounding box center [618, 312] width 89 height 9
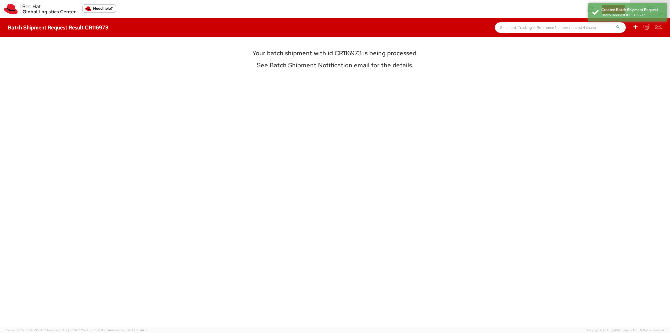
click at [340, 51] on h3 "Your batch shipment with id CR116973 is being processed." at bounding box center [335, 53] width 234 height 7
copy h3 "CR116973"
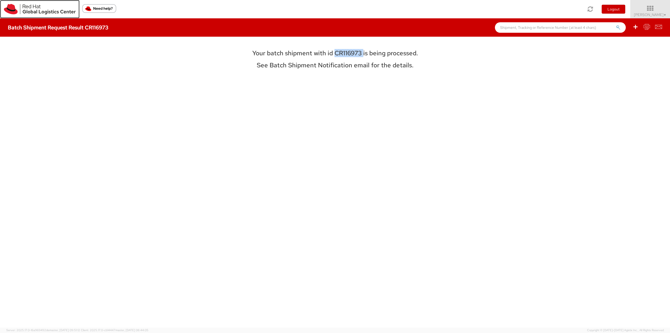
click at [38, 12] on img at bounding box center [40, 9] width 72 height 10
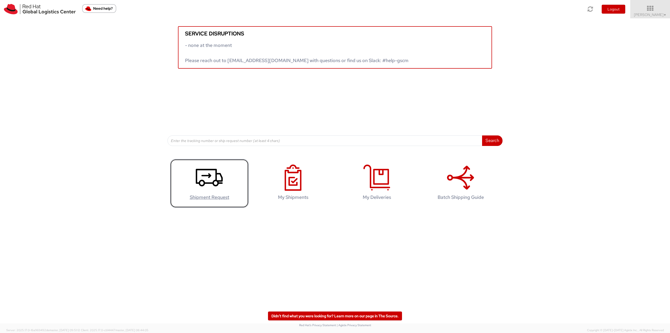
click at [211, 173] on icon at bounding box center [209, 177] width 27 height 26
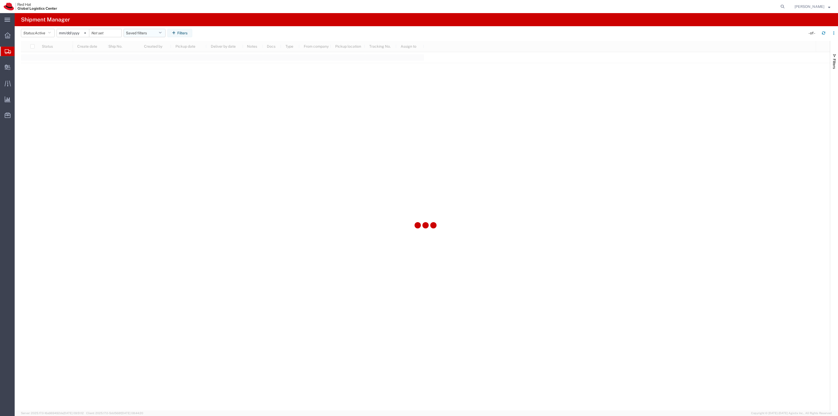
click at [155, 30] on button "Saved filters" at bounding box center [145, 33] width 42 height 8
click at [147, 57] on span "New filter save" at bounding box center [158, 56] width 69 height 10
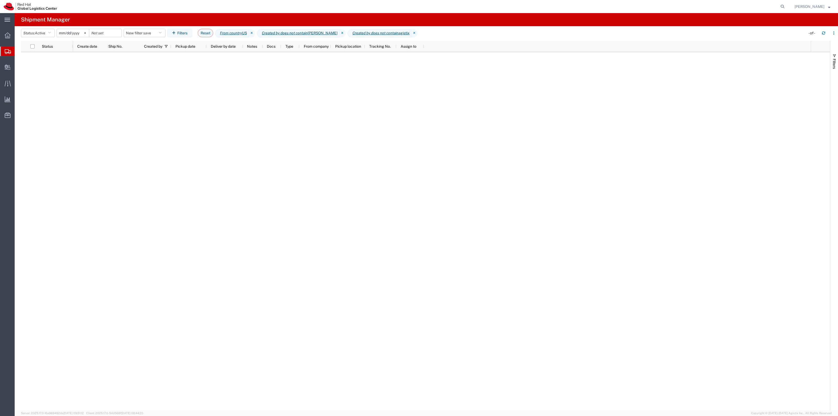
type input "2022-06-27"
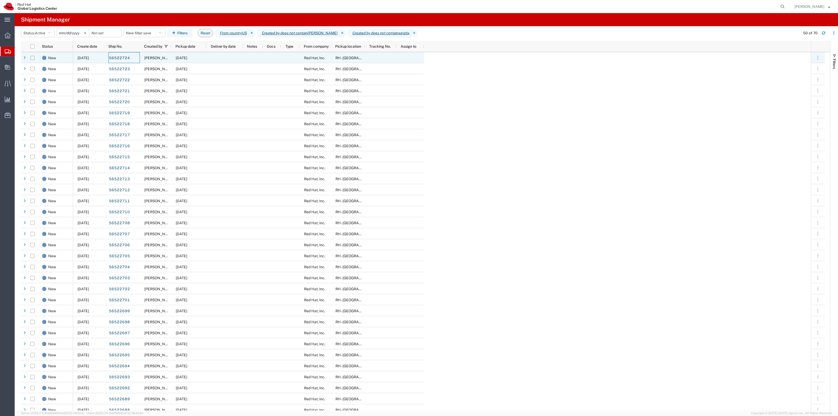
click at [31, 60] on input "Press Space to toggle row selection (unchecked)" at bounding box center [32, 58] width 4 height 4
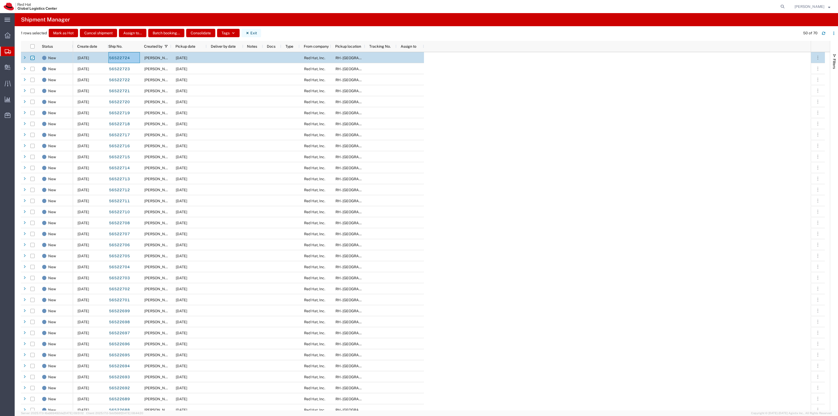
click at [252, 31] on button "Exit" at bounding box center [251, 33] width 20 height 8
checkbox input "false"
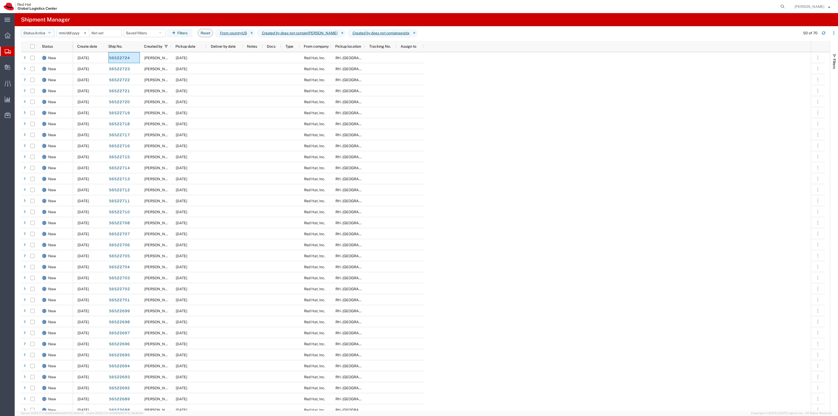
click at [47, 31] on button "Status: Active" at bounding box center [38, 33] width 34 height 8
click at [71, 34] on input "2022-06-27" at bounding box center [73, 33] width 32 height 8
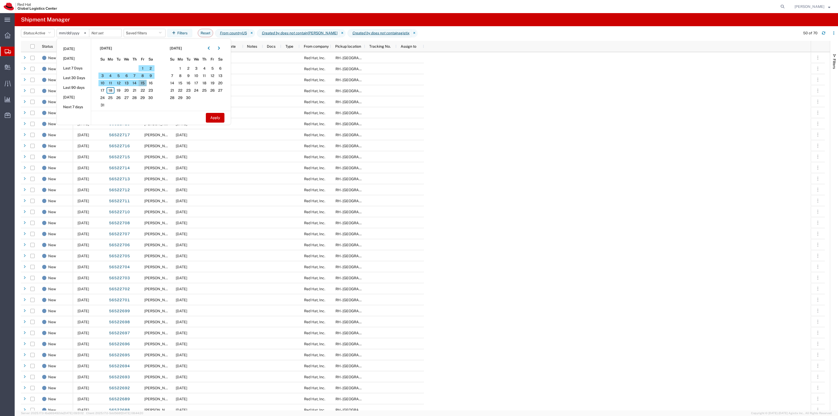
click at [144, 84] on span "15" at bounding box center [143, 83] width 8 height 6
click at [216, 116] on button "Apply" at bounding box center [215, 118] width 19 height 10
type input "2025-08-15"
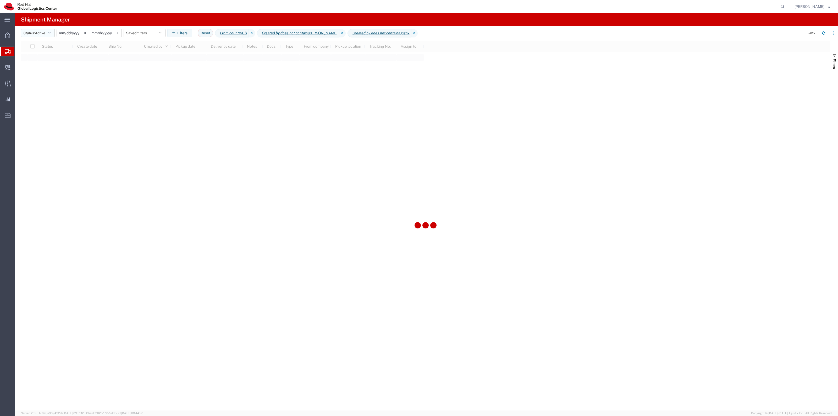
click at [33, 29] on button "Status: Active" at bounding box center [38, 33] width 34 height 8
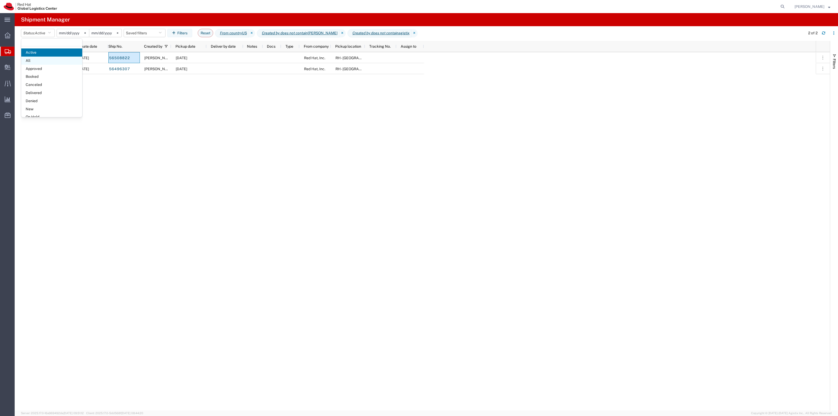
click at [55, 60] on span "All" at bounding box center [51, 61] width 61 height 8
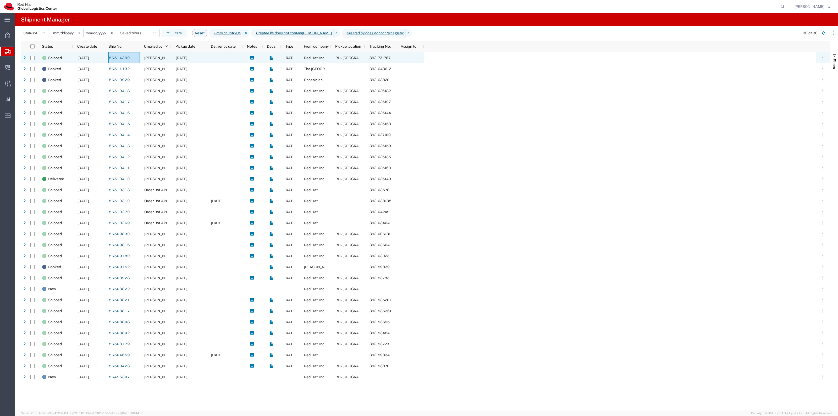
click at [203, 58] on div "08/15/2025" at bounding box center [188, 57] width 35 height 11
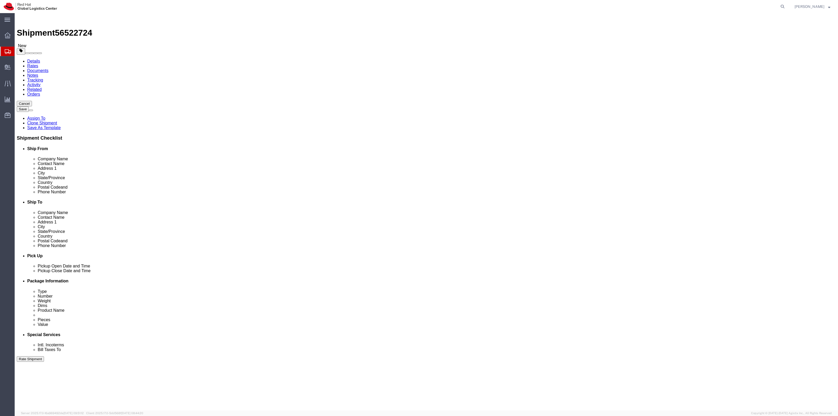
select select "38014"
select select
click link "Package Information"
click button "Rate Shipment"
select select "ENV"
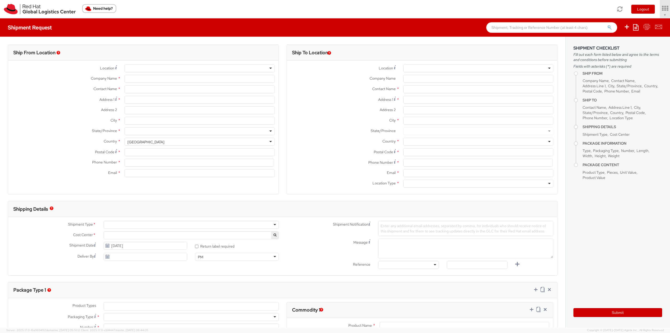
type input "Red Hat, Inc."
type input "[PERSON_NAME]"
type input "[STREET_ADDRESS]"
type input "RALEIGH"
type input "27601"
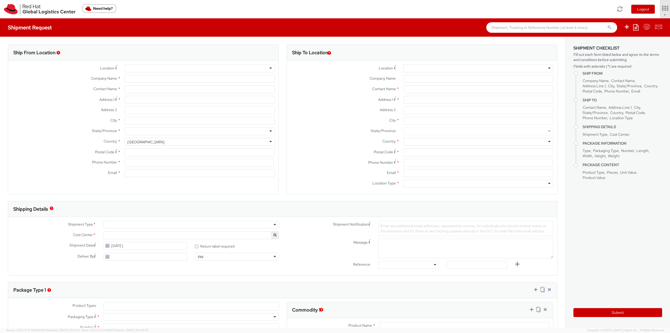
type input "19198356701"
type input "[EMAIL_ADDRESS][DOMAIN_NAME]"
select select "901"
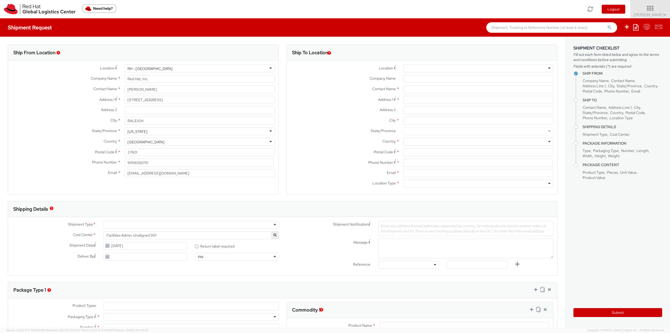
select select
drag, startPoint x: 159, startPoint y: 90, endPoint x: 109, endPoint y: 87, distance: 49.8
click at [112, 88] on div "Contact Name * [PERSON_NAME]" at bounding box center [143, 89] width 271 height 8
type input "[PERSON_NAME]"
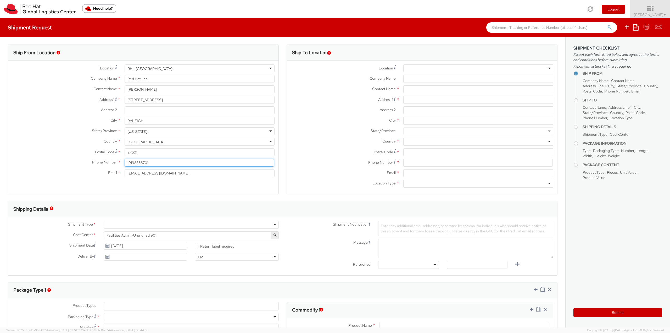
drag, startPoint x: 162, startPoint y: 165, endPoint x: 82, endPoint y: 157, distance: 80.2
click at [82, 157] on div "Location * [GEOGRAPHIC_DATA] - [GEOGRAPHIC_DATA] [GEOGRAPHIC_DATA] - [GEOGRAPHI…" at bounding box center [143, 121] width 271 height 115
paste input "7035862050"
type input "7035862050"
drag, startPoint x: 168, startPoint y: 174, endPoint x: 84, endPoint y: 162, distance: 84.2
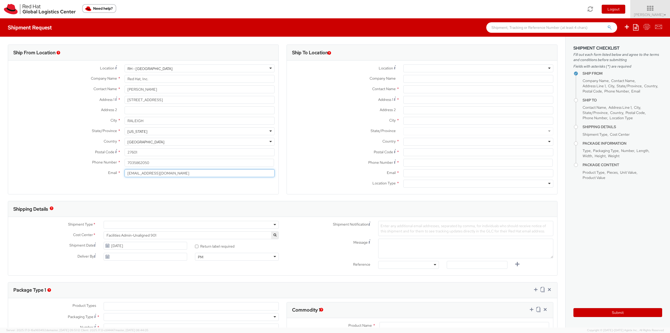
click at [86, 162] on div "Location * RH - Raleigh RH - Raleigh RH - Amsterdam - MSO RH - Amsterdam Data C…" at bounding box center [143, 121] width 271 height 115
paste input "jlien"
type input "jlien@redhat.com"
click at [148, 226] on div at bounding box center [191, 225] width 175 height 8
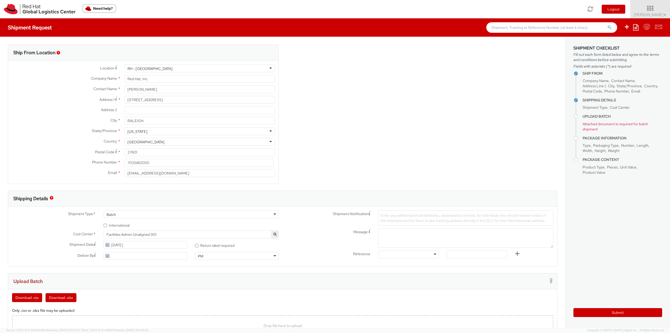
click at [147, 232] on span "Facilities Admin-Unaligned 901" at bounding box center [191, 234] width 169 height 5
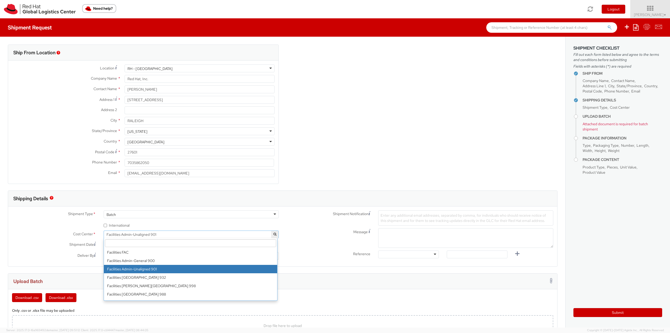
click at [145, 240] on input "search" at bounding box center [190, 243] width 171 height 8
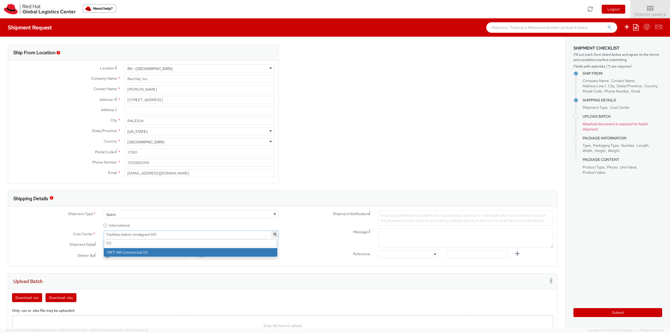
type input "512"
select select "512"
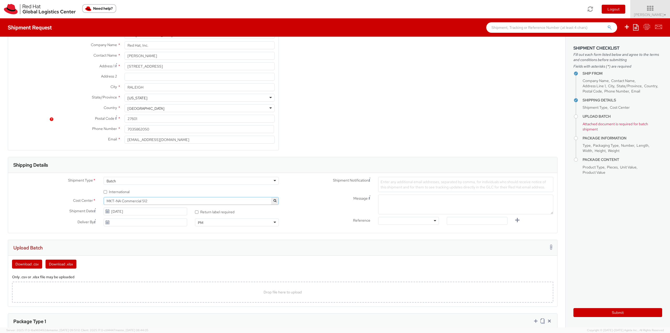
scroll to position [79, 0]
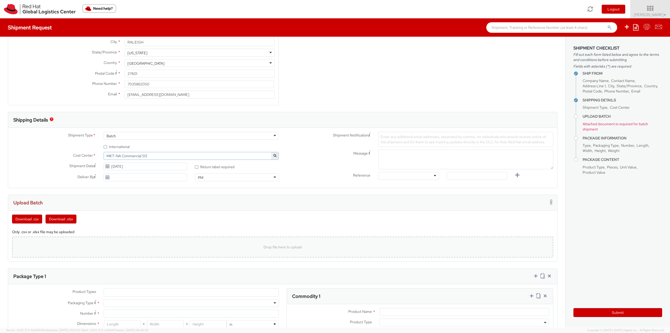
click at [197, 251] on div "Drop file here to upload" at bounding box center [282, 247] width 533 height 13
type input "C:\fakepath\Jamie US.csv"
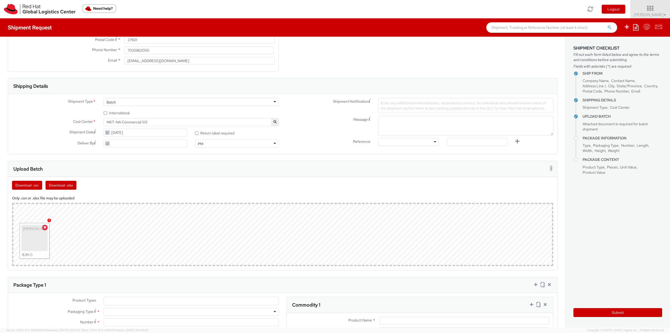
scroll to position [183, 0]
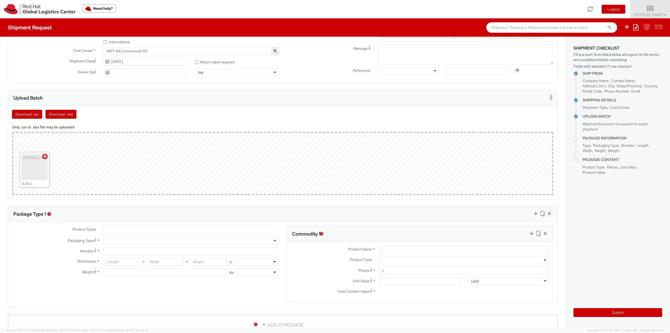
click at [124, 236] on div "Product Types * Documents Docking Station Laptop Monitor Other Hardware Server …" at bounding box center [145, 254] width 275 height 56
click at [124, 238] on div at bounding box center [191, 241] width 175 height 8
type input "10.25"
type input "12.75"
type input "1"
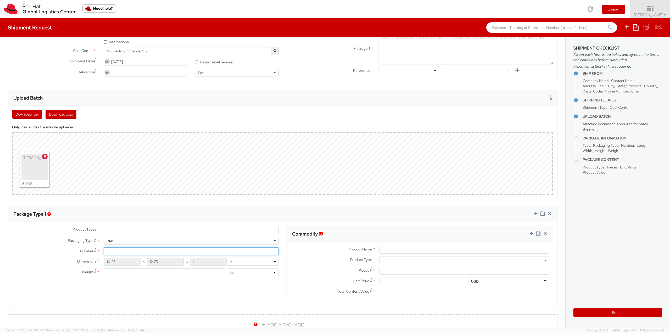
click at [119, 252] on input "Number *" at bounding box center [191, 251] width 175 height 8
type input "1"
click at [121, 273] on input "number" at bounding box center [165, 272] width 122 height 8
type input "1"
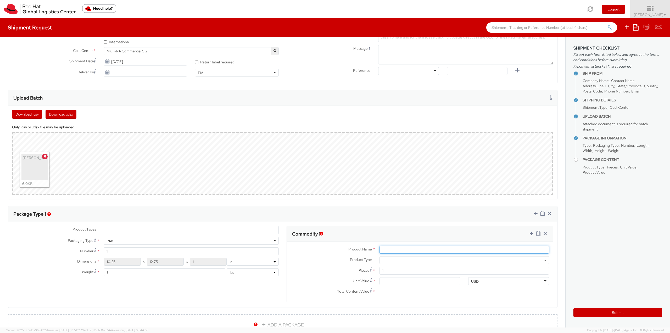
click at [397, 247] on input "Product Name *" at bounding box center [465, 250] width 170 height 8
type input "T-Shirt"
click at [394, 284] on input "Unit Value *" at bounding box center [420, 281] width 81 height 8
type input "1.00"
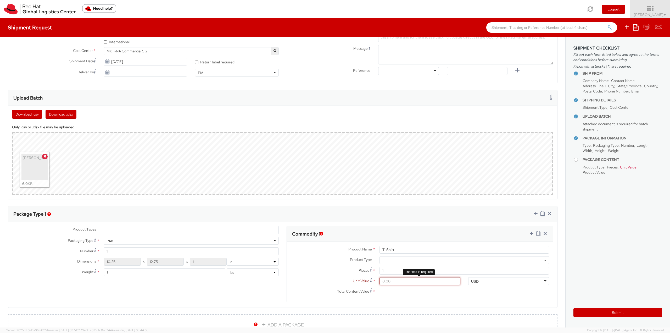
type input "1.00"
type input "10.00"
type input "10.70"
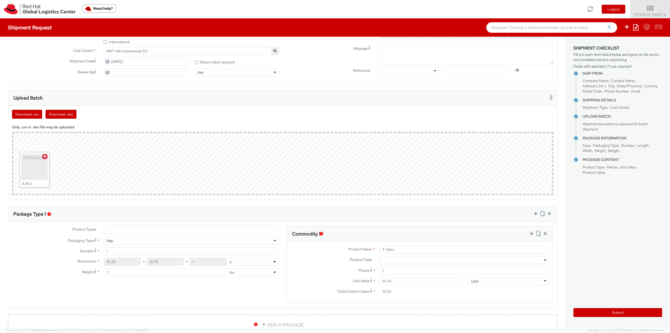
click at [338, 269] on label "Pieces *" at bounding box center [331, 270] width 89 height 7
click at [380, 269] on input "1" at bounding box center [465, 271] width 170 height 8
click at [336, 267] on label "Pieces *" at bounding box center [331, 270] width 89 height 7
click at [380, 267] on input "1" at bounding box center [465, 271] width 170 height 8
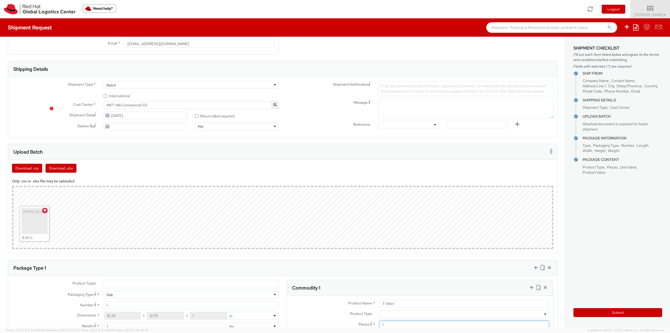
scroll to position [131, 0]
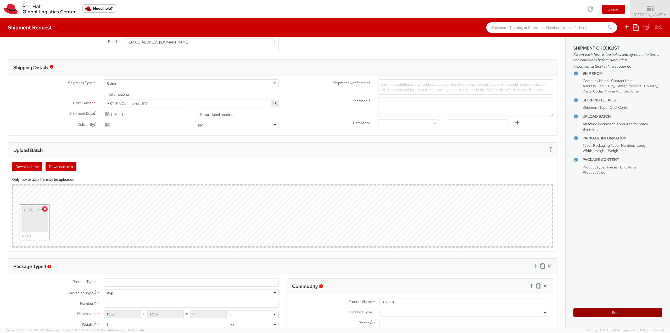
click at [608, 309] on button "Submit" at bounding box center [618, 312] width 89 height 9
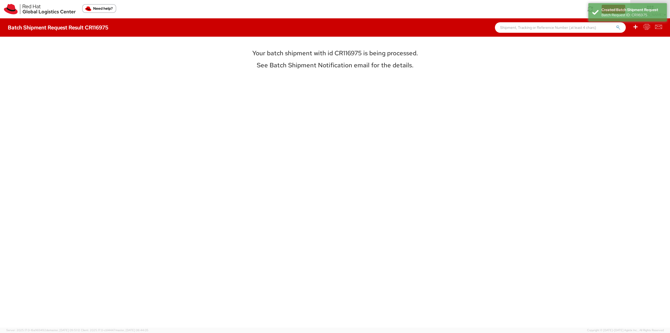
click at [344, 56] on h3 "Your batch shipment with id CR116975 is being processed." at bounding box center [335, 53] width 234 height 7
click at [345, 54] on h3 "Your batch shipment with id CR116975 is being processed." at bounding box center [335, 53] width 234 height 7
copy h3 "CR116975"
drag, startPoint x: 345, startPoint y: 58, endPoint x: 356, endPoint y: 52, distance: 11.7
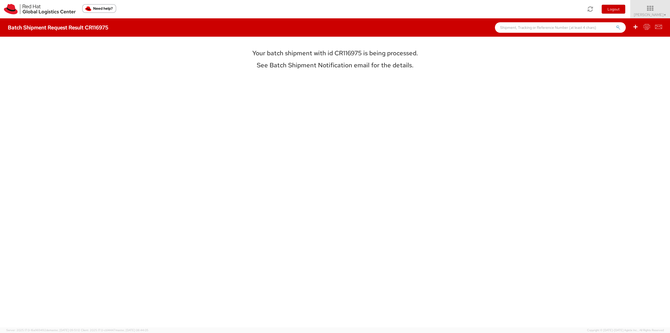
click at [346, 57] on div "Your batch shipment with id CR116975 is being processed. See Batch Shipment Not…" at bounding box center [335, 182] width 234 height 275
drag, startPoint x: 361, startPoint y: 51, endPoint x: 333, endPoint y: 51, distance: 27.5
click at [333, 51] on h3 "Your batch shipment with id CR116975 is being processed." at bounding box center [335, 53] width 234 height 7
copy h3 "CR116975"
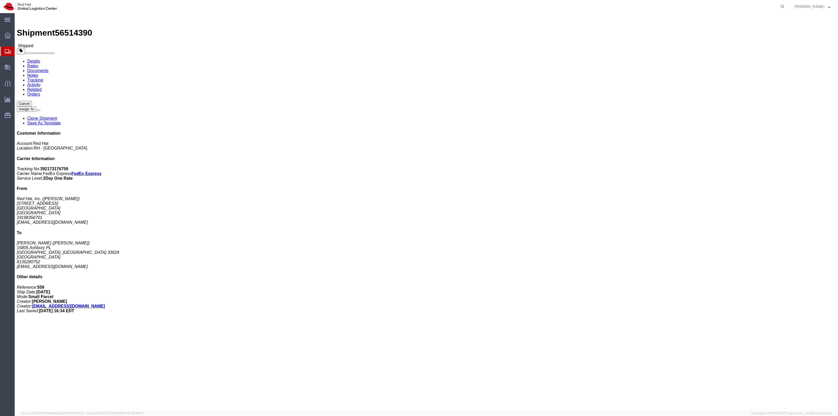
click link "Clone Shipment"
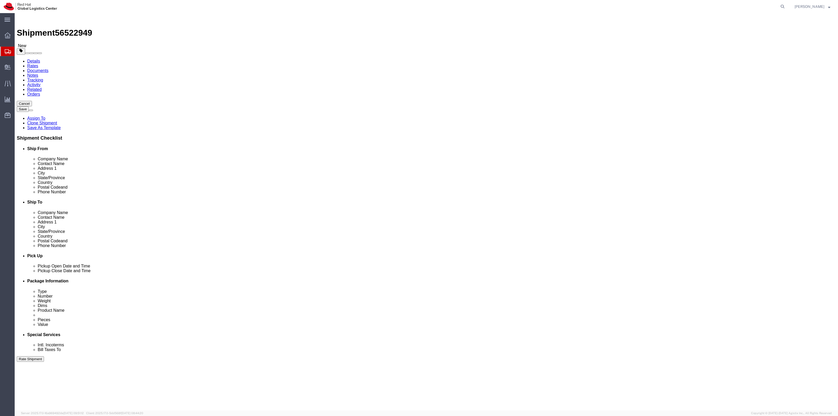
select select "38014"
select select
drag, startPoint x: 520, startPoint y: 99, endPoint x: 460, endPoint y: 93, distance: 60.3
click div "Location My Profile Location [GEOGRAPHIC_DATA] - [GEOGRAPHIC_DATA] - [GEOGRAPHI…"
paste input "[PERSON_NAME]"
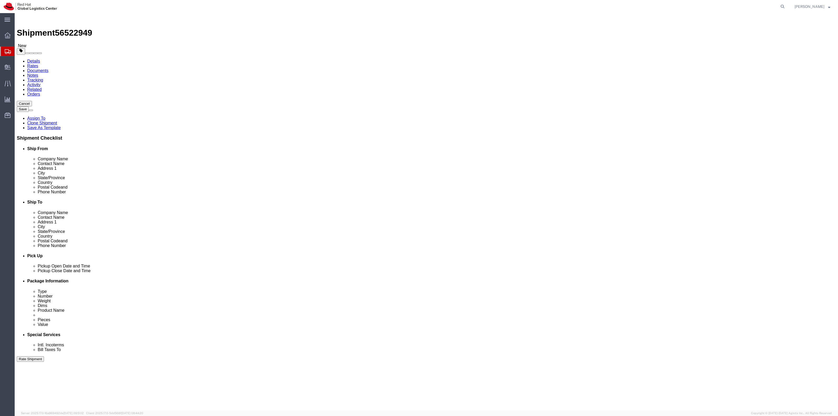
type input "[PERSON_NAME]"
drag, startPoint x: 514, startPoint y: 106, endPoint x: 461, endPoint y: 106, distance: 53.2
click div "Contact Name [PERSON_NAME]"
paste input "[PERSON_NAME]"
type input "[PERSON_NAME]"
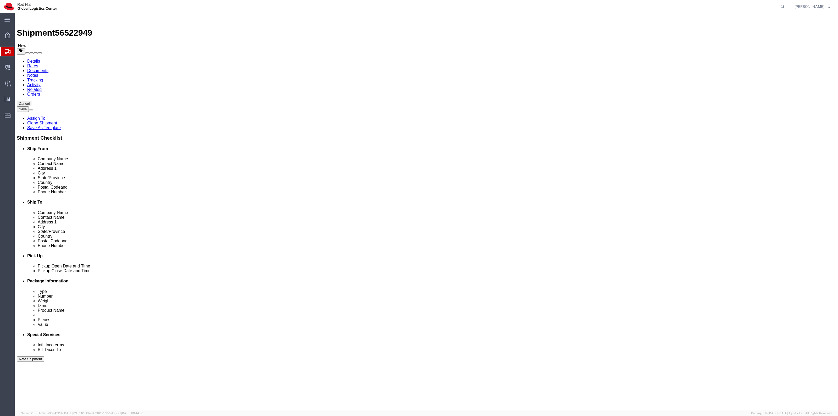
drag, startPoint x: 496, startPoint y: 115, endPoint x: 451, endPoint y: 109, distance: 45.4
click div "Location My Profile Location [GEOGRAPHIC_DATA] - [GEOGRAPHIC_DATA] - [GEOGRAPHI…"
paste input "[STREET_ADDRESS][PERSON_NAME]"
type input "[STREET_ADDRESS][PERSON_NAME]"
drag, startPoint x: 543, startPoint y: 187, endPoint x: 442, endPoint y: 175, distance: 102.3
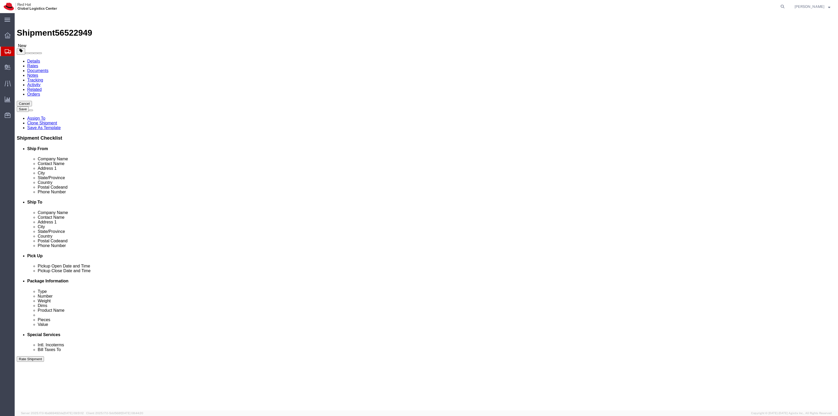
click div "Location My Profile Location [GEOGRAPHIC_DATA] - [GEOGRAPHIC_DATA] - [GEOGRAPHI…"
paste input "[EMAIL_ADDRESS][DOMAIN_NAME]"
type input "[EMAIL_ADDRESS][DOMAIN_NAME]"
drag, startPoint x: 520, startPoint y: 179, endPoint x: 465, endPoint y: 177, distance: 54.8
click div "Phone Number [PHONE_NUMBER]"
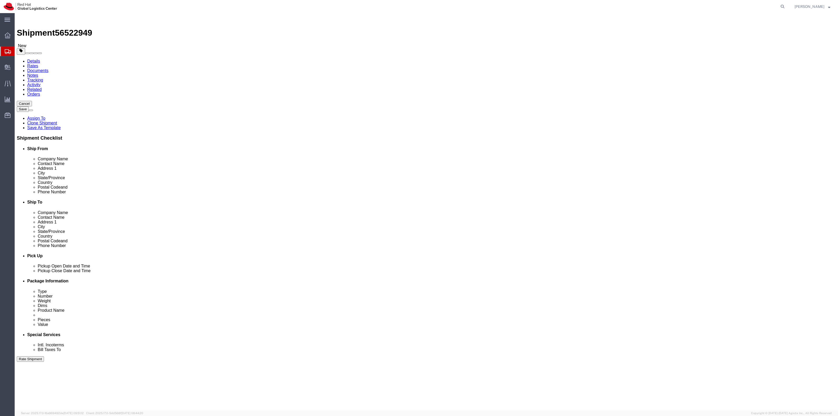
paste input "9154914227"
type input "9154914227"
drag, startPoint x: 502, startPoint y: 137, endPoint x: 440, endPoint y: 132, distance: 61.5
click div "Location My Profile Location [GEOGRAPHIC_DATA] - [GEOGRAPHIC_DATA] - [GEOGRAPHI…"
paste input "El Segundo"
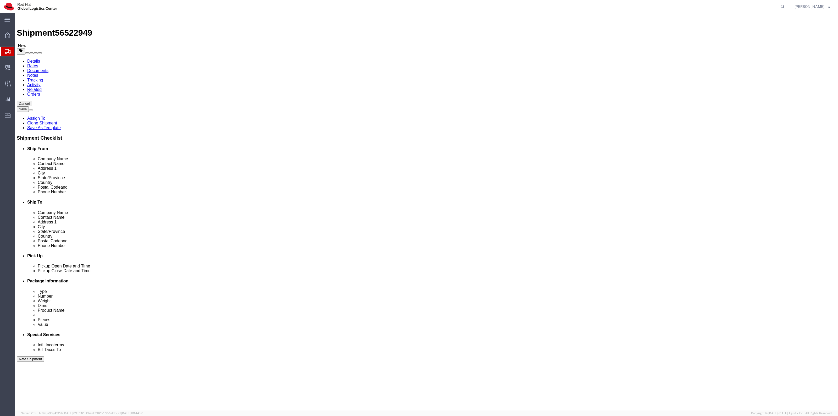
type input "El Segundo"
type input "cal"
click link "Package Information"
click button "Rate Shipment"
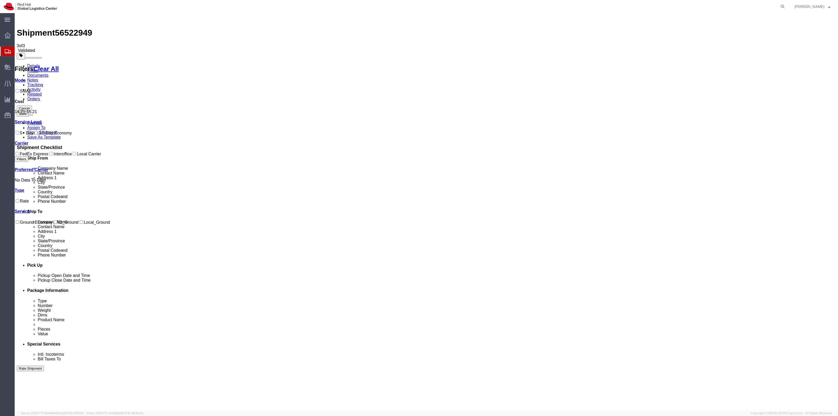
click at [33, 64] on link "Details" at bounding box center [33, 66] width 13 height 4
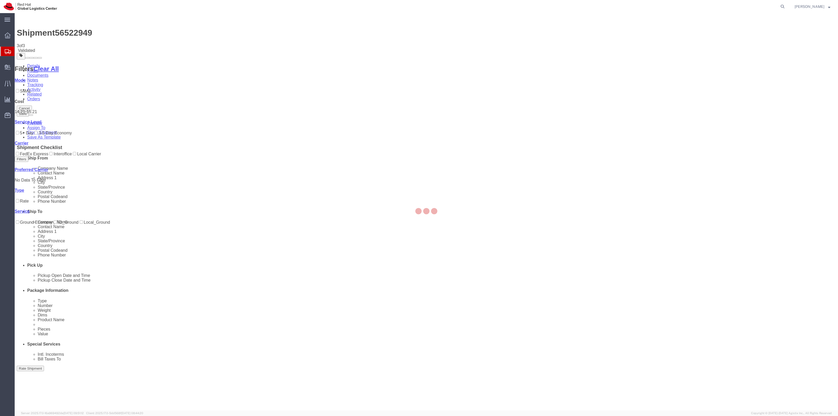
select select "38014"
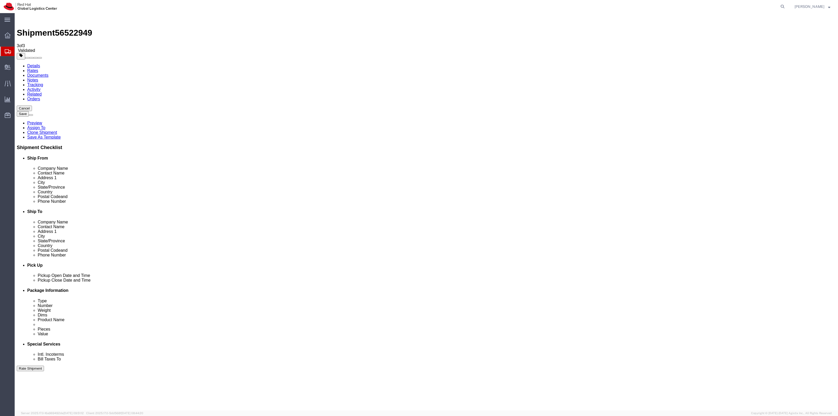
drag, startPoint x: 507, startPoint y: 169, endPoint x: 427, endPoint y: 164, distance: 80.1
click div "Location Select Select My Profile Location [GEOGRAPHIC_DATA] - [GEOGRAPHIC_DATA…"
paste input "90245"
type input "90245"
click button "Rate Shipment"
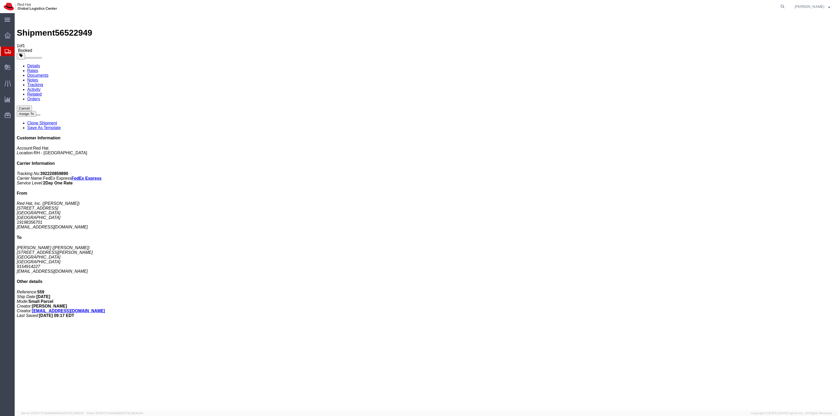
click at [57, 121] on link "Clone Shipment" at bounding box center [42, 123] width 30 height 4
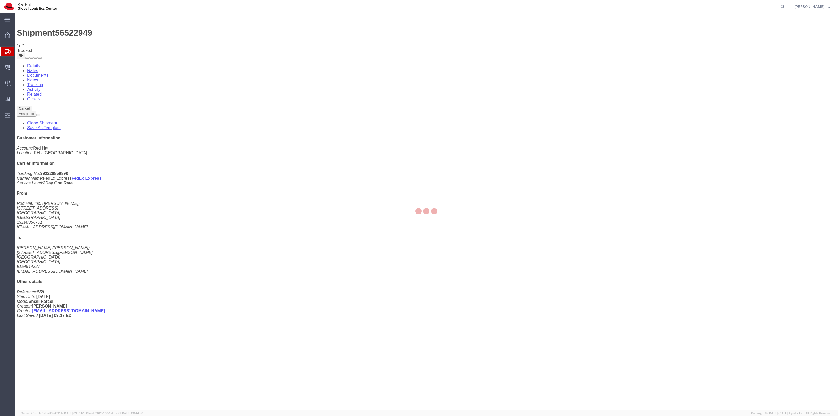
select select "38014"
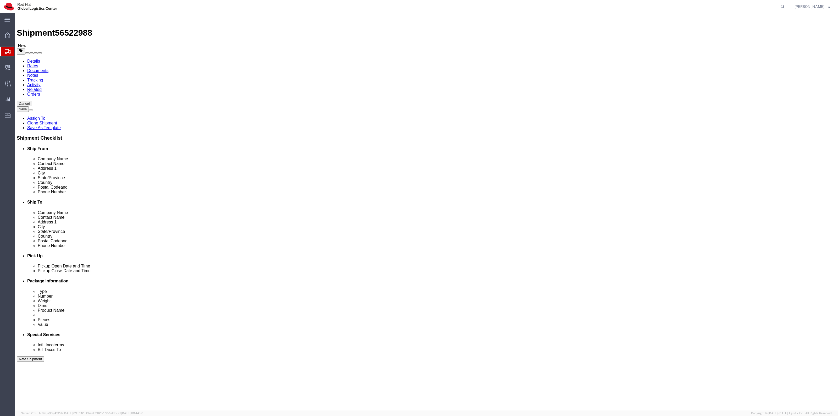
drag, startPoint x: 525, startPoint y: 102, endPoint x: 459, endPoint y: 97, distance: 66.9
click div "Company Name [PERSON_NAME]"
paste input "[PERSON_NAME]"
type input "[PERSON_NAME]"
drag, startPoint x: 517, startPoint y: 107, endPoint x: 476, endPoint y: 107, distance: 41.4
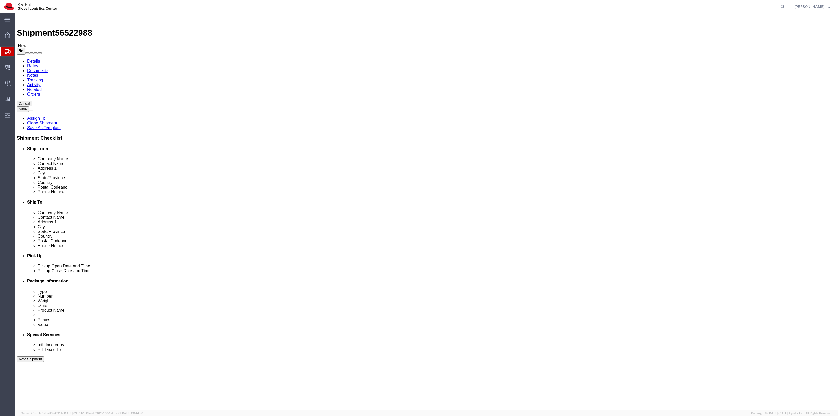
click div "Contact Name [PERSON_NAME]"
paste input "[PERSON_NAME]"
type input "[PERSON_NAME]"
drag, startPoint x: 512, startPoint y: 117, endPoint x: 465, endPoint y: 116, distance: 47.7
click div "Address [STREET_ADDRESS][PERSON_NAME]"
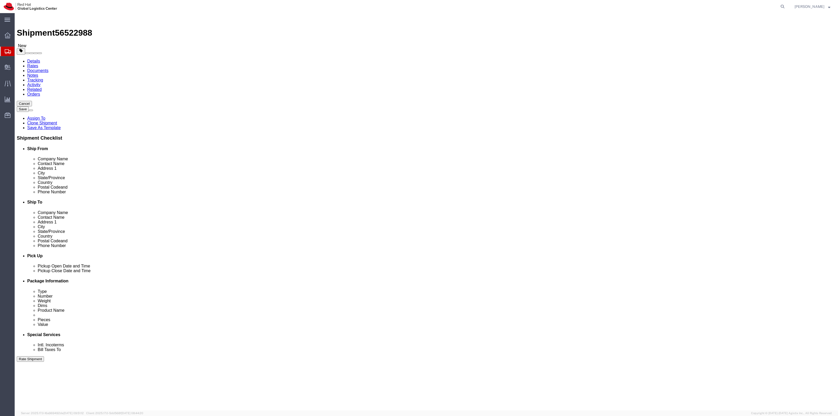
paste input "906 Catamaran C"
type input "[STREET_ADDRESS]"
drag, startPoint x: 520, startPoint y: 139, endPoint x: 436, endPoint y: 127, distance: 85.4
click div "Location Select Select My Profile Location [GEOGRAPHIC_DATA] - [GEOGRAPHIC_DATA…"
paste input "Alpharetta"
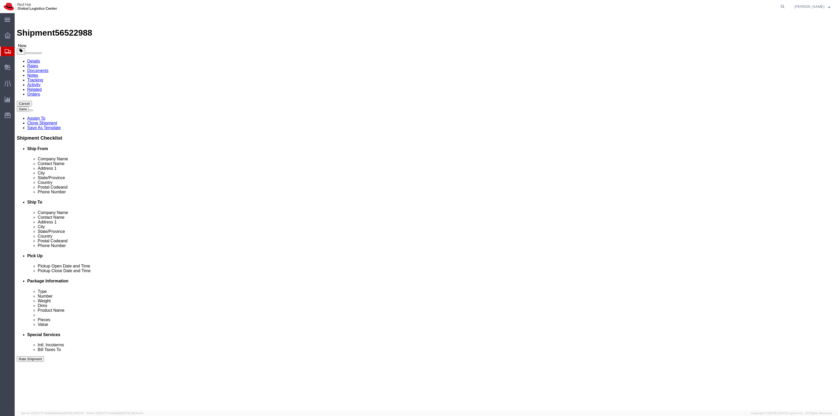
type input "Alpharetta"
type input "geo"
drag, startPoint x: 504, startPoint y: 168, endPoint x: 438, endPoint y: 158, distance: 67.2
click div "Location Select Select My Profile Location [GEOGRAPHIC_DATA] - [GEOGRAPHIC_DATA…"
paste input "3000"
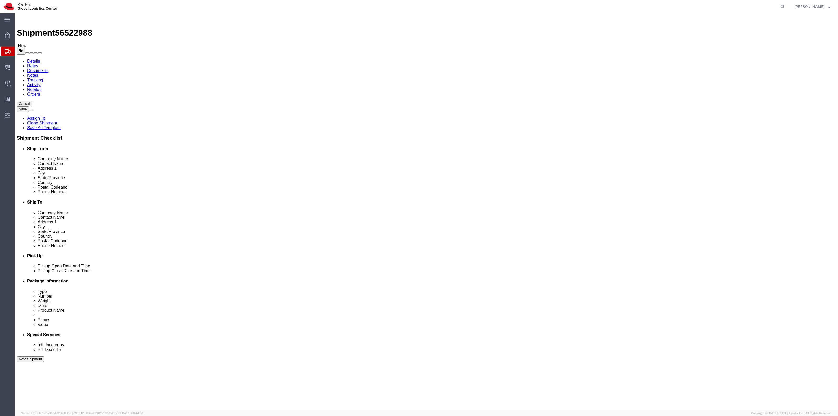
type input "30005"
drag, startPoint x: 519, startPoint y: 178, endPoint x: 435, endPoint y: 169, distance: 84.5
click div "Location Select Select My Profile Location [GEOGRAPHIC_DATA] - [GEOGRAPHIC_DATA…"
paste input "96079182"
type input "9196079182"
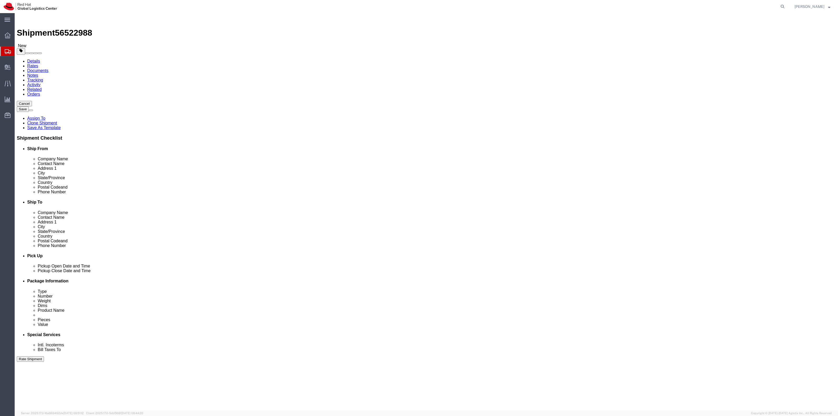
drag, startPoint x: 517, startPoint y: 186, endPoint x: 423, endPoint y: 181, distance: 94.7
click div "Location Select Select My Profile Location [GEOGRAPHIC_DATA] - [GEOGRAPHIC_DATA…"
paste input "sramanat@redhat"
type input "[EMAIL_ADDRESS][DOMAIN_NAME]"
click button "Rate Shipment"
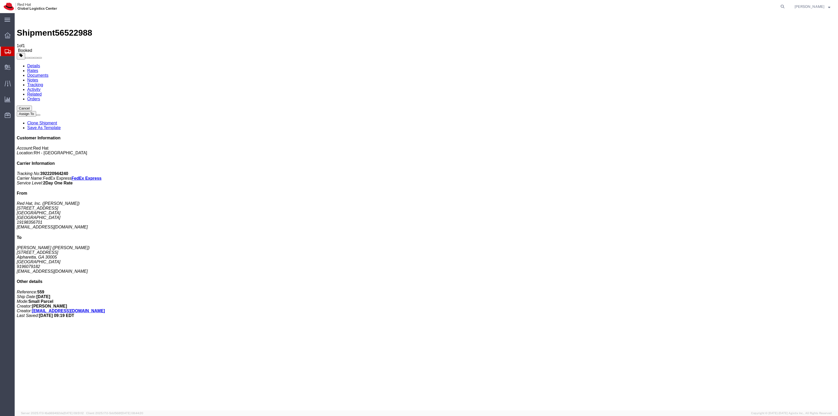
click at [57, 121] on link "Clone Shipment" at bounding box center [42, 123] width 30 height 4
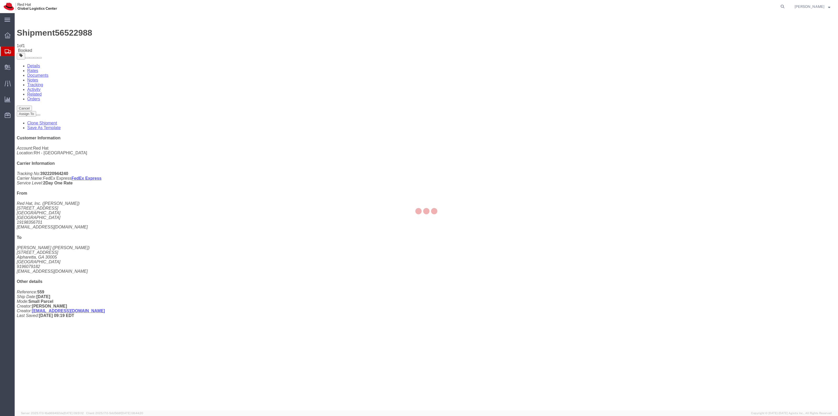
select select "38014"
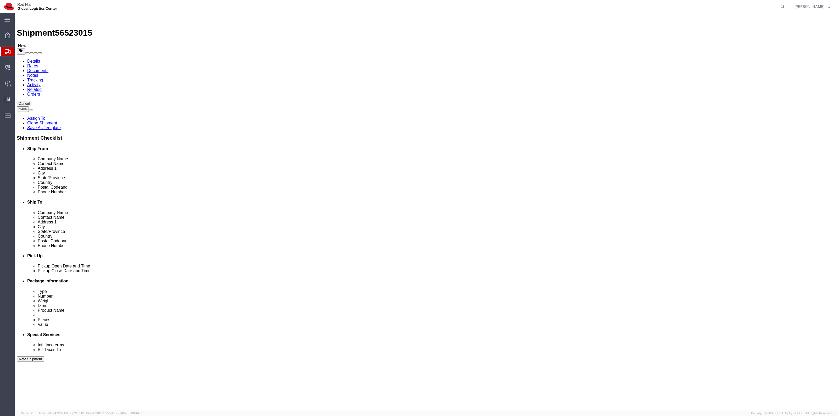
drag, startPoint x: 529, startPoint y: 98, endPoint x: 456, endPoint y: 96, distance: 73.6
click div "Company Name [PERSON_NAME]"
paste input "[PERSON_NAME]"
type input "[PERSON_NAME]"
paste input "[PERSON_NAME]"
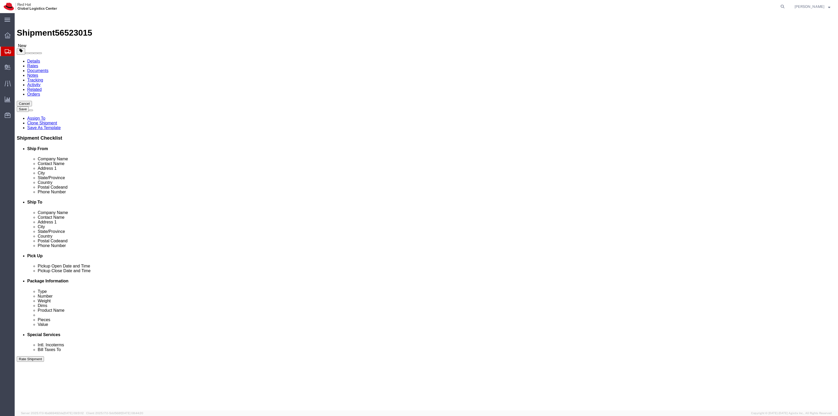
drag, startPoint x: 522, startPoint y: 107, endPoint x: 449, endPoint y: 106, distance: 73.3
click div "Contact Name [PERSON_NAME]"
type input "[PERSON_NAME]"
drag, startPoint x: 466, startPoint y: 110, endPoint x: 438, endPoint y: 106, distance: 28.2
click div "Location Select Select My Profile Location [GEOGRAPHIC_DATA] - [GEOGRAPHIC_DATA…"
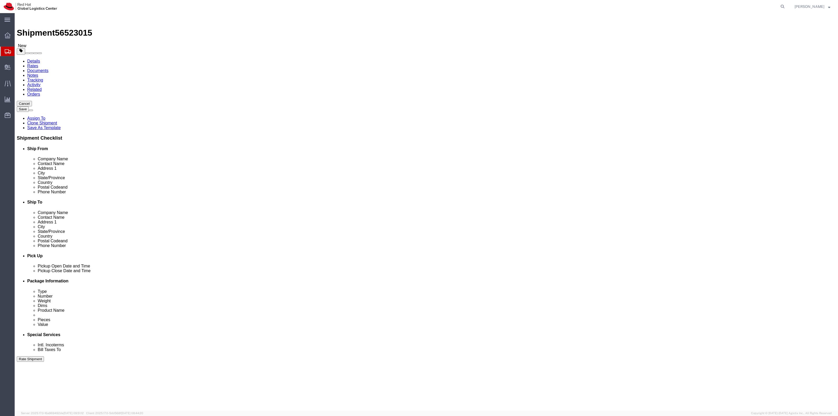
paste input "[STREET_ADDRESS]"
type input "[STREET_ADDRESS]"
click input "text"
paste input "Apt 4B"
type input "Apt 4B"
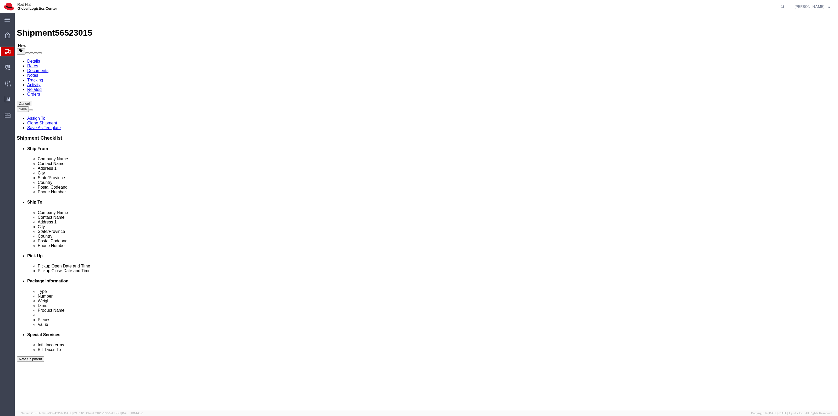
drag, startPoint x: 511, startPoint y: 137, endPoint x: 440, endPoint y: 134, distance: 71.0
click div "City [GEOGRAPHIC_DATA]"
paste input "[GEOGRAPHIC_DATA]"
type input "[GEOGRAPHIC_DATA]"
type input "new"
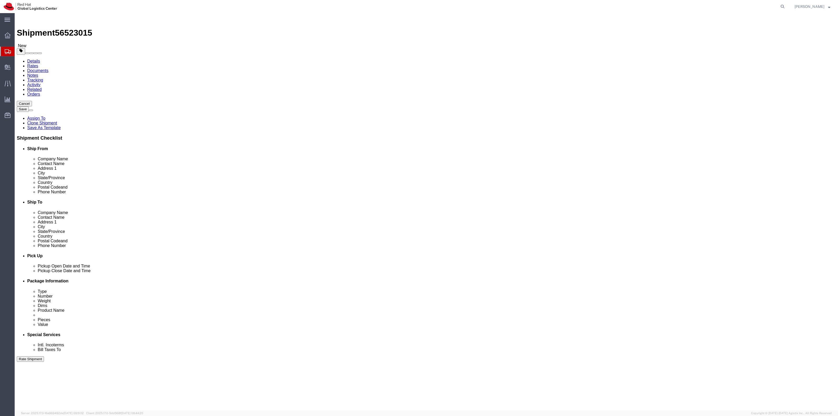
drag, startPoint x: 506, startPoint y: 170, endPoint x: 449, endPoint y: 164, distance: 57.2
click div "Postal Code 30005"
paste input "10306"
type input "10306"
drag, startPoint x: 519, startPoint y: 178, endPoint x: 457, endPoint y: 167, distance: 62.4
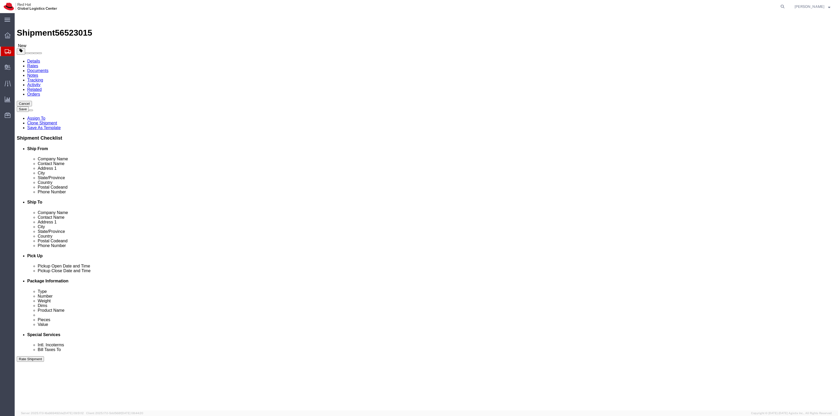
click div "Location Select Select My Profile Location [GEOGRAPHIC_DATA] - [GEOGRAPHIC_DATA…"
paste input "5164393976"
type input "5164393976"
drag, startPoint x: 554, startPoint y: 184, endPoint x: 459, endPoint y: 183, distance: 95.1
click div "Location Select Select My Profile Location [GEOGRAPHIC_DATA] - [GEOGRAPHIC_DATA…"
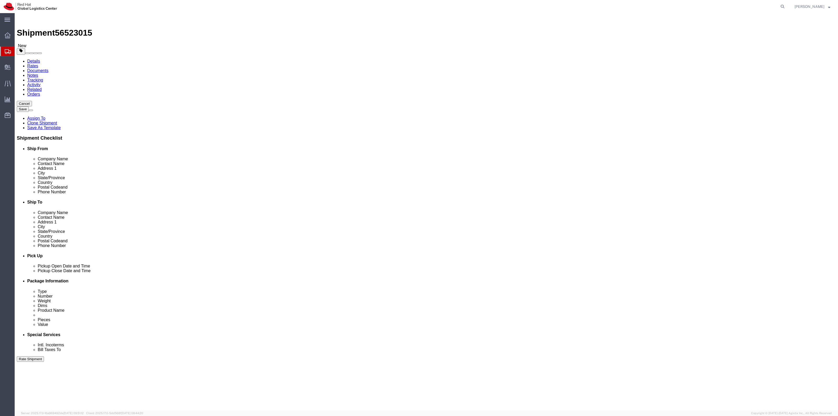
paste input "dnagornyi@sorintlab"
type input "[EMAIL_ADDRESS][DOMAIN_NAME]"
click button "Rate Shipment"
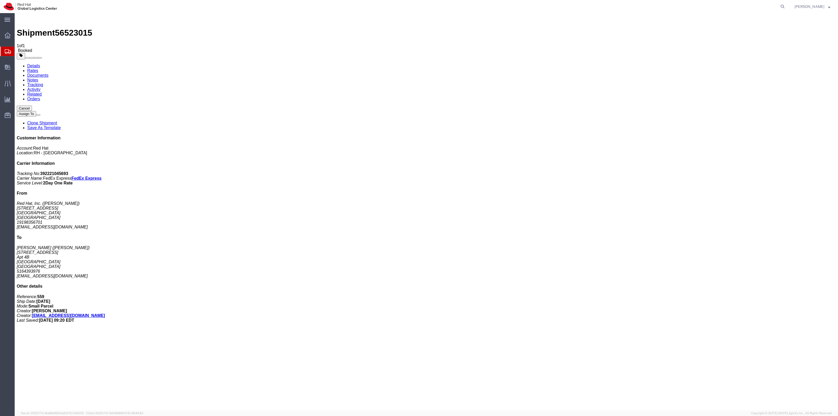
click at [57, 121] on link "Clone Shipment" at bounding box center [42, 123] width 30 height 4
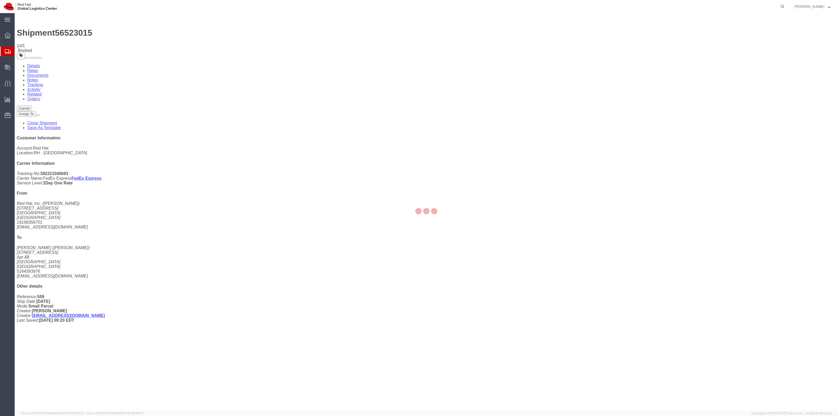
select select "38014"
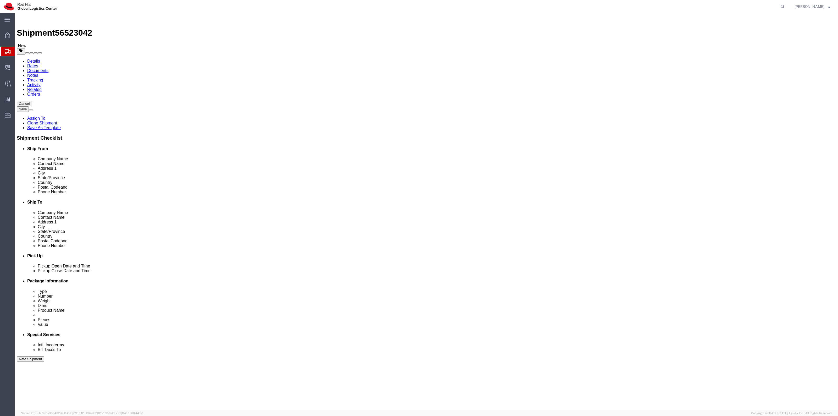
drag, startPoint x: 521, startPoint y: 94, endPoint x: 497, endPoint y: 96, distance: 23.7
click div "Location Select Select My Profile Location [GEOGRAPHIC_DATA] - [GEOGRAPHIC_DATA…"
click input "[PERSON_NAME]"
drag, startPoint x: 519, startPoint y: 96, endPoint x: 444, endPoint y: 97, distance: 74.1
click div "Company Name [PERSON_NAME]"
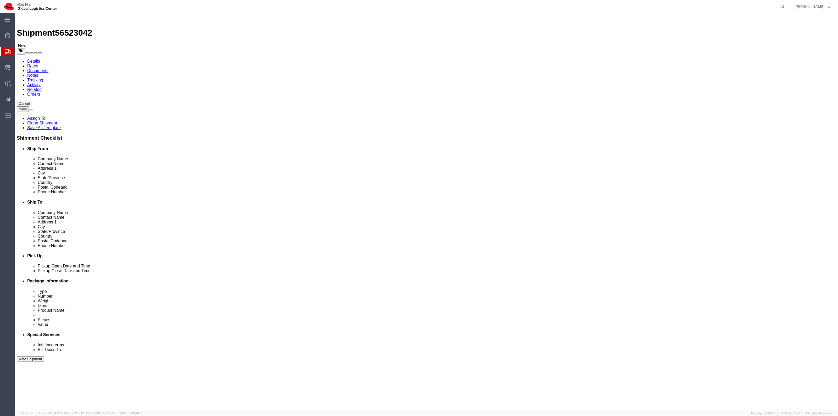
paste input "[PERSON_NAME]"
type input "[PERSON_NAME]"
drag, startPoint x: 520, startPoint y: 109, endPoint x: 458, endPoint y: 107, distance: 62.1
click div "Contact Name [PERSON_NAME]"
paste input "[PERSON_NAME]"
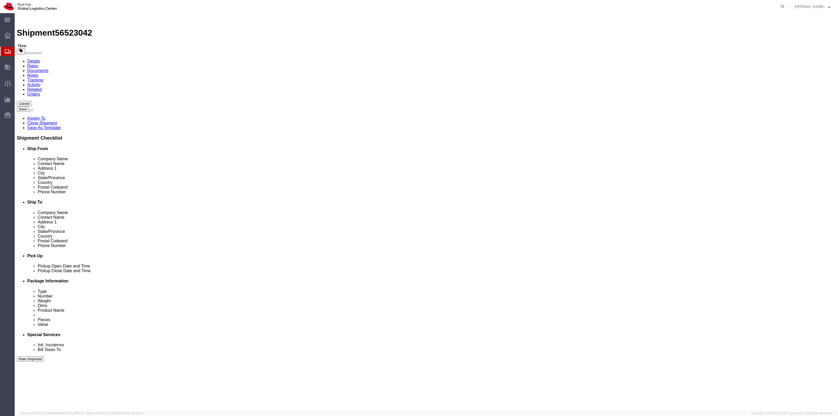
type input "[PERSON_NAME]"
drag, startPoint x: 515, startPoint y: 116, endPoint x: 400, endPoint y: 109, distance: 114.7
click div "Location Select Select My Profile Location [GEOGRAPHIC_DATA] - [GEOGRAPHIC_DATA…"
paste input "[STREET_ADDRESS][US_STATE]"
type input "[STREET_ADDRESS][US_STATE][PERSON_NAME]"
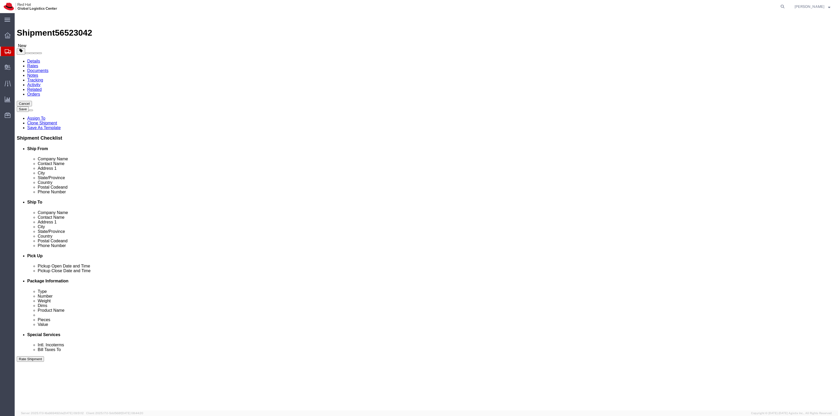
drag, startPoint x: 502, startPoint y: 129, endPoint x: 441, endPoint y: 122, distance: 60.6
click div "Address 2 Apt 4B"
click input "[GEOGRAPHIC_DATA]"
drag, startPoint x: 531, startPoint y: 140, endPoint x: 468, endPoint y: 136, distance: 63.5
click div "[GEOGRAPHIC_DATA]"
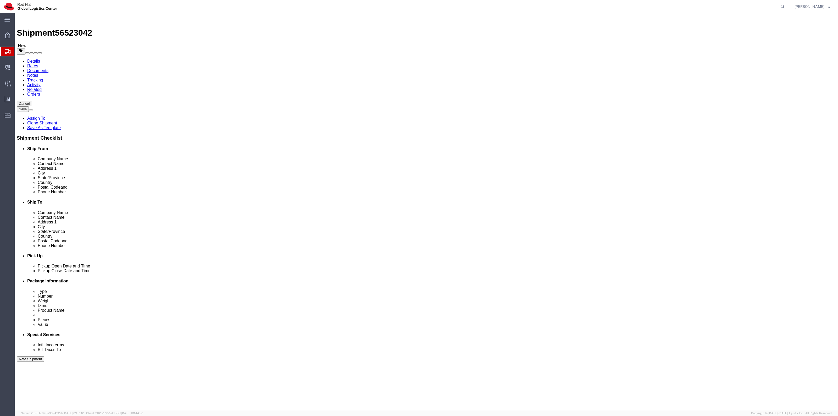
type input "Fairfax"
type input "virgi"
click div "Postal Code 10306"
paste input "22033"
type input "22033"
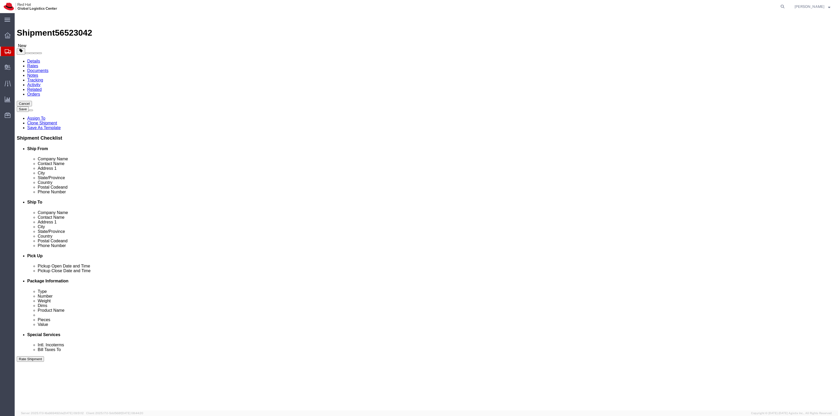
drag, startPoint x: 483, startPoint y: 178, endPoint x: 471, endPoint y: 176, distance: 12.1
click div "Phone Number [PHONE_NUMBER]"
paste input "7037985621"
type input "7037985621"
drag, startPoint x: 535, startPoint y: 190, endPoint x: 432, endPoint y: 183, distance: 102.4
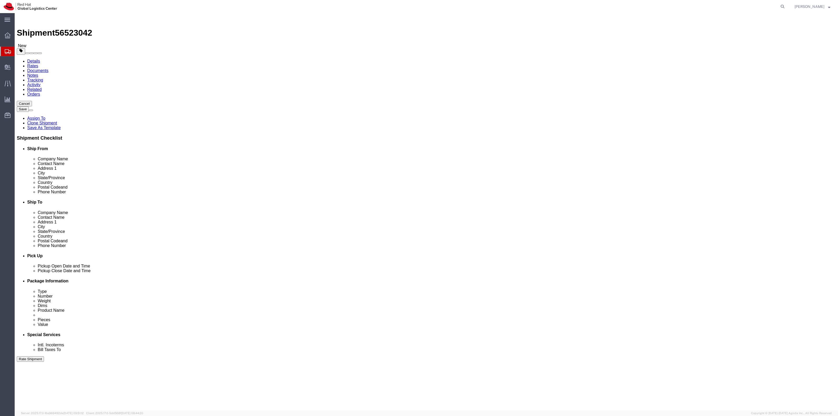
click div "Email [EMAIL_ADDRESS][DOMAIN_NAME]"
paste input "qkhan@redhat"
type input "[EMAIL_ADDRESS][DOMAIN_NAME]"
click button "Rate Shipment"
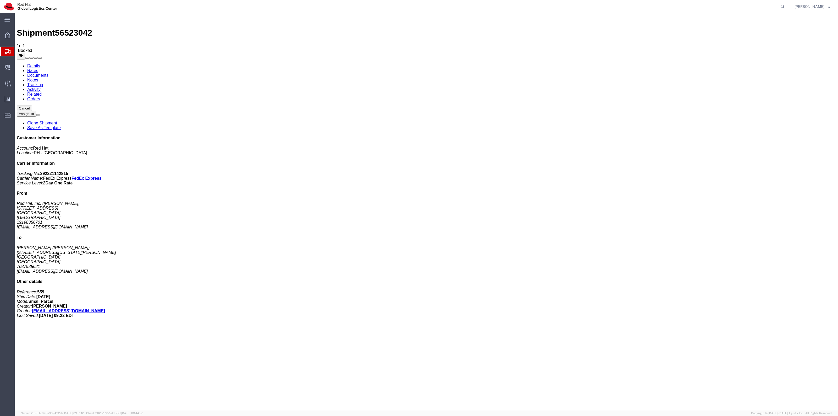
drag, startPoint x: 441, startPoint y: 74, endPoint x: 449, endPoint y: 74, distance: 8.6
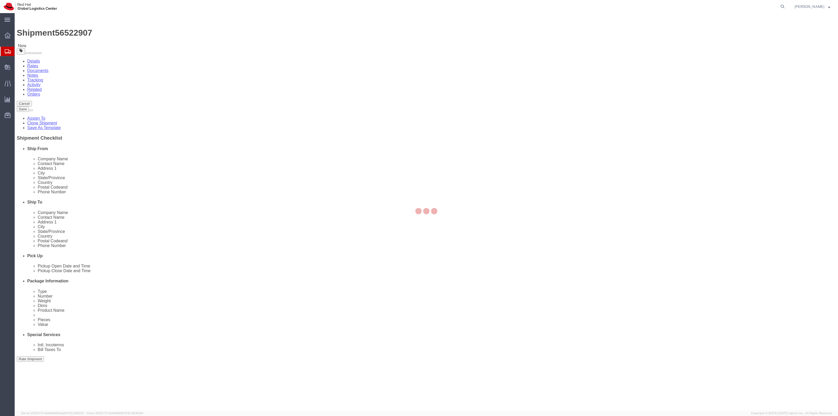
select select "38014"
select select
click input "[PERSON_NAME]"
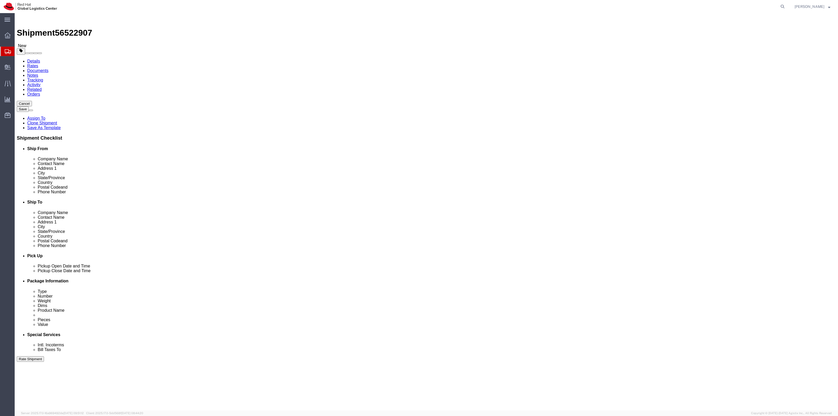
click input "7035862050"
click div "Postal Code 78759"
click input "text"
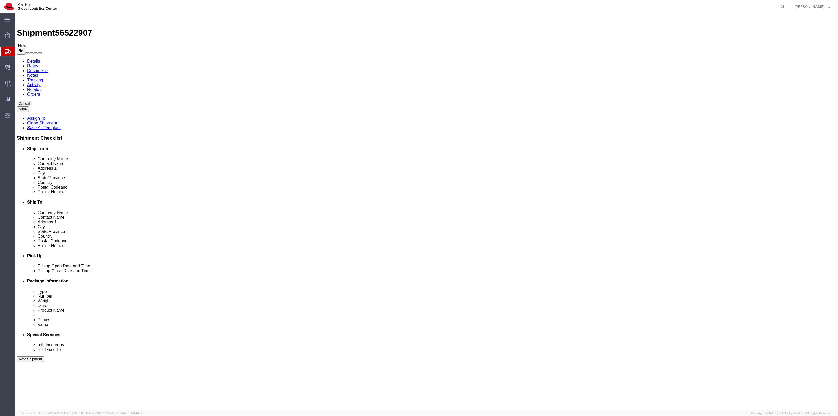
paste input "[PERSON_NAME]"
type input "[PERSON_NAME]"
click input "7035862050"
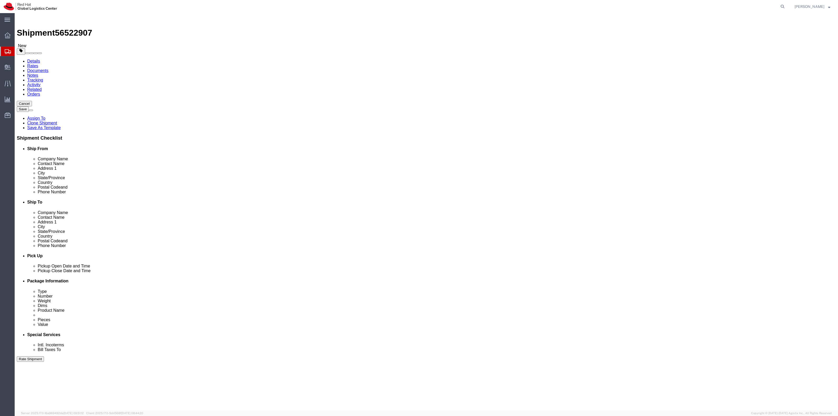
click input "text"
paste input "7035862050"
type input "7035862050"
click button "Rate Shipment"
